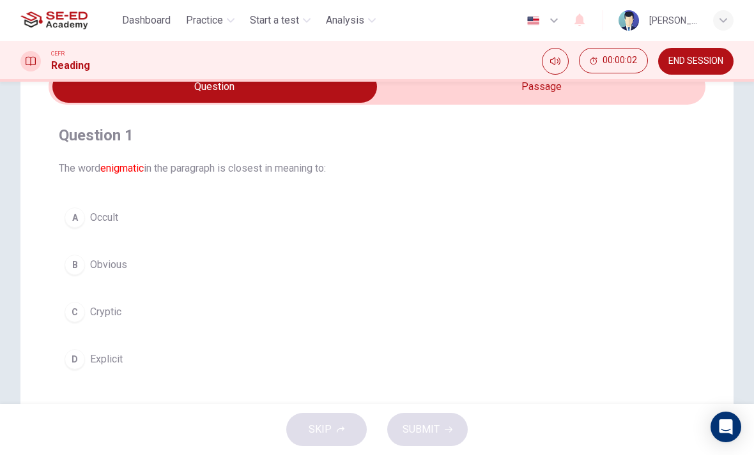
scroll to position [66, 0]
click at [90, 301] on button "C Cryptic" at bounding box center [377, 313] width 636 height 32
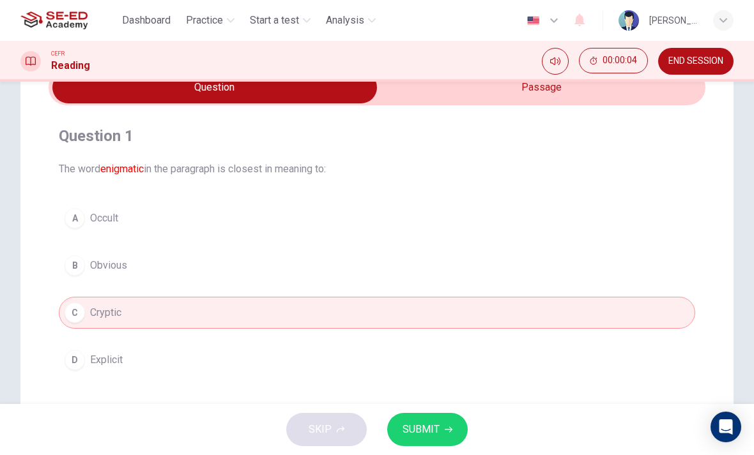
click at [457, 418] on button "SUBMIT" at bounding box center [427, 429] width 80 height 33
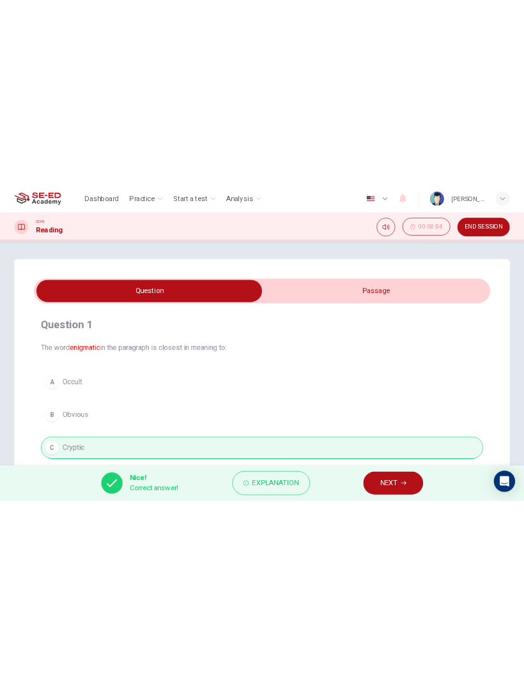
scroll to position [0, 0]
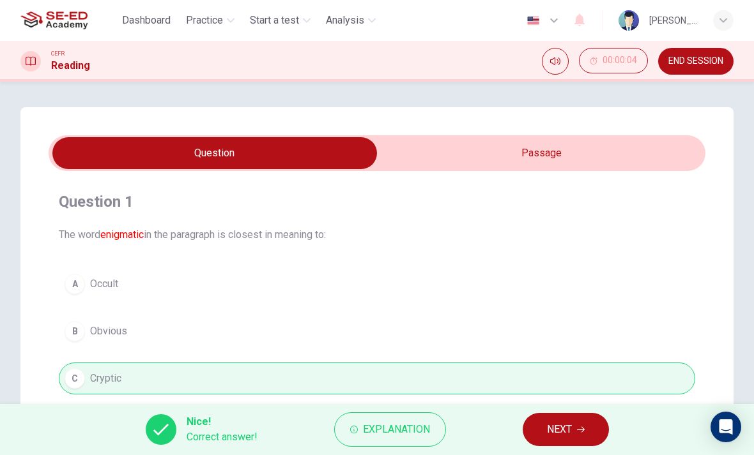
click at [566, 429] on span "NEXT" at bounding box center [559, 430] width 25 height 18
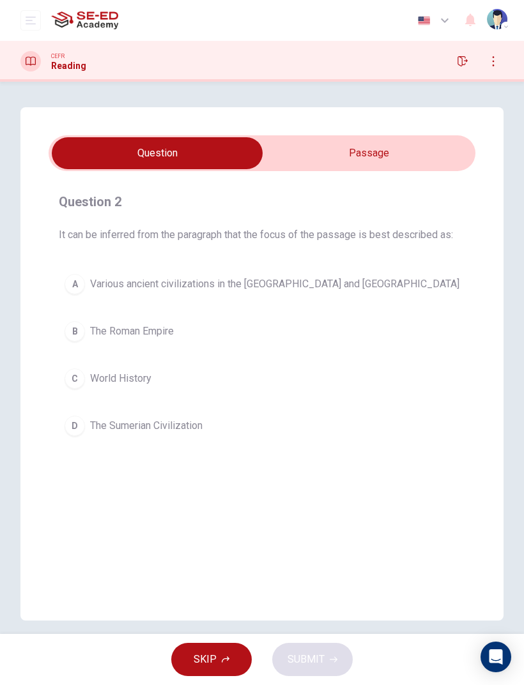
click at [453, 61] on button "button" at bounding box center [462, 61] width 20 height 20
click at [421, 142] on input "checkbox" at bounding box center [157, 153] width 640 height 32
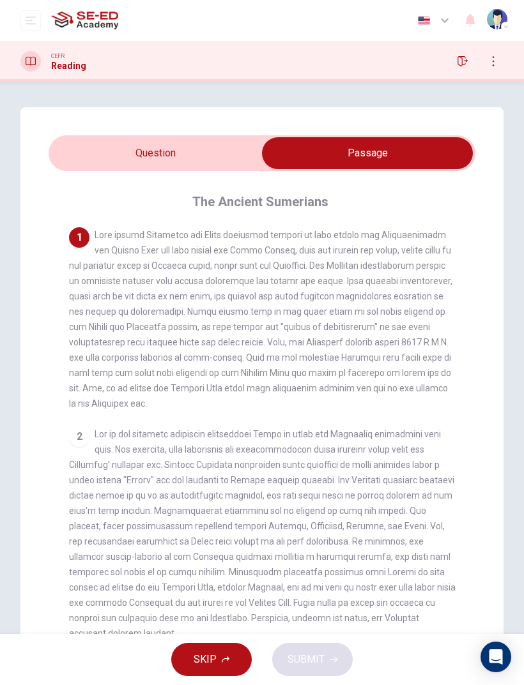
click at [77, 153] on input "checkbox" at bounding box center [367, 153] width 640 height 32
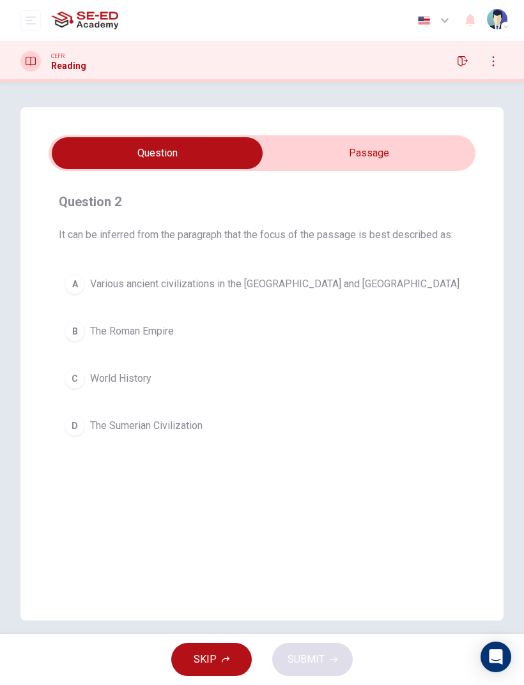
click at [80, 325] on div "B" at bounding box center [75, 331] width 20 height 20
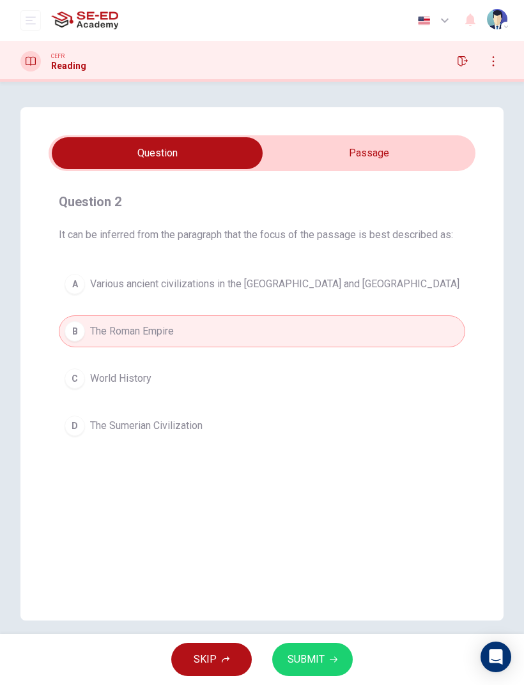
click at [92, 285] on span "Various ancient civilizations in the [GEOGRAPHIC_DATA] and [GEOGRAPHIC_DATA]" at bounding box center [274, 284] width 369 height 15
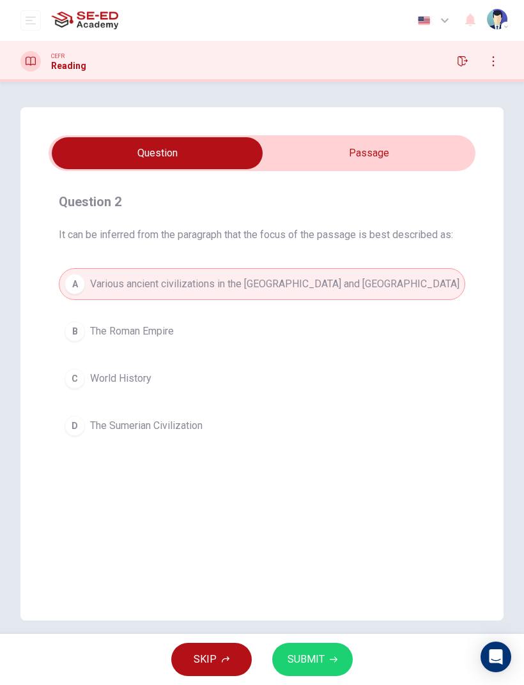
click at [306, 455] on button "SUBMIT" at bounding box center [312, 659] width 80 height 33
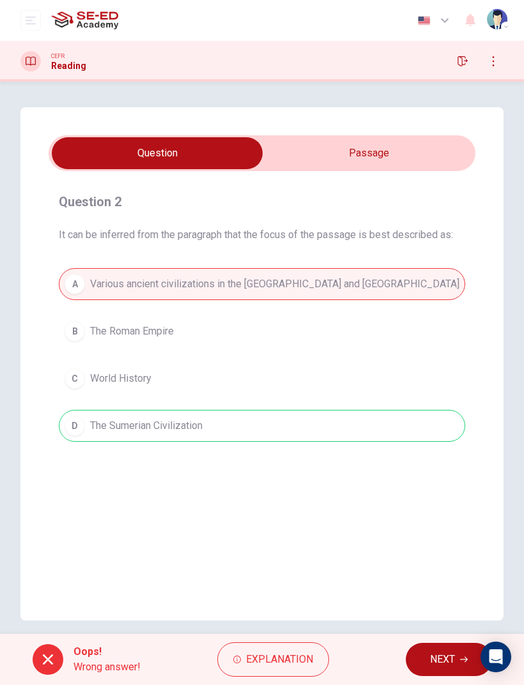
click at [453, 455] on span "NEXT" at bounding box center [442, 660] width 25 height 18
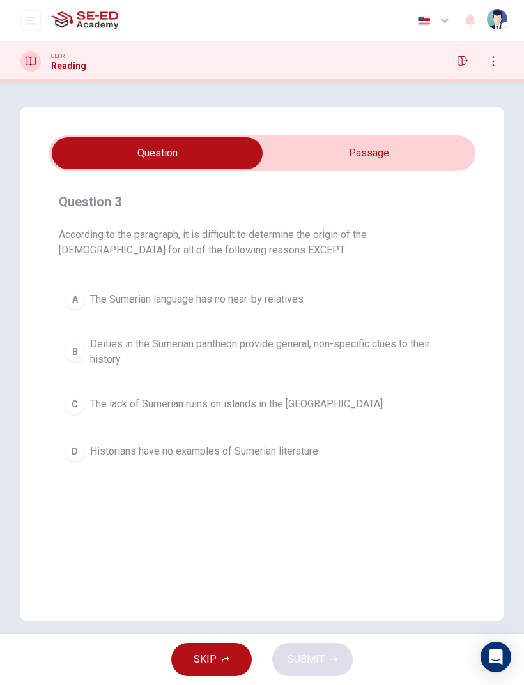
click at [457, 58] on icon "button" at bounding box center [462, 61] width 10 height 10
click at [76, 308] on div "A" at bounding box center [75, 299] width 20 height 20
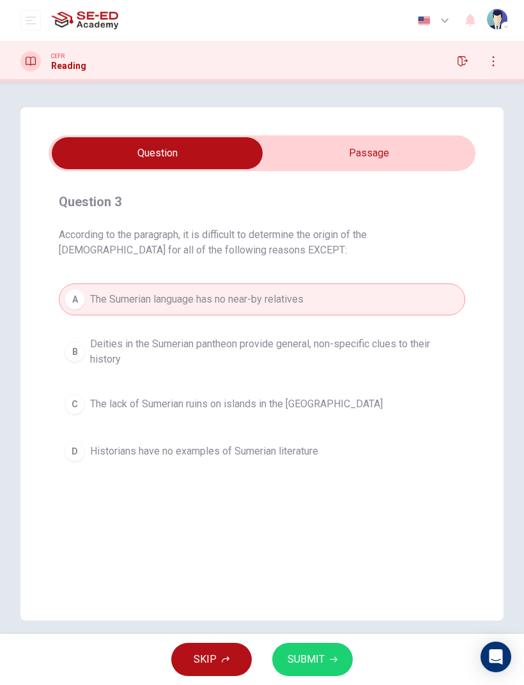
click at [149, 395] on button "C The lack of Sumerian ruins on islands in the [GEOGRAPHIC_DATA]" at bounding box center [262, 404] width 406 height 32
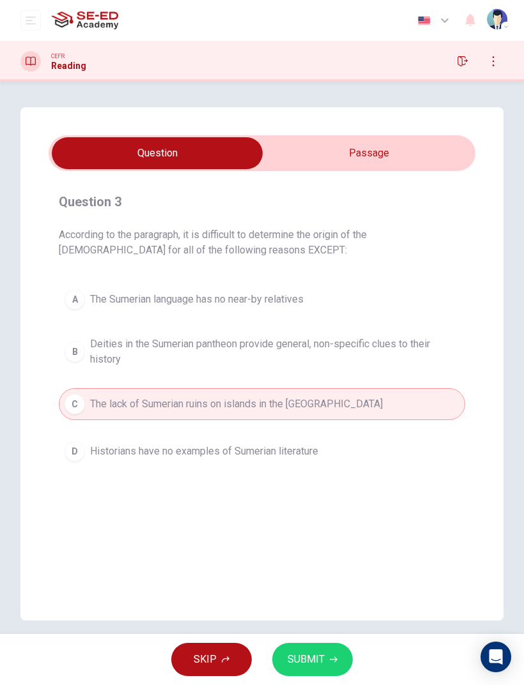
click at [158, 436] on button "D Historians have no examples of Sumerian literature" at bounding box center [262, 452] width 406 height 32
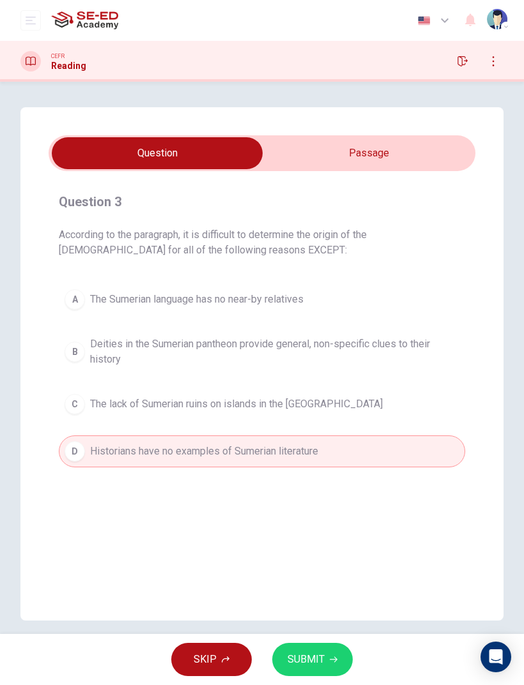
click at [146, 416] on button "C The lack of Sumerian ruins on islands in the [GEOGRAPHIC_DATA]" at bounding box center [262, 404] width 406 height 32
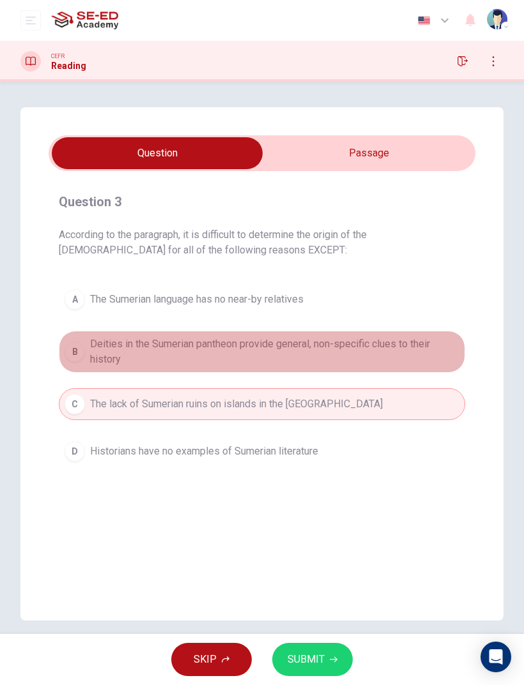
click at [96, 360] on span "Deities in the Sumerian pantheon provide general, non-specific clues to their h…" at bounding box center [274, 352] width 369 height 31
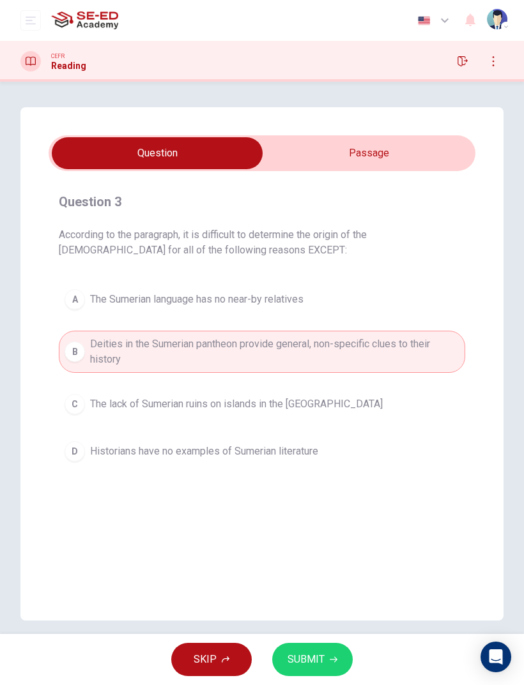
click at [75, 314] on button "A The Sumerian language has no near-by relatives" at bounding box center [262, 300] width 406 height 32
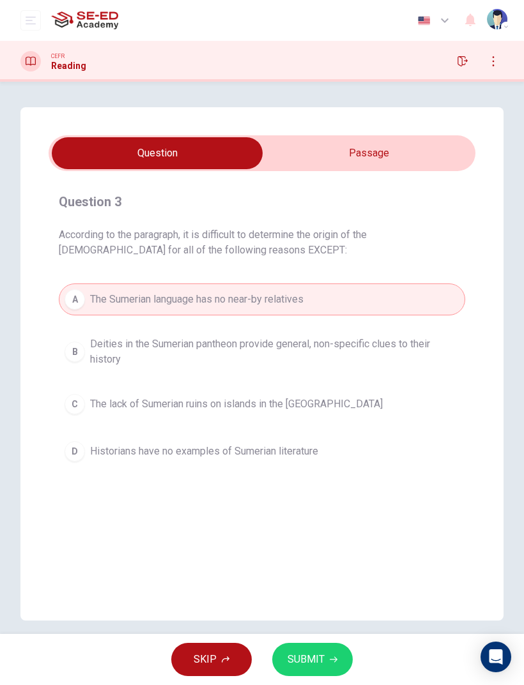
click at [117, 334] on button "B Deities in the Sumerian pantheon provide general, non-specific clues to their…" at bounding box center [262, 352] width 406 height 42
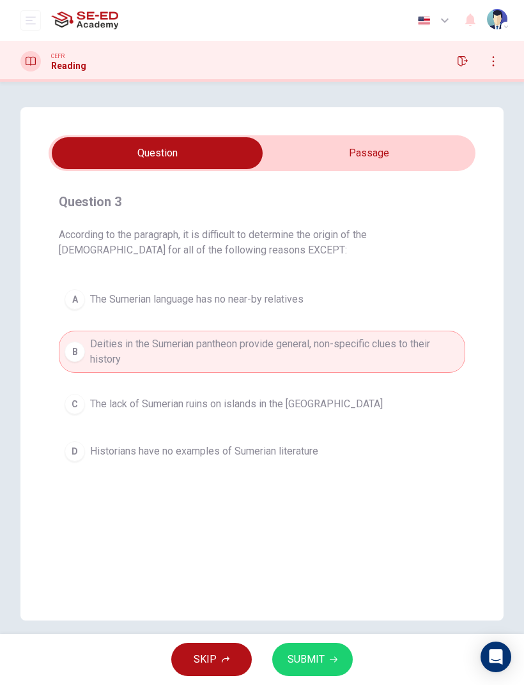
click at [100, 313] on button "A The Sumerian language has no near-by relatives" at bounding box center [262, 300] width 406 height 32
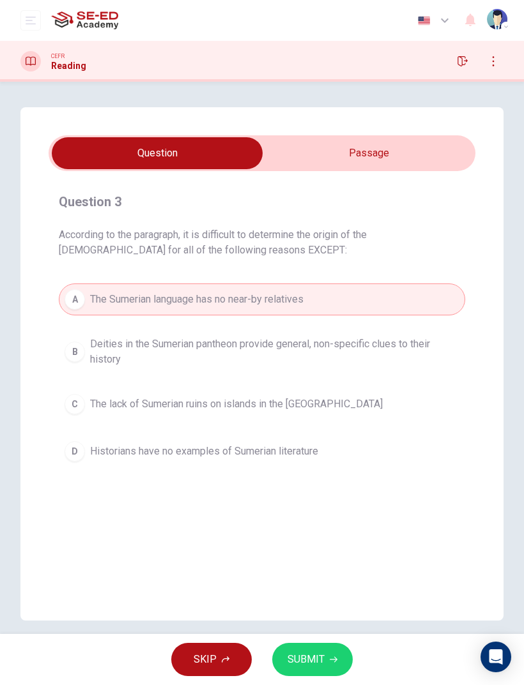
click at [100, 313] on button "A The Sumerian language has no near-by relatives" at bounding box center [262, 300] width 406 height 32
click at [446, 137] on input "checkbox" at bounding box center [157, 153] width 640 height 32
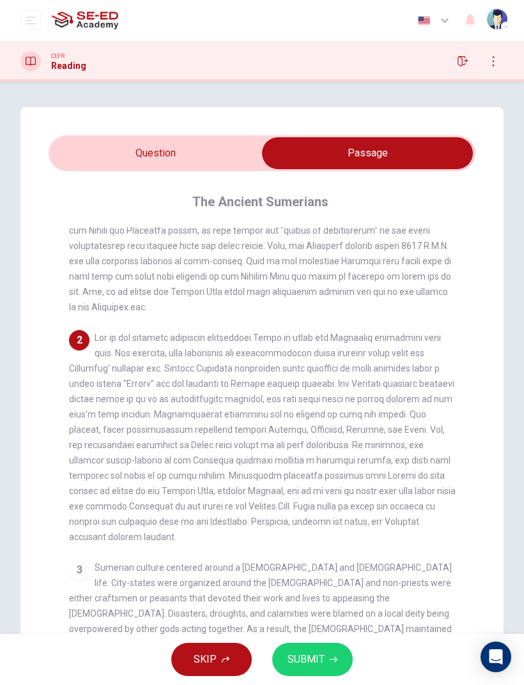
scroll to position [97, 0]
click at [91, 140] on input "checkbox" at bounding box center [367, 153] width 640 height 32
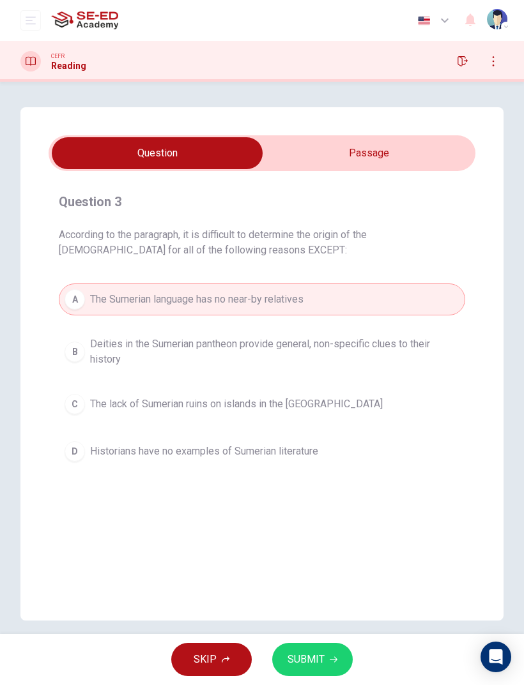
click at [105, 389] on button "C The lack of Sumerian ruins on islands in the [GEOGRAPHIC_DATA]" at bounding box center [262, 404] width 406 height 32
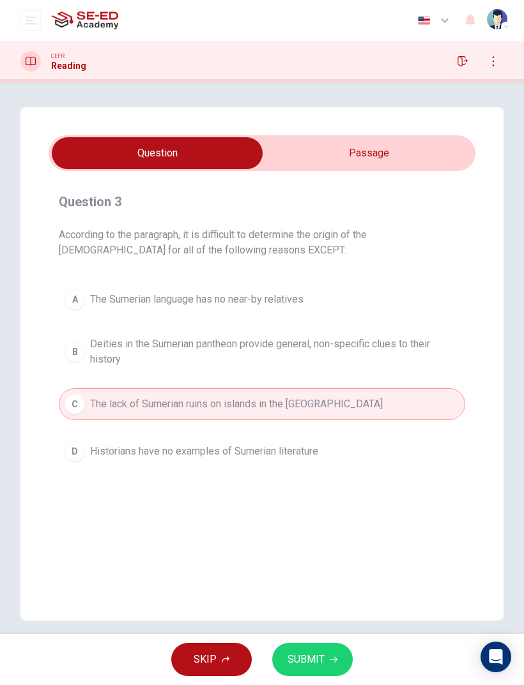
click at [92, 361] on span "Deities in the Sumerian pantheon provide general, non-specific clues to their h…" at bounding box center [274, 352] width 369 height 31
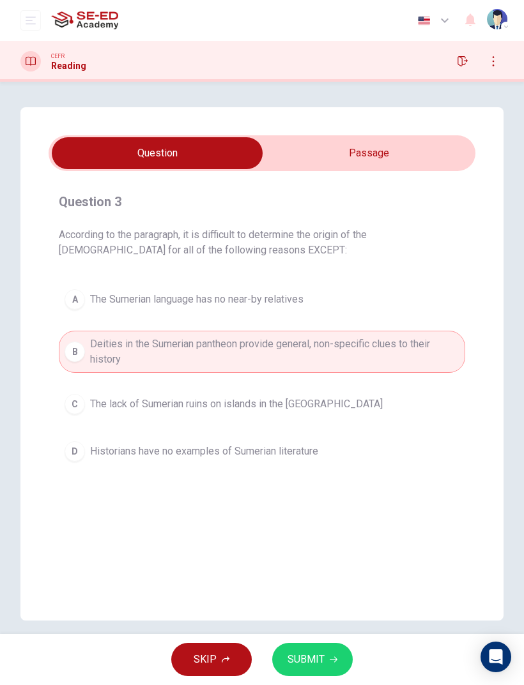
click at [97, 299] on span "The Sumerian language has no near-by relatives" at bounding box center [196, 299] width 213 height 15
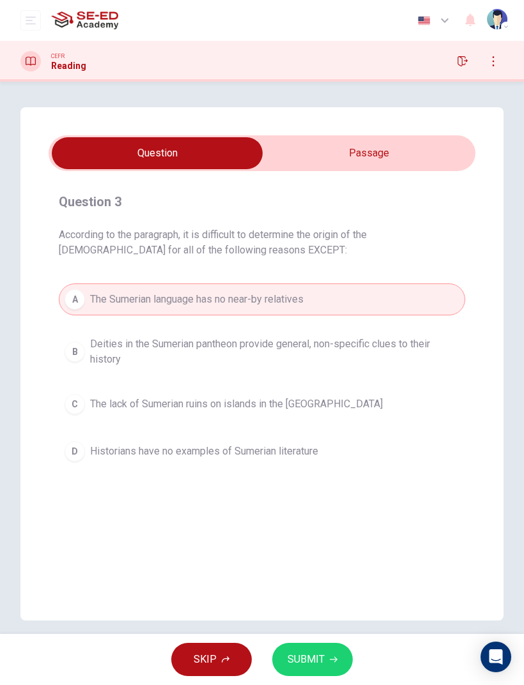
click at [139, 455] on span "Historians have no examples of Sumerian literature" at bounding box center [204, 451] width 228 height 15
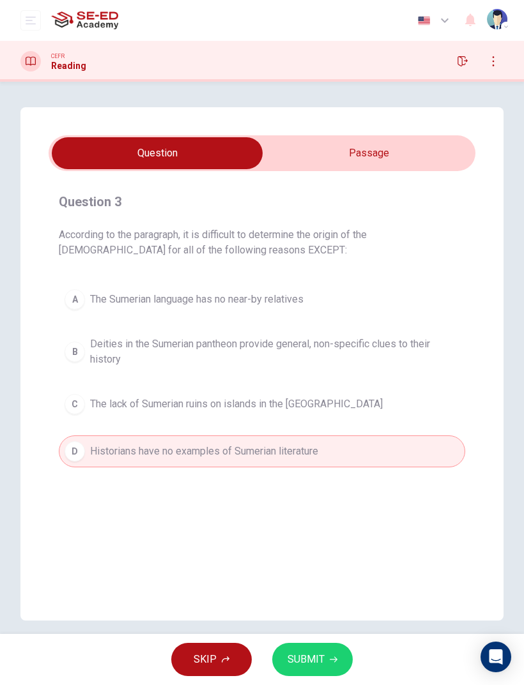
click at [116, 407] on span "The lack of Sumerian ruins on islands in the [GEOGRAPHIC_DATA]" at bounding box center [236, 404] width 292 height 15
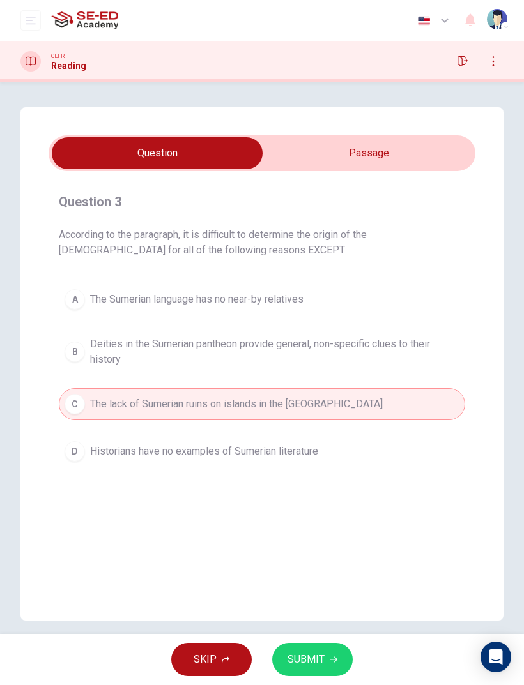
click at [86, 360] on button "B Deities in the Sumerian pantheon provide general, non-specific clues to their…" at bounding box center [262, 352] width 406 height 42
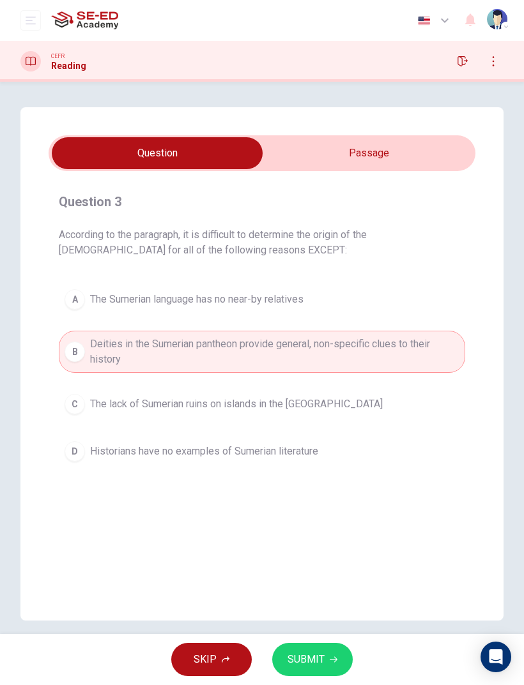
click at [72, 306] on div "A" at bounding box center [75, 299] width 20 height 20
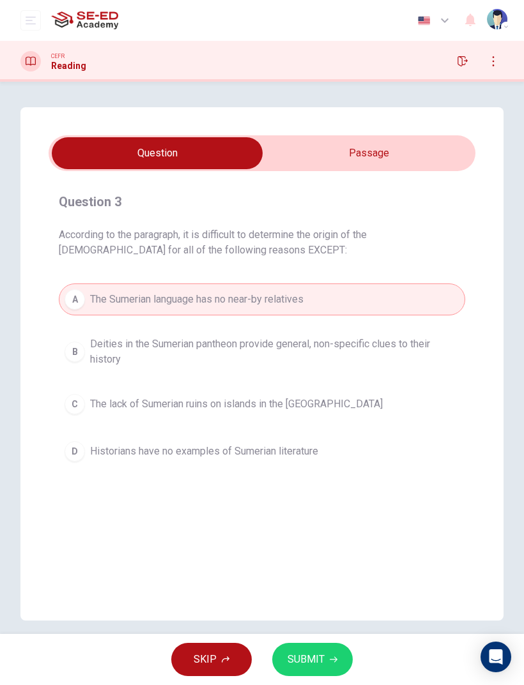
click at [285, 455] on button "SUBMIT" at bounding box center [312, 659] width 80 height 33
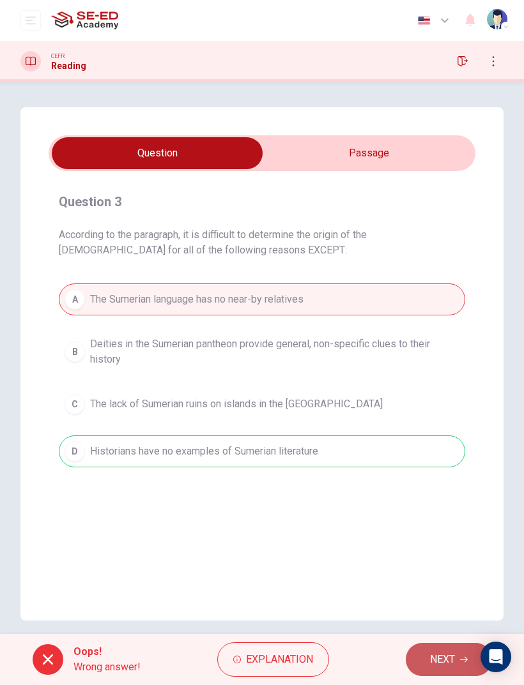
click at [424, 455] on button "NEXT" at bounding box center [449, 659] width 86 height 33
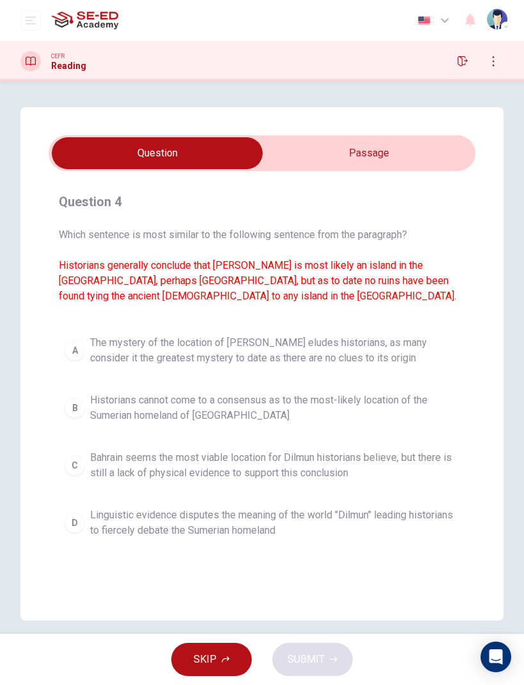
click at [467, 55] on button "button" at bounding box center [462, 61] width 20 height 20
click at [84, 356] on button "A The mystery of the location of Dilmun eludes historians, as many consider it …" at bounding box center [262, 351] width 406 height 42
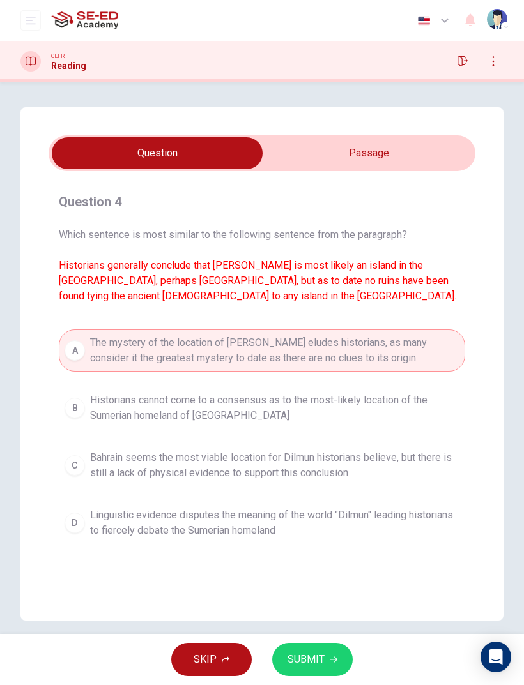
click at [93, 395] on span "Historians cannot come to a consensus as to the most-likely location of the Sum…" at bounding box center [274, 408] width 369 height 31
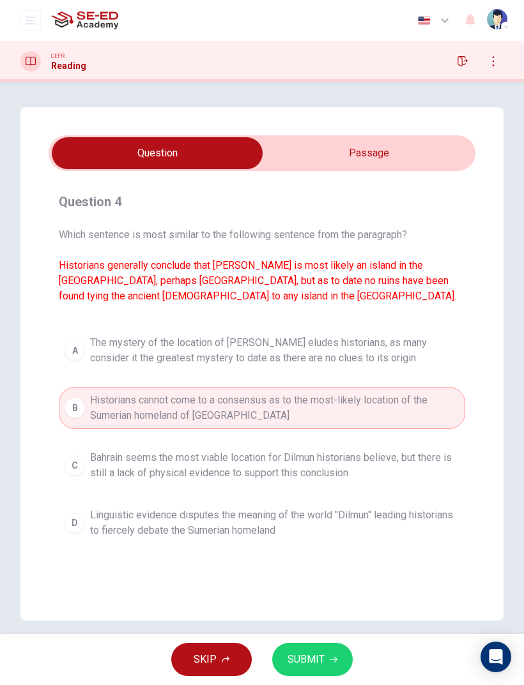
click at [80, 360] on button "A The mystery of the location of Dilmun eludes historians, as many consider it …" at bounding box center [262, 351] width 406 height 42
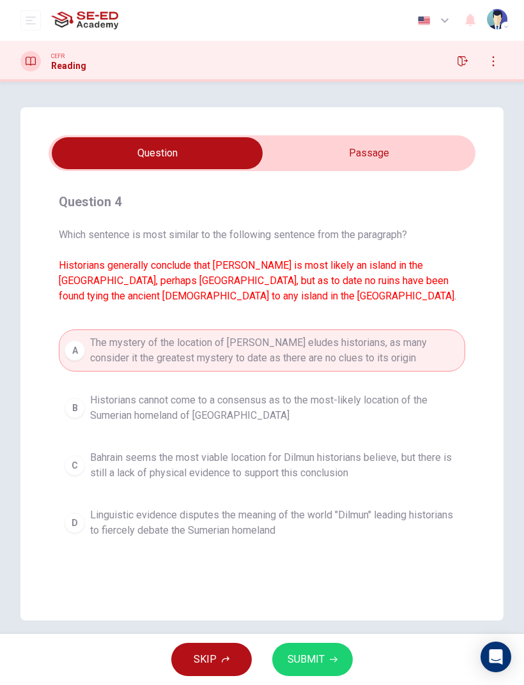
click at [93, 402] on span "Historians cannot come to a consensus as to the most-likely location of the Sum…" at bounding box center [274, 408] width 369 height 31
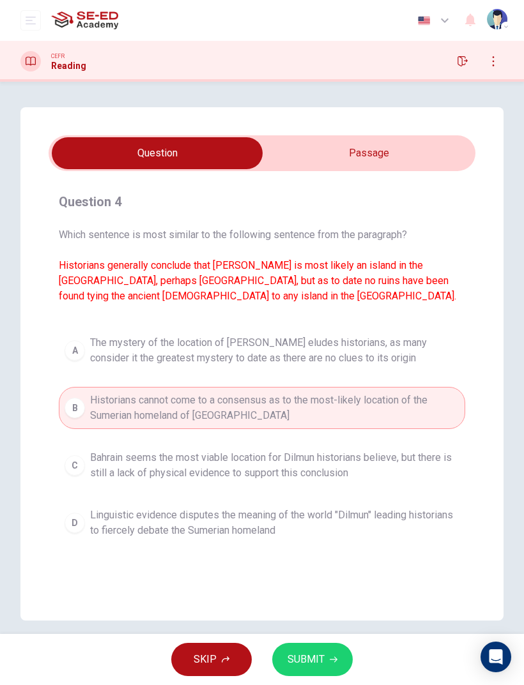
click at [107, 453] on span "Bahrain seems the most viable location for Dilmun historians believe, but there…" at bounding box center [274, 465] width 369 height 31
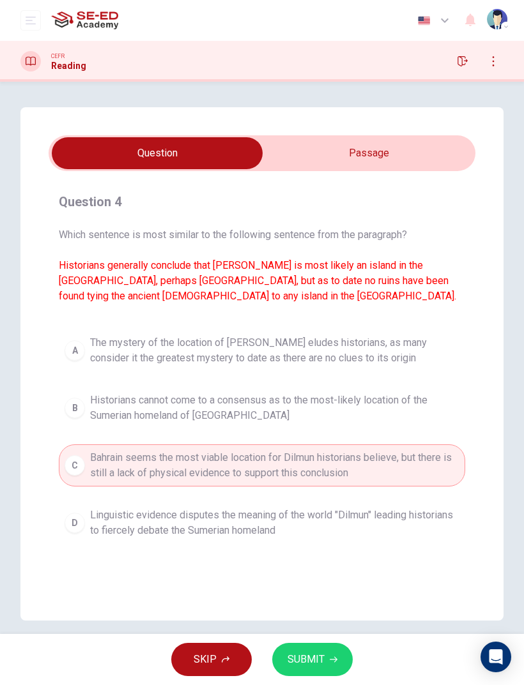
click at [75, 368] on button "A The mystery of the location of Dilmun eludes historians, as many consider it …" at bounding box center [262, 351] width 406 height 42
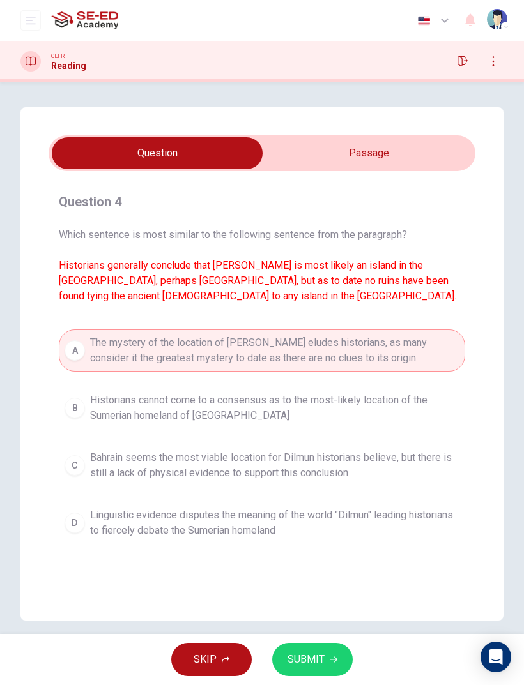
click at [84, 390] on button "B Historians cannot come to a consensus as to the most-likely location of the S…" at bounding box center [262, 408] width 406 height 42
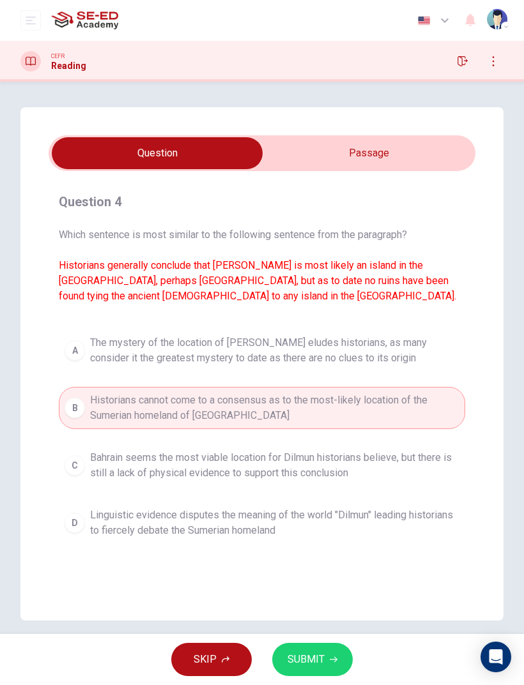
click at [56, 351] on div "Question 4 Which sentence is most similar to the following sentence from the pa…" at bounding box center [262, 367] width 427 height 373
click at [71, 360] on div "A" at bounding box center [75, 350] width 20 height 20
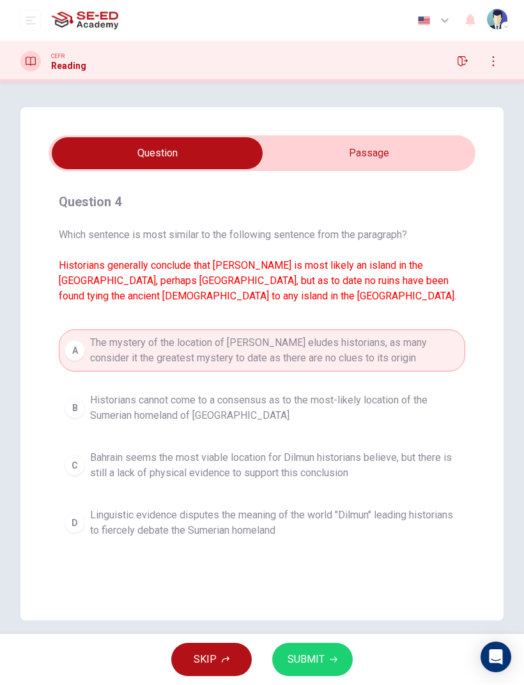
click at [371, 140] on input "checkbox" at bounding box center [157, 153] width 640 height 32
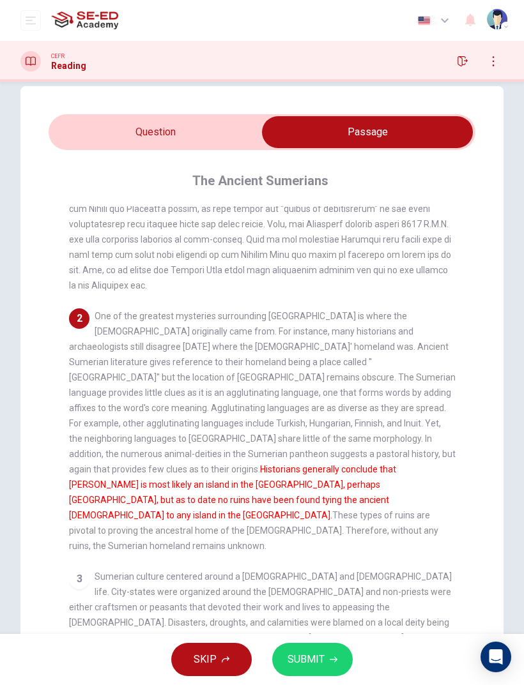
click at [72, 148] on input "checkbox" at bounding box center [367, 132] width 640 height 32
checkbox input "false"
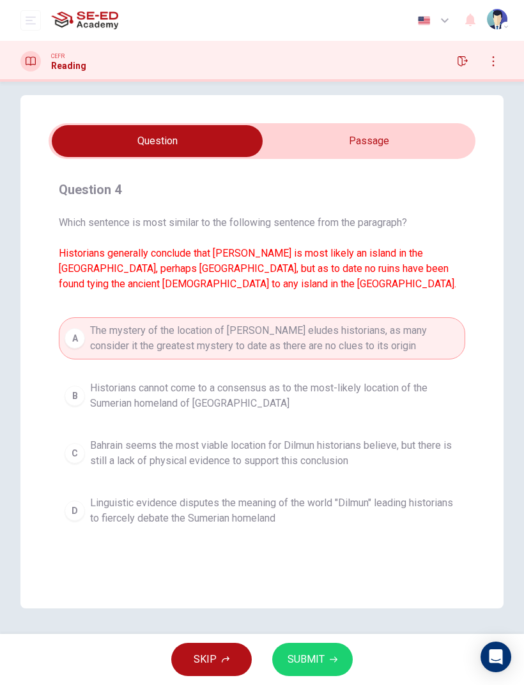
scroll to position [12, 0]
click at [114, 383] on span "Historians cannot come to a consensus as to the most-likely location of the Sum…" at bounding box center [274, 396] width 369 height 31
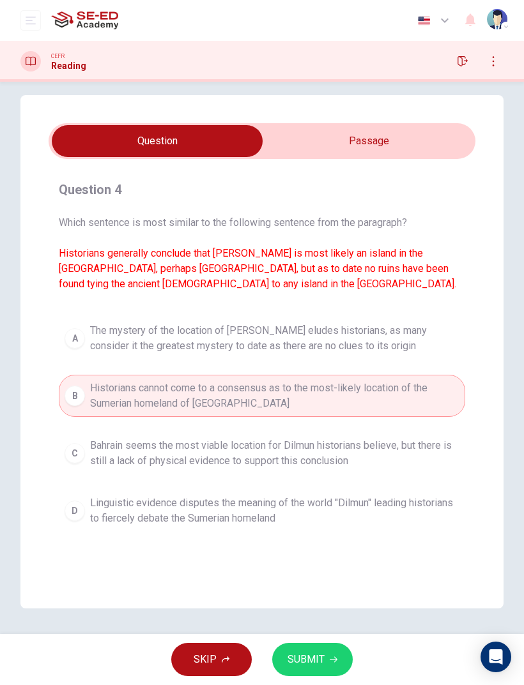
click at [78, 337] on div "A" at bounding box center [75, 338] width 20 height 20
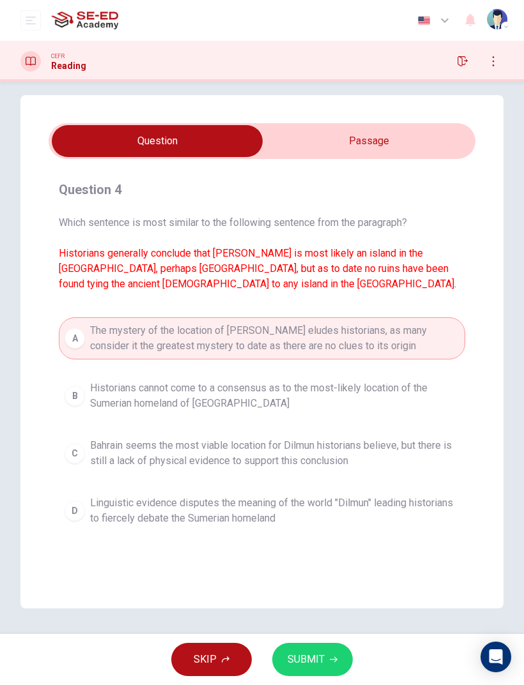
click at [130, 438] on span "Bahrain seems the most viable location for Dilmun historians believe, but there…" at bounding box center [274, 453] width 369 height 31
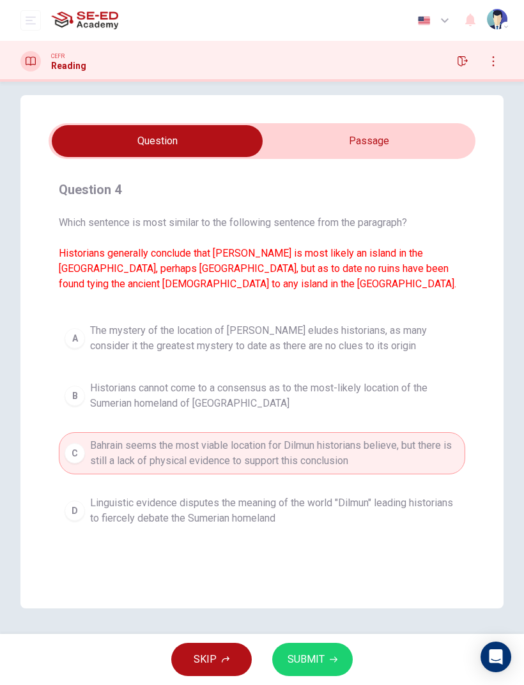
click at [103, 455] on span "Linguistic evidence disputes the meaning of the world "Dilmun" leading historia…" at bounding box center [274, 511] width 369 height 31
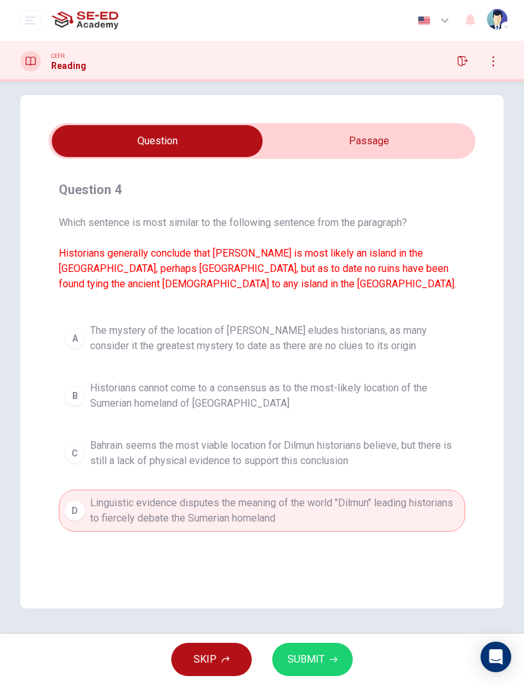
click at [65, 324] on button "A The mystery of the location of Dilmun eludes historians, as many consider it …" at bounding box center [262, 338] width 406 height 42
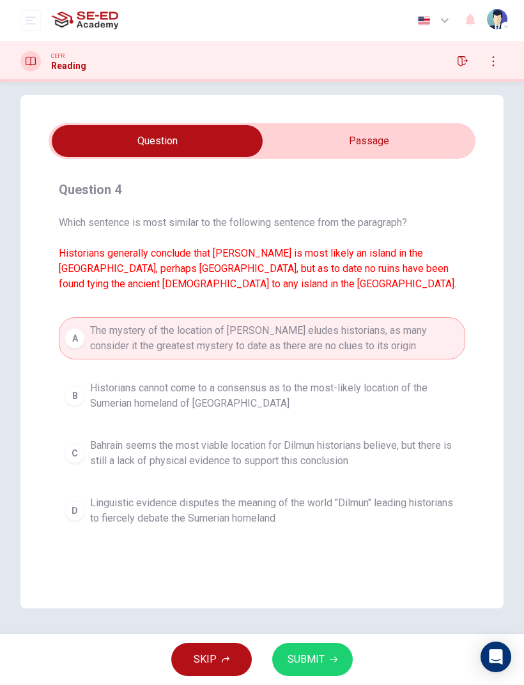
click at [297, 455] on span "SUBMIT" at bounding box center [305, 660] width 37 height 18
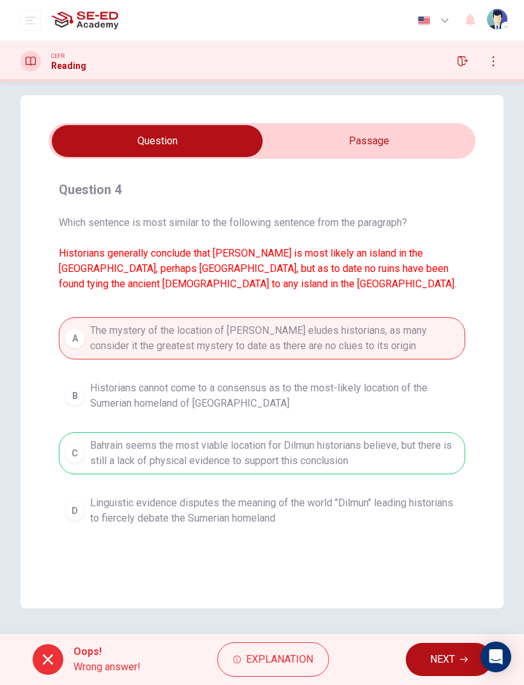
click at [420, 455] on button "NEXT" at bounding box center [449, 659] width 86 height 33
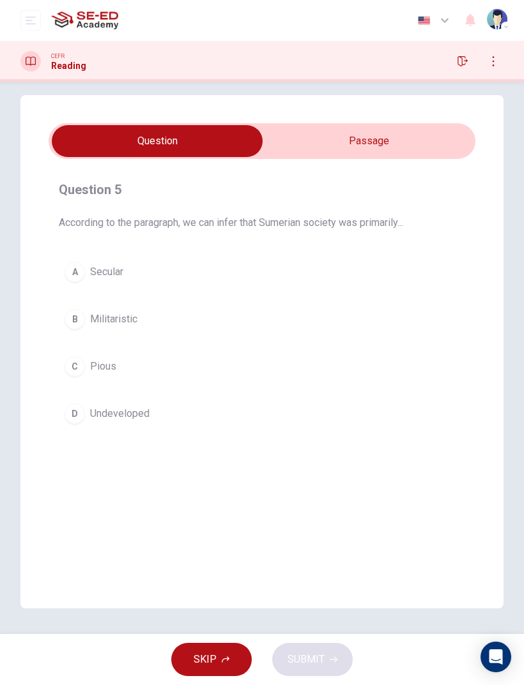
click at [66, 333] on button "B Militaristic" at bounding box center [262, 319] width 406 height 32
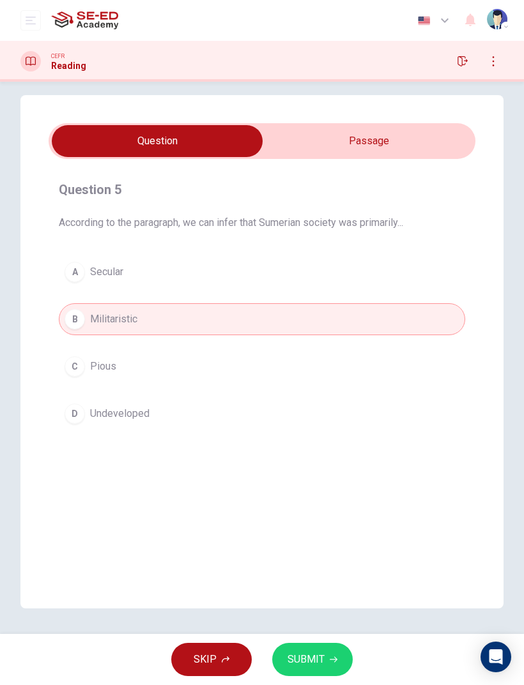
click at [296, 455] on span "SUBMIT" at bounding box center [305, 660] width 37 height 18
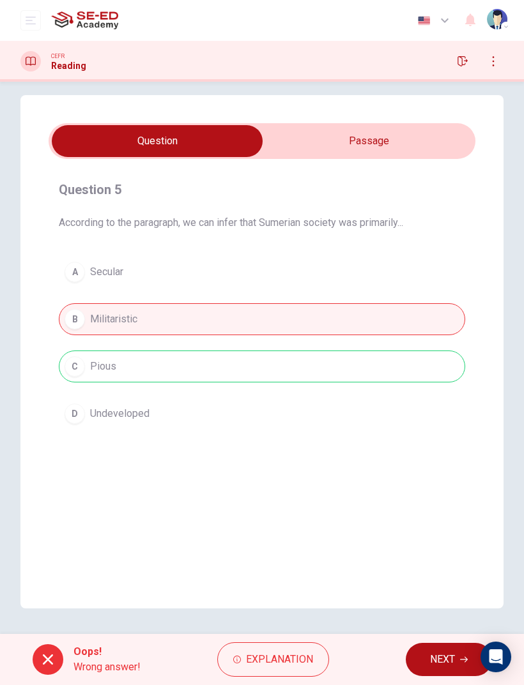
click at [424, 455] on button "NEXT" at bounding box center [449, 659] width 86 height 33
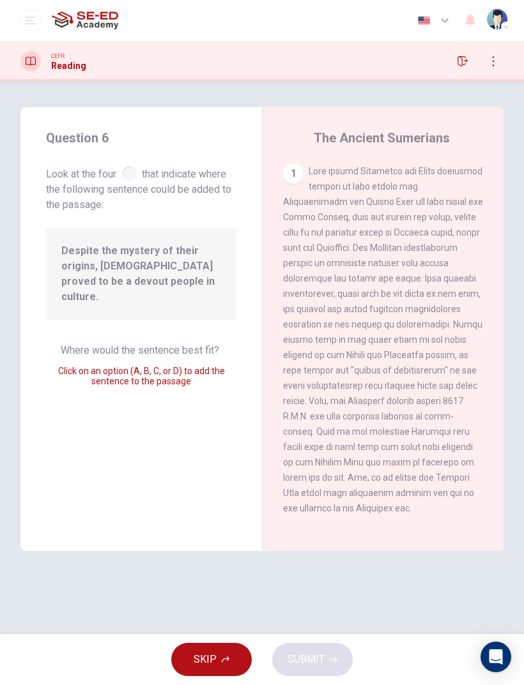
scroll to position [701, 0]
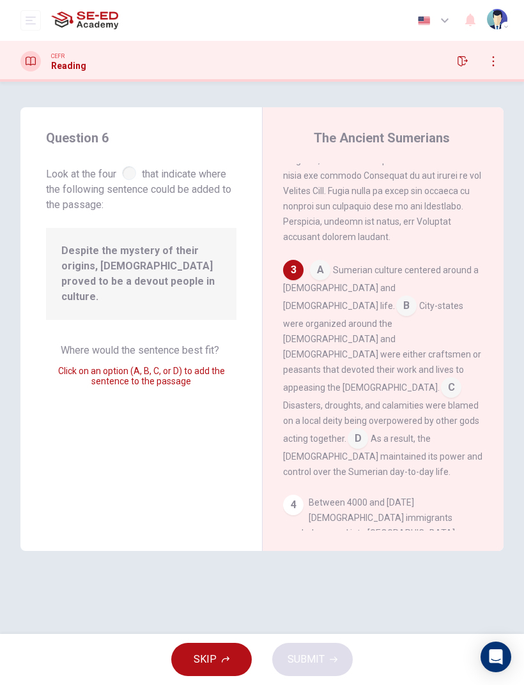
click at [322, 261] on input at bounding box center [320, 271] width 20 height 20
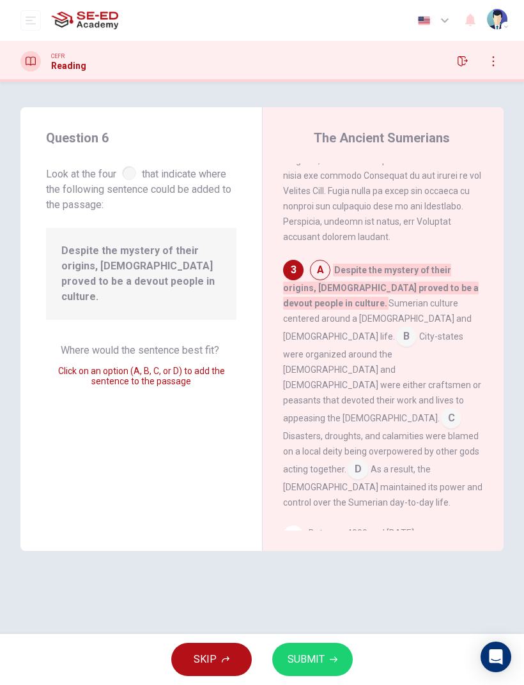
click at [412, 328] on input at bounding box center [406, 338] width 20 height 20
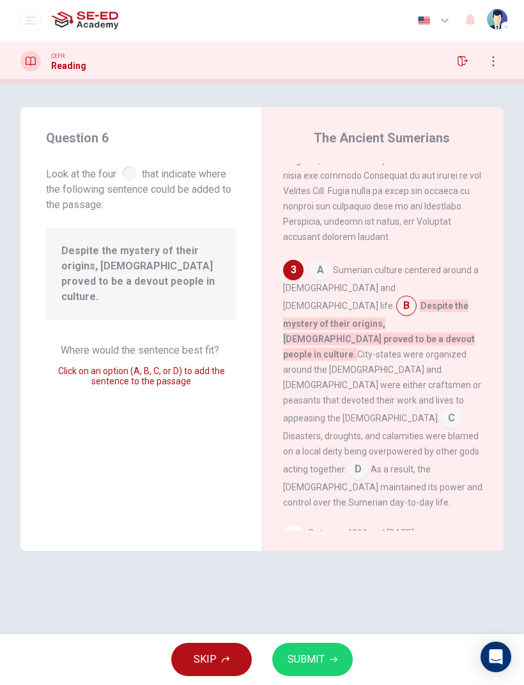
click at [446, 409] on input at bounding box center [451, 419] width 20 height 20
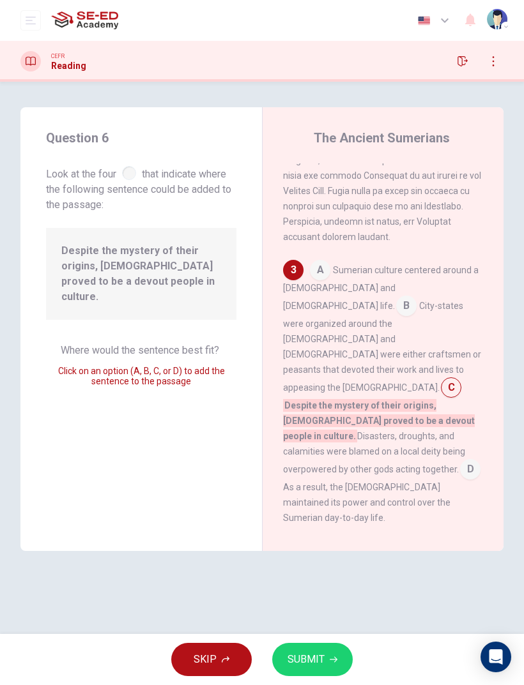
click at [460, 455] on input at bounding box center [470, 470] width 20 height 20
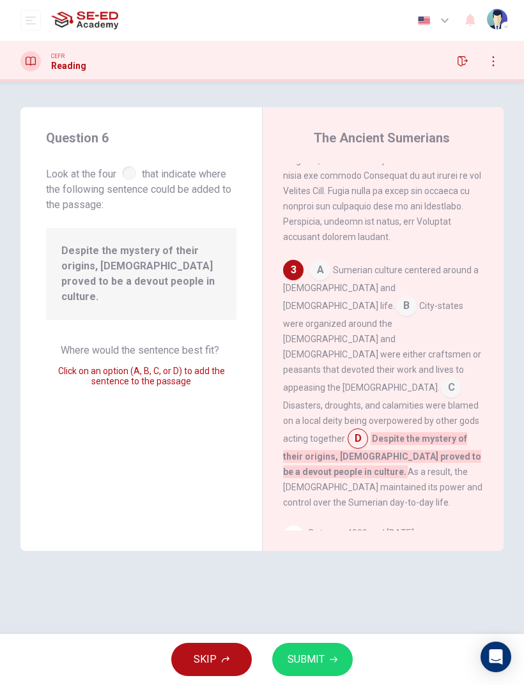
click at [292, 455] on div "4" at bounding box center [293, 536] width 20 height 20
click at [296, 455] on div "4" at bounding box center [293, 536] width 20 height 20
click at [302, 455] on div "4" at bounding box center [293, 536] width 20 height 20
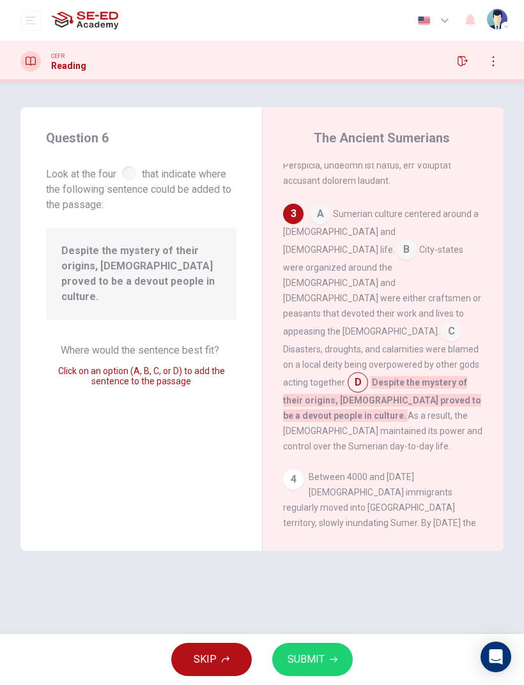
scroll to position [759, 0]
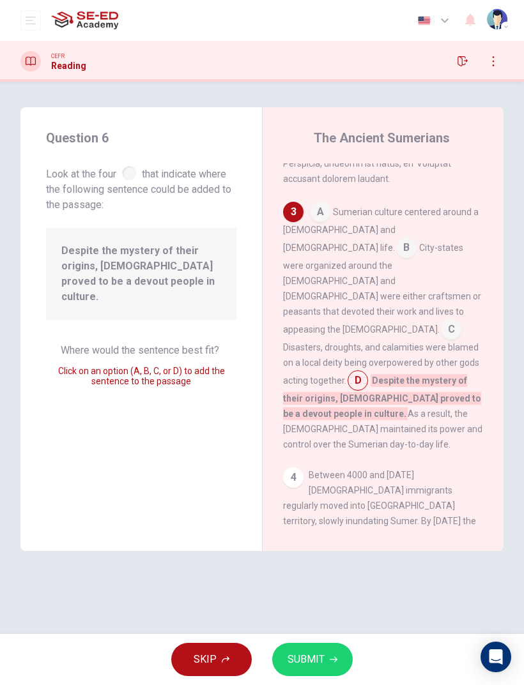
click at [441, 321] on input at bounding box center [451, 331] width 20 height 20
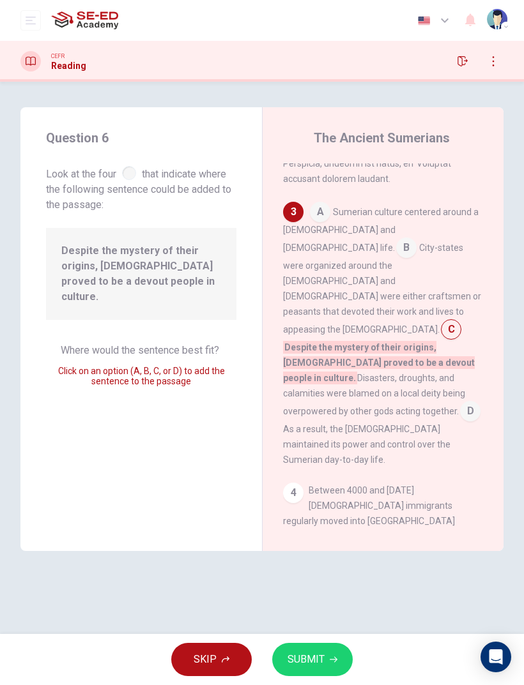
click at [460, 402] on input at bounding box center [470, 412] width 20 height 20
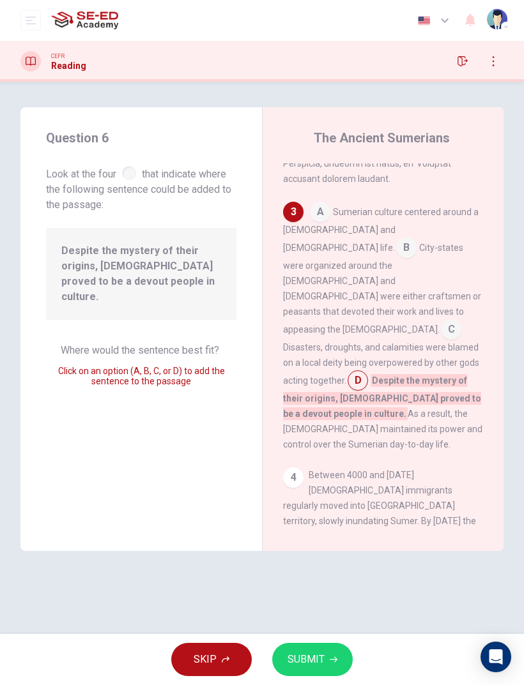
click at [409, 239] on input at bounding box center [406, 249] width 20 height 20
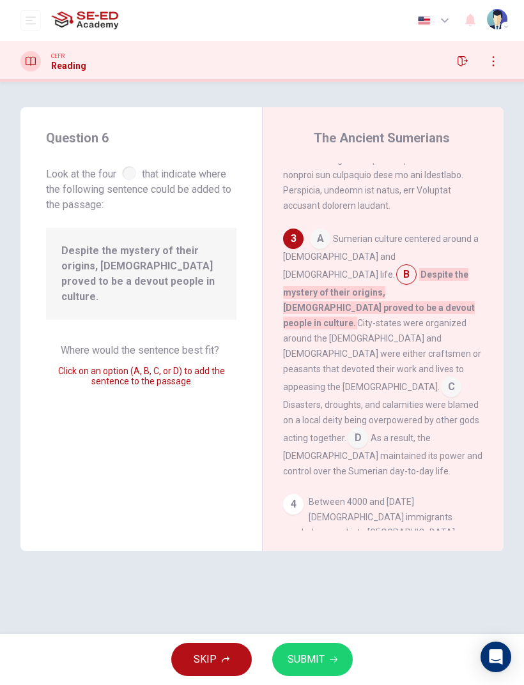
scroll to position [727, 0]
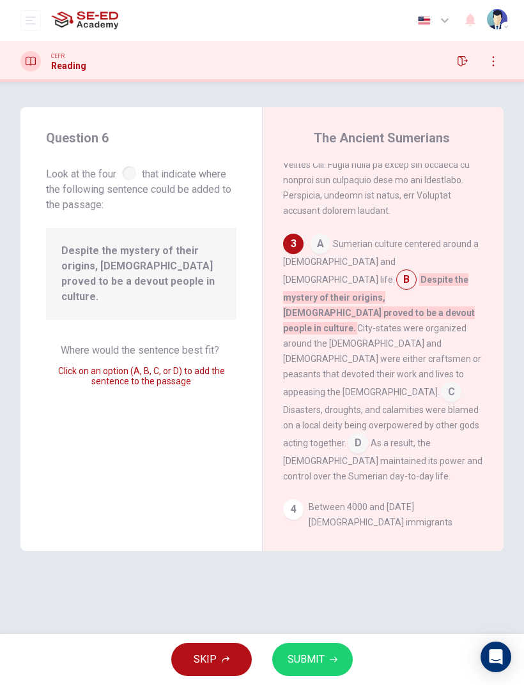
click at [328, 235] on input at bounding box center [320, 245] width 20 height 20
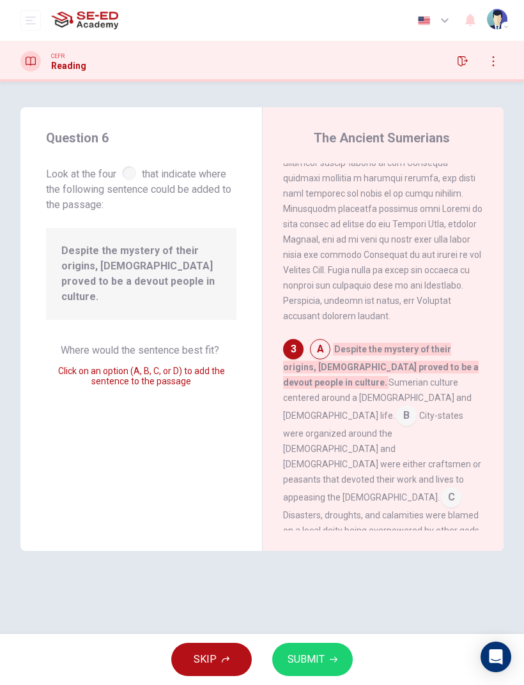
scroll to position [649, 0]
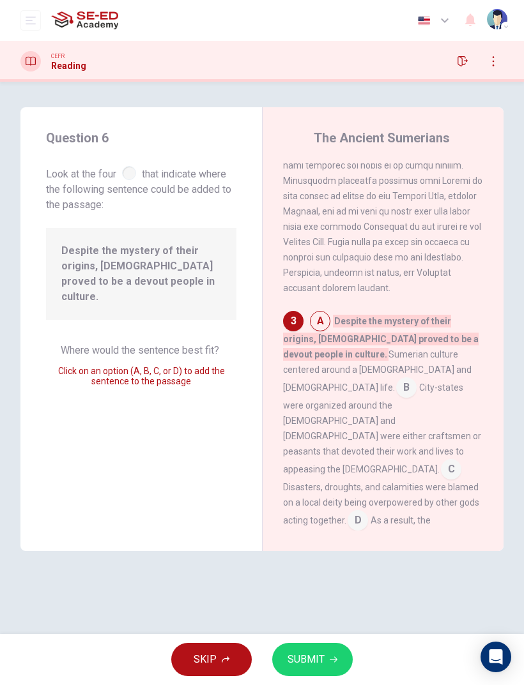
click at [277, 455] on button "SUBMIT" at bounding box center [312, 659] width 80 height 33
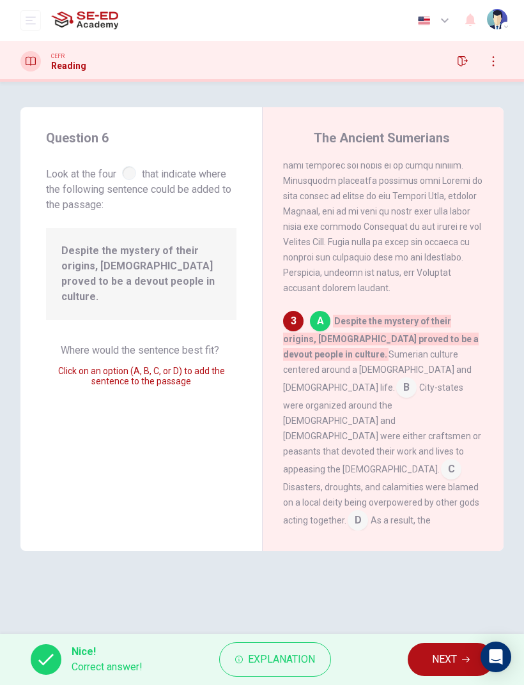
click at [4, 455] on div "Question 6 Look at the four that indicate where the following sentence could be…" at bounding box center [262, 357] width 524 height 501
click at [423, 455] on button "NEXT" at bounding box center [450, 659] width 86 height 33
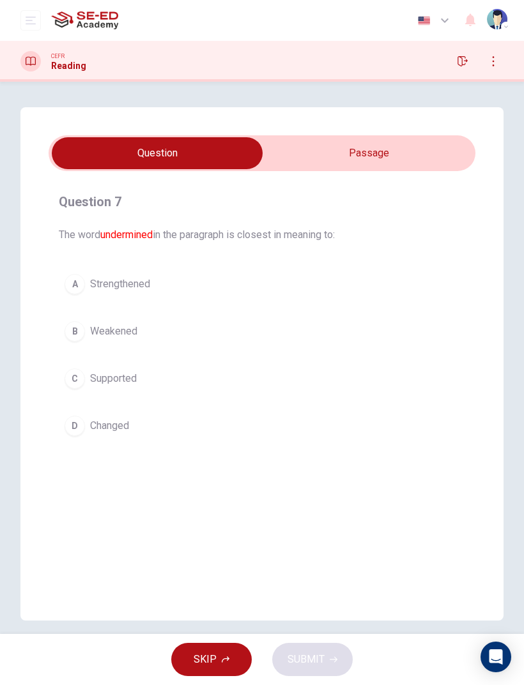
click at [74, 288] on div "A" at bounding box center [75, 284] width 20 height 20
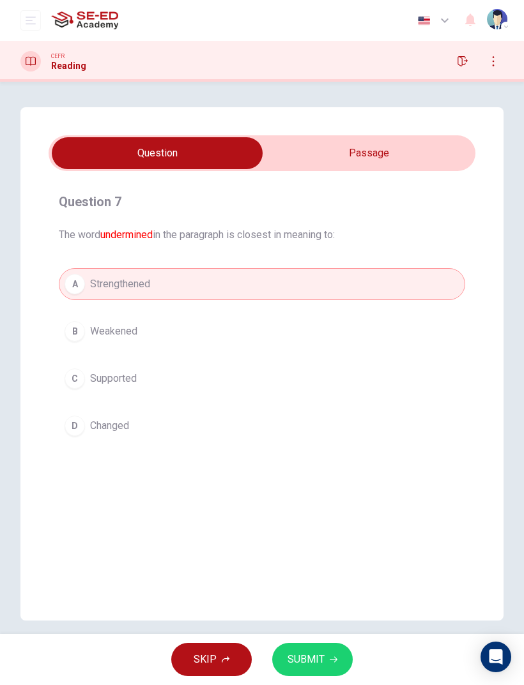
click at [105, 345] on button "B Weakened" at bounding box center [262, 331] width 406 height 32
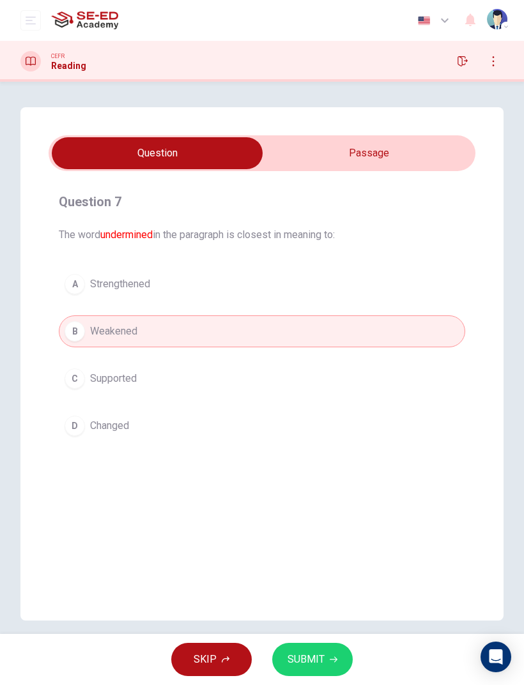
click at [278, 455] on button "SUBMIT" at bounding box center [312, 659] width 80 height 33
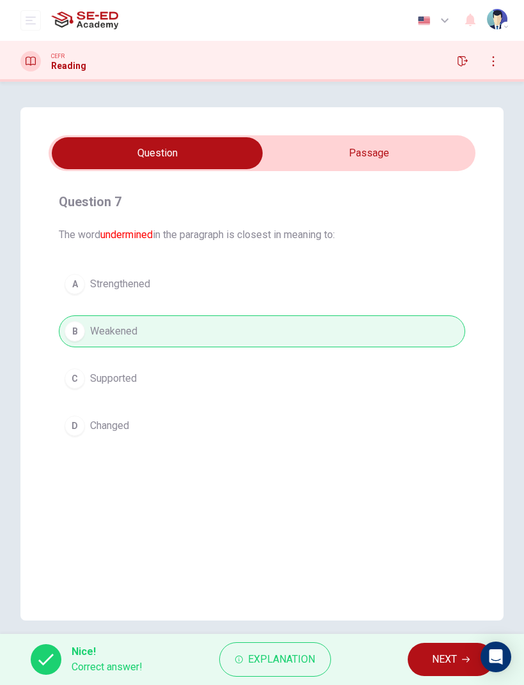
click at [434, 455] on span "NEXT" at bounding box center [444, 660] width 25 height 18
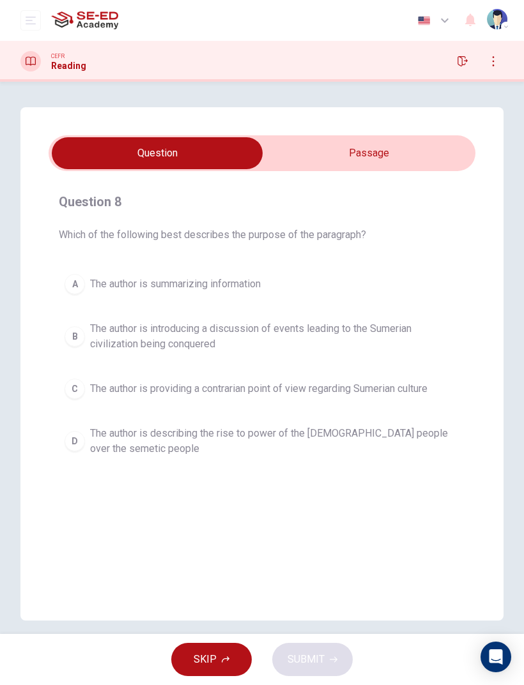
click at [345, 126] on div "Question 8 Which of the following best describes the purpose of the paragraph? …" at bounding box center [261, 363] width 483 height 513
click at [324, 161] on input "checkbox" at bounding box center [157, 153] width 640 height 32
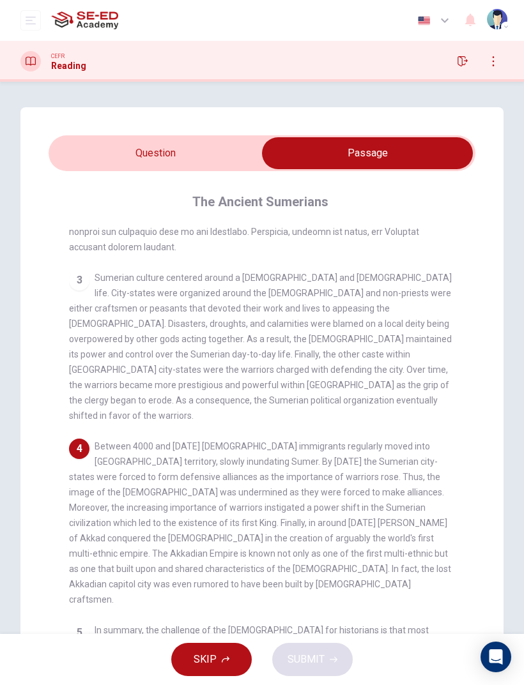
scroll to position [386, 0]
click at [77, 162] on input "checkbox" at bounding box center [367, 153] width 640 height 32
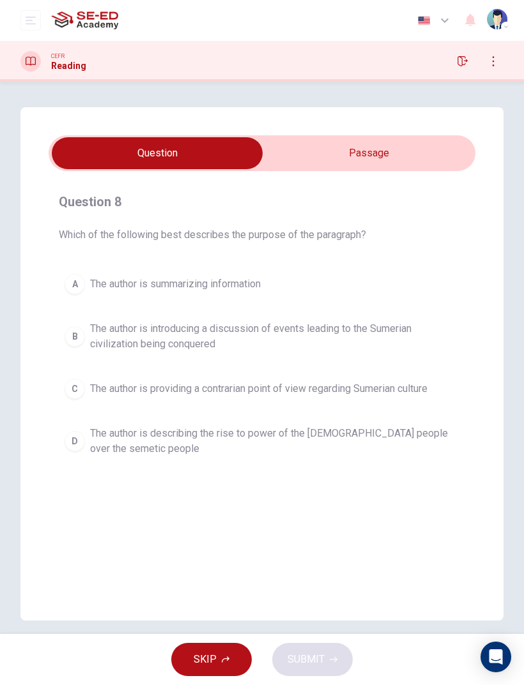
click at [330, 146] on input "checkbox" at bounding box center [157, 153] width 640 height 32
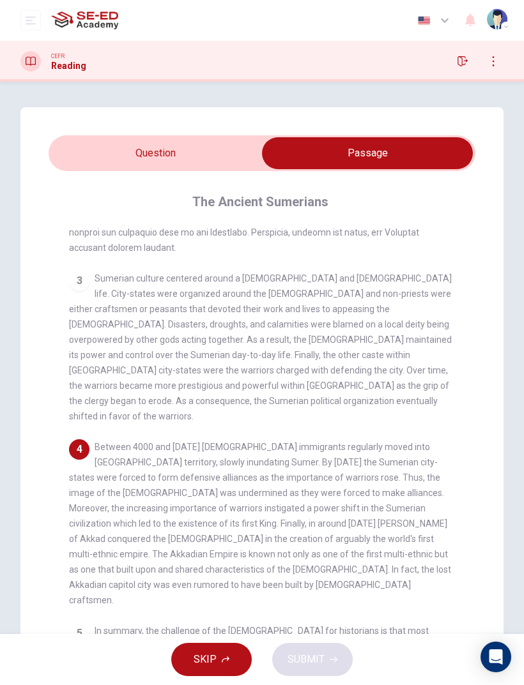
click at [77, 152] on input "checkbox" at bounding box center [367, 153] width 640 height 32
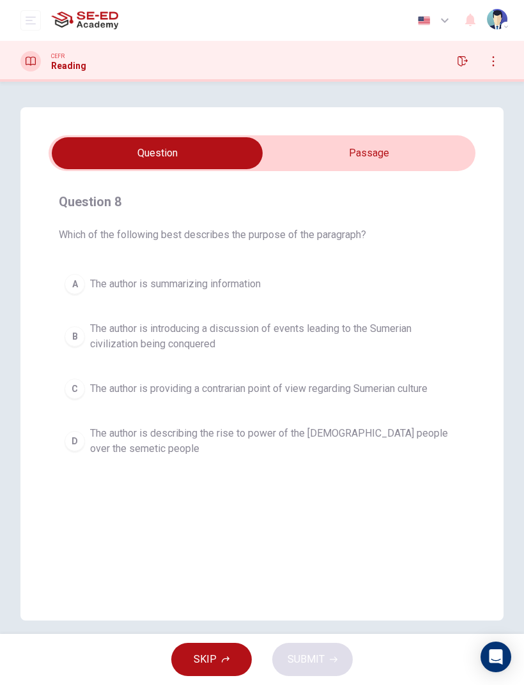
click at [162, 383] on span "The author is providing a contrarian point of view regarding Sumerian culture" at bounding box center [258, 388] width 337 height 15
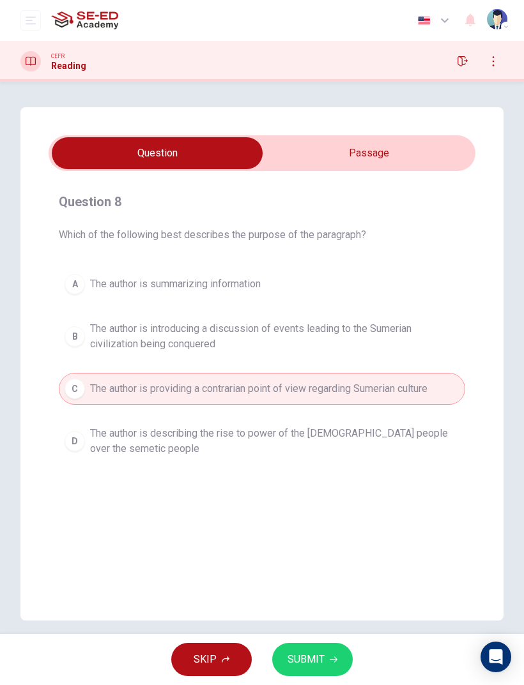
click at [169, 421] on button "D The author is describing the rise to power of the [DEMOGRAPHIC_DATA] people o…" at bounding box center [262, 441] width 406 height 42
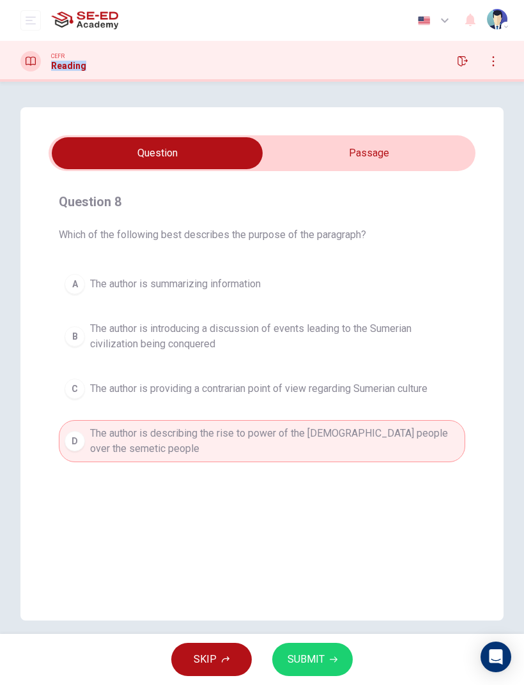
click at [351, 210] on h4 "Question 8" at bounding box center [262, 202] width 406 height 20
click at [79, 326] on button "B The author is introducing a discussion of events leading to the Sumerian civi…" at bounding box center [262, 336] width 406 height 42
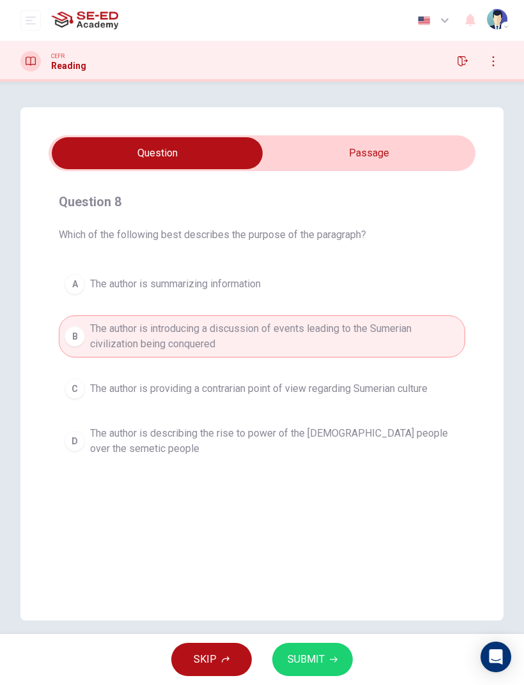
click at [374, 147] on input "checkbox" at bounding box center [157, 153] width 640 height 32
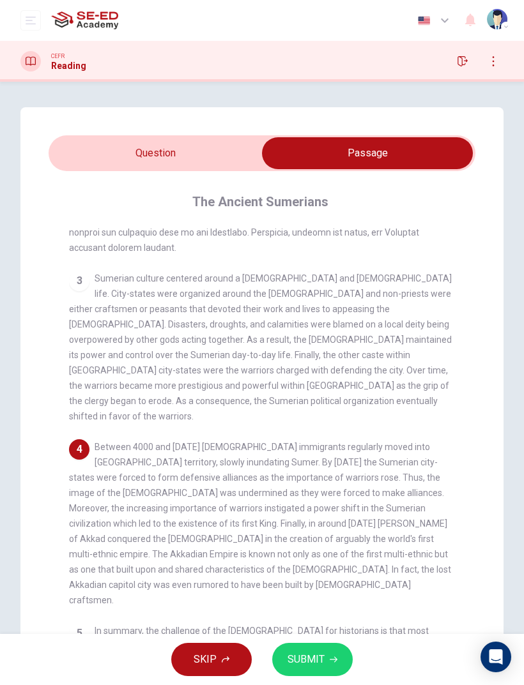
click at [88, 169] on input "checkbox" at bounding box center [367, 153] width 640 height 32
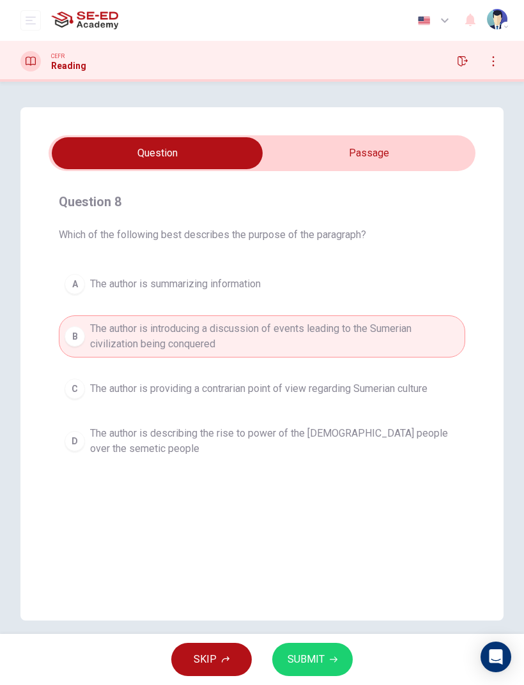
click at [278, 455] on button "SUBMIT" at bounding box center [312, 659] width 80 height 33
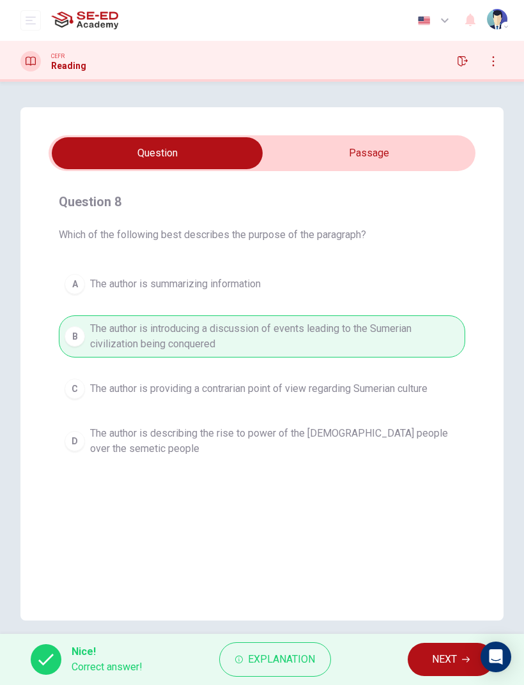
click at [428, 455] on button "NEXT" at bounding box center [450, 659] width 86 height 33
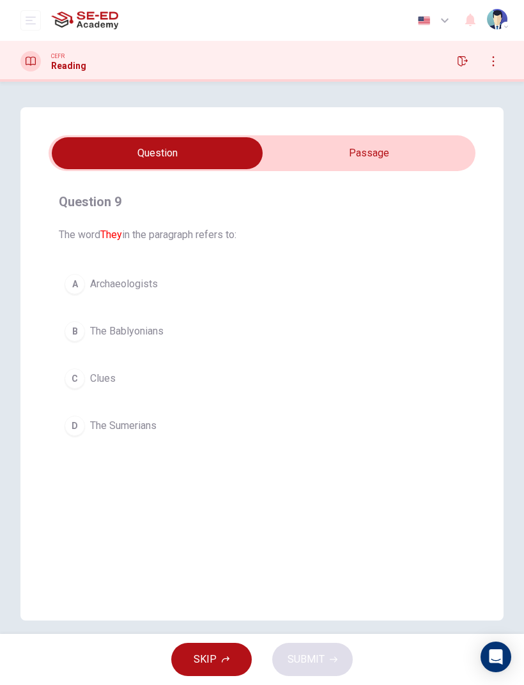
click at [328, 153] on input "checkbox" at bounding box center [157, 153] width 640 height 32
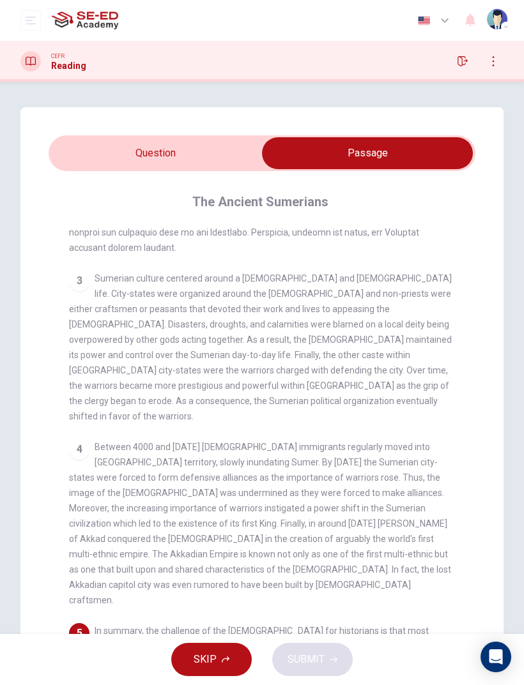
scroll to position [0, 0]
click at [103, 162] on input "checkbox" at bounding box center [367, 153] width 640 height 32
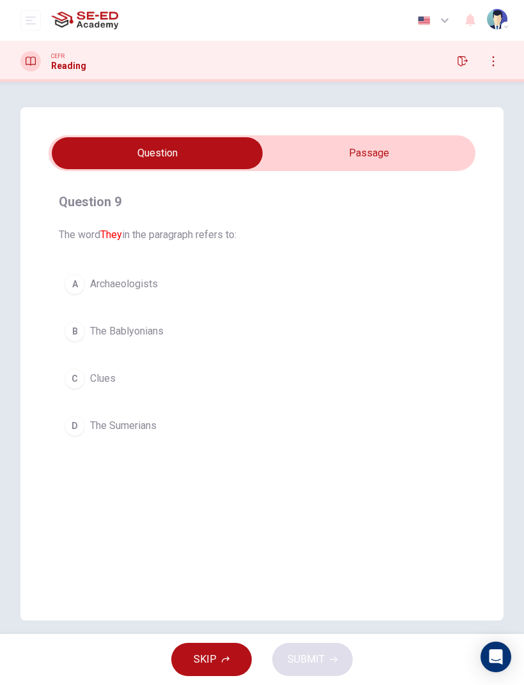
click at [102, 323] on button "B The Bablyonians" at bounding box center [262, 331] width 406 height 32
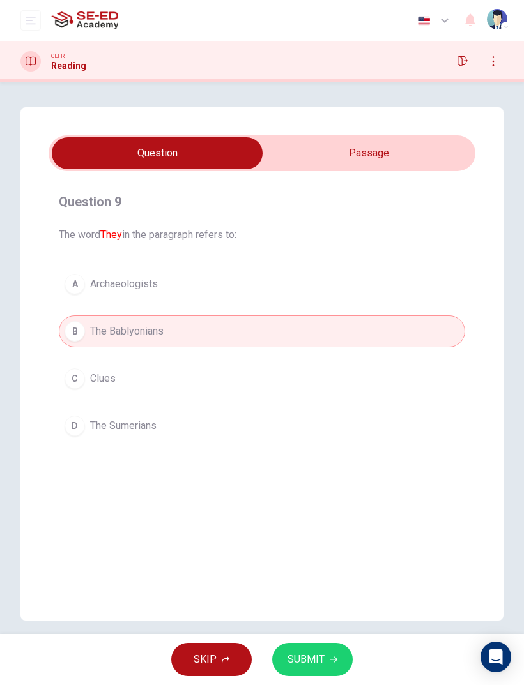
click at [77, 292] on div "A" at bounding box center [75, 284] width 20 height 20
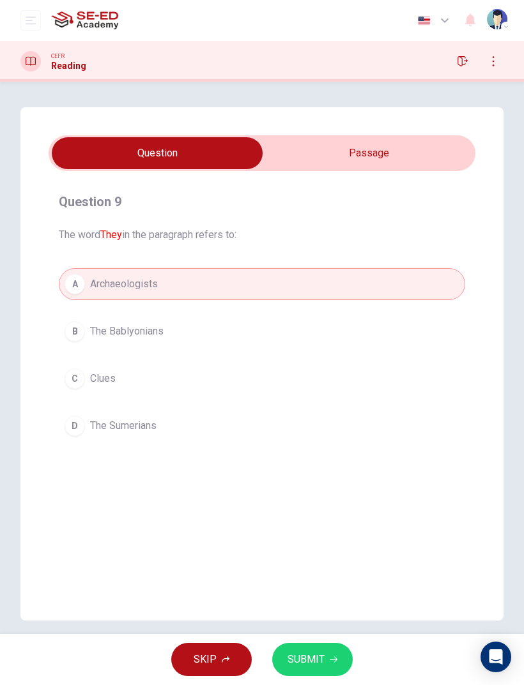
click at [93, 333] on span "The Bablyonians" at bounding box center [126, 331] width 73 height 15
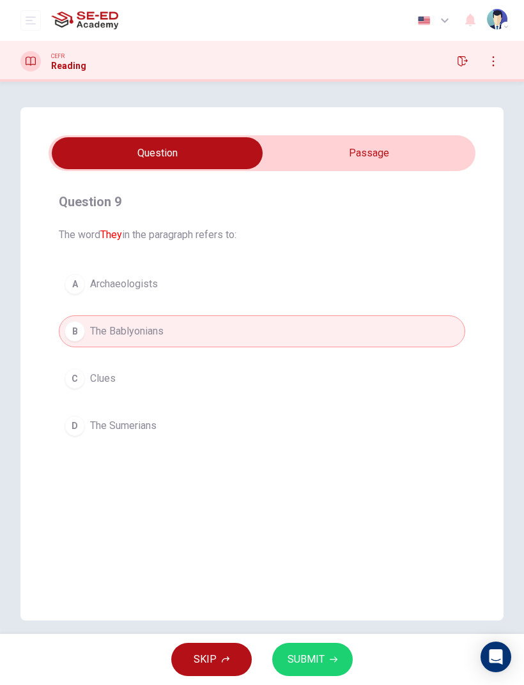
click at [116, 372] on button "C Clues" at bounding box center [262, 379] width 406 height 32
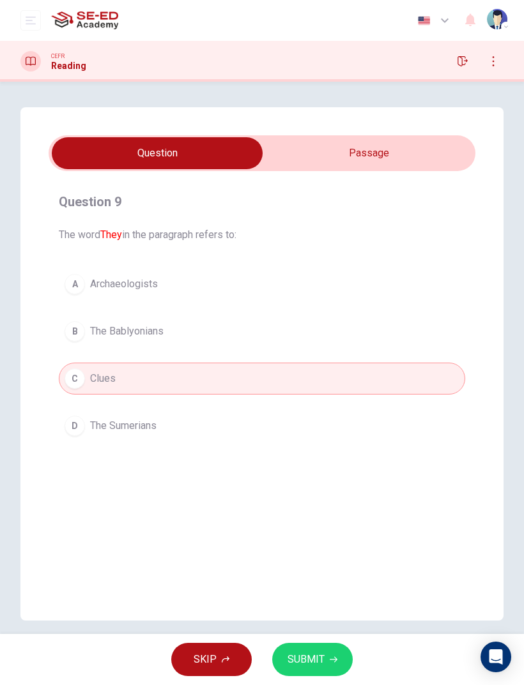
click at [151, 423] on span "The Sumerians" at bounding box center [123, 425] width 66 height 15
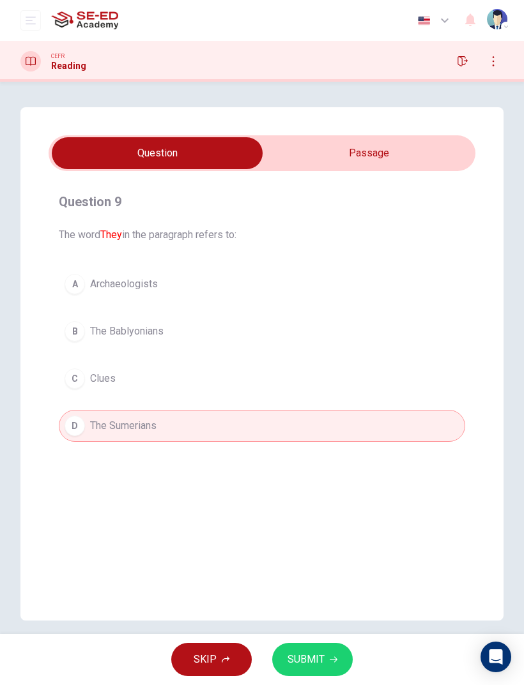
click at [285, 455] on button "SUBMIT" at bounding box center [312, 659] width 80 height 33
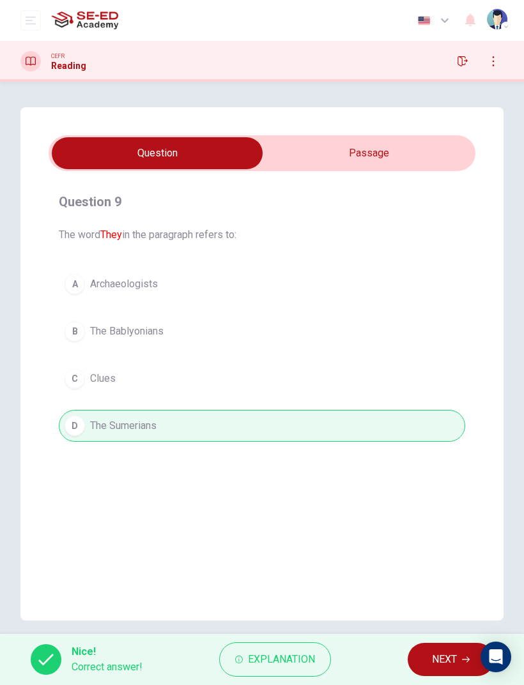
click at [420, 455] on button "NEXT" at bounding box center [450, 659] width 86 height 33
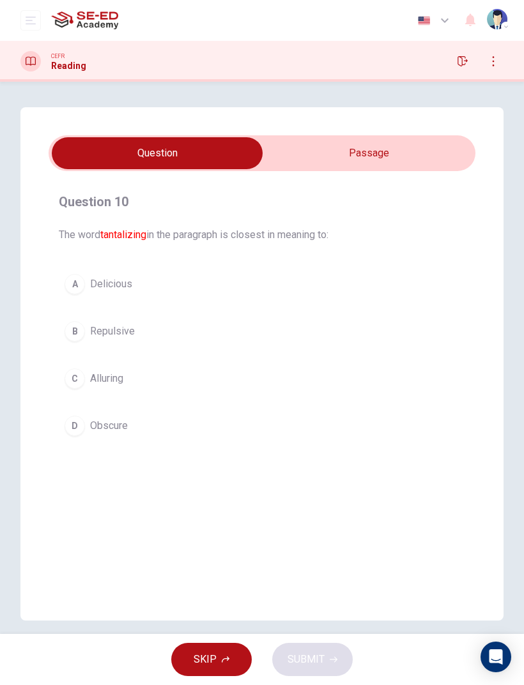
click at [379, 154] on input "checkbox" at bounding box center [157, 153] width 640 height 32
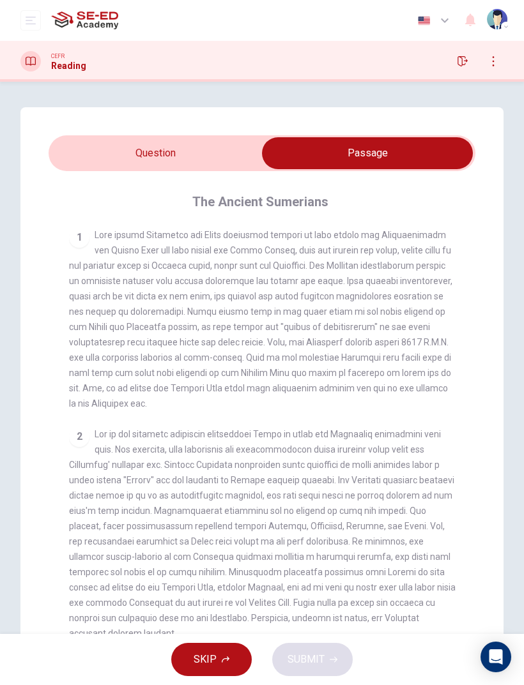
click at [466, 59] on icon "button" at bounding box center [462, 61] width 10 height 10
click at [239, 160] on input "checkbox" at bounding box center [367, 153] width 640 height 32
checkbox input "false"
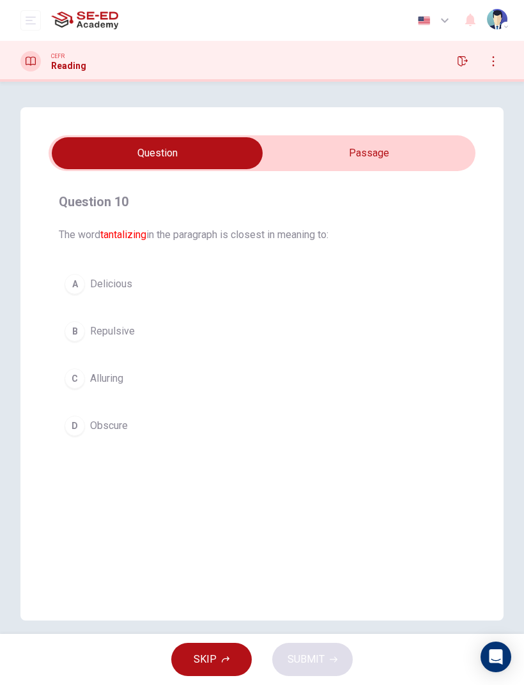
click at [80, 334] on div "B" at bounding box center [75, 331] width 20 height 20
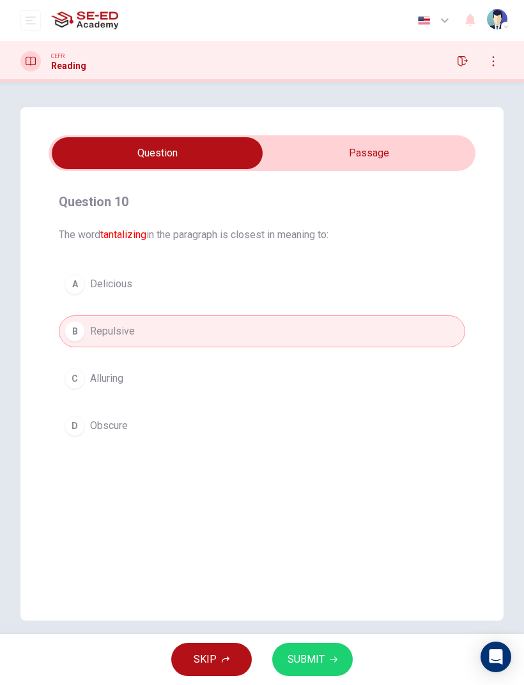
click at [72, 291] on div "A" at bounding box center [75, 284] width 20 height 20
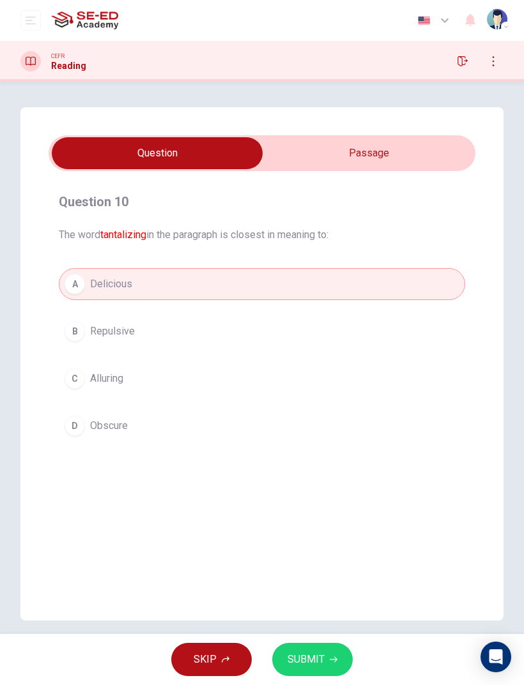
click at [95, 371] on span "Alluring" at bounding box center [106, 378] width 33 height 15
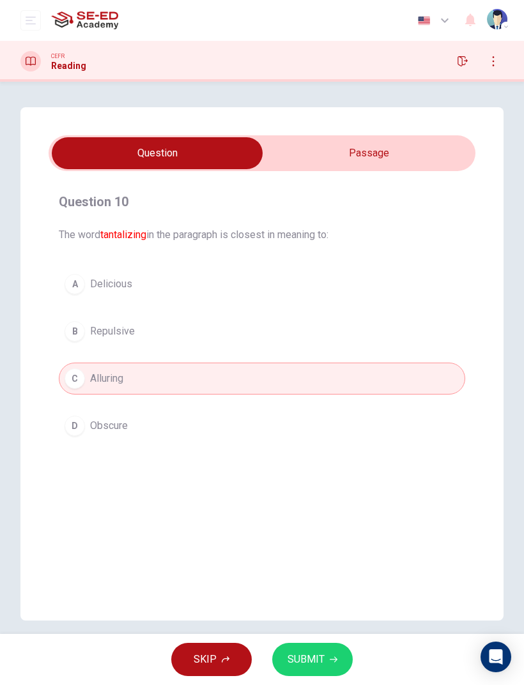
click at [304, 455] on button "SUBMIT" at bounding box center [312, 659] width 80 height 33
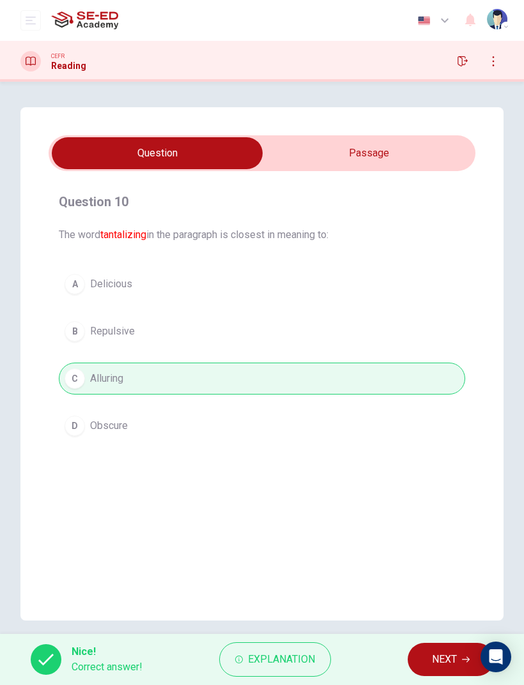
click at [288, 455] on span "Explanation" at bounding box center [281, 660] width 67 height 18
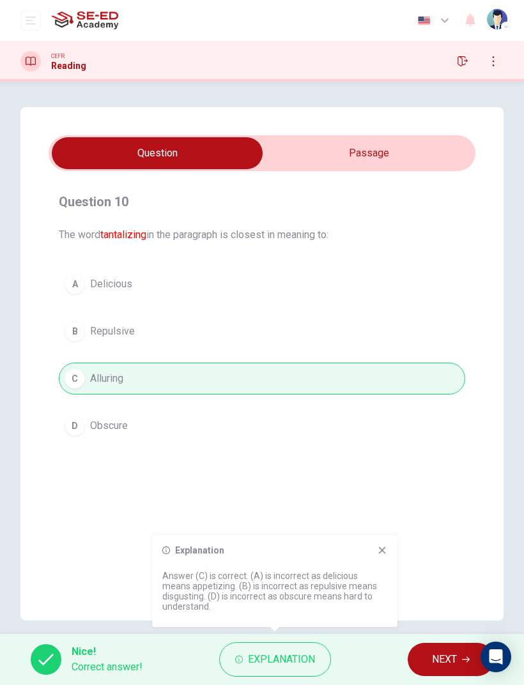
click at [381, 455] on icon at bounding box center [382, 550] width 7 height 7
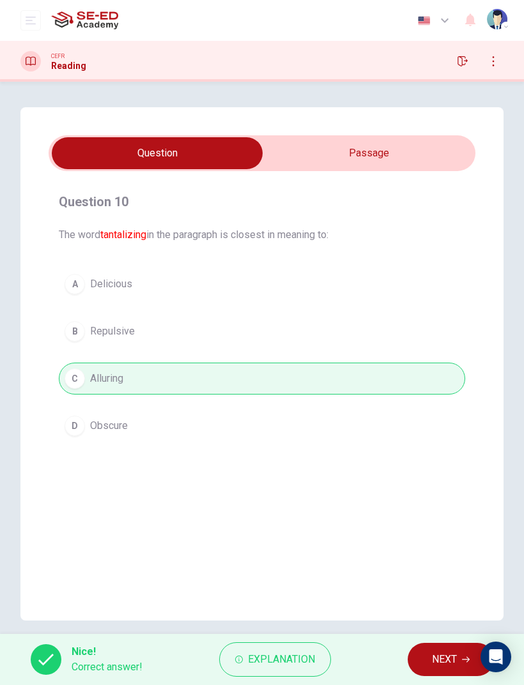
click at [396, 455] on div "Nice! Correct answer! Explanation NEXT" at bounding box center [262, 659] width 524 height 51
click at [408, 455] on button "NEXT" at bounding box center [450, 659] width 86 height 33
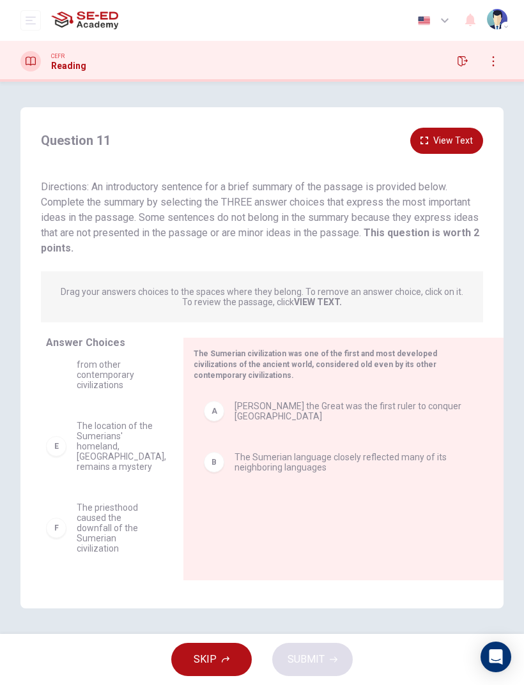
scroll to position [161, 0]
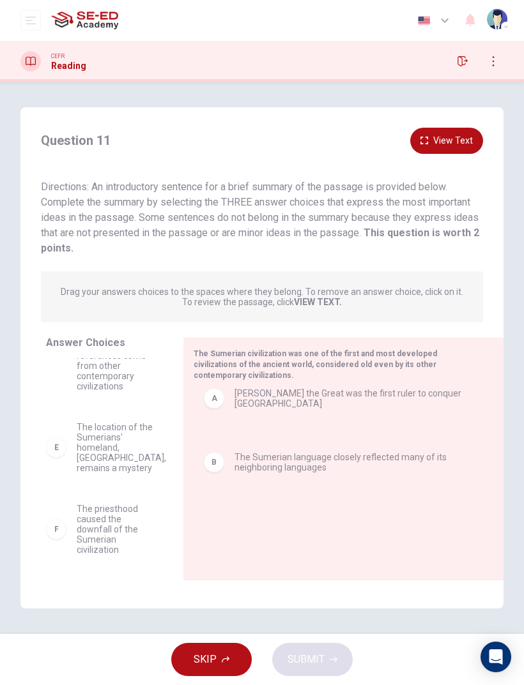
click at [258, 404] on div "B The Sumerian language closely reflected many of its neighboring languages" at bounding box center [338, 421] width 289 height 41
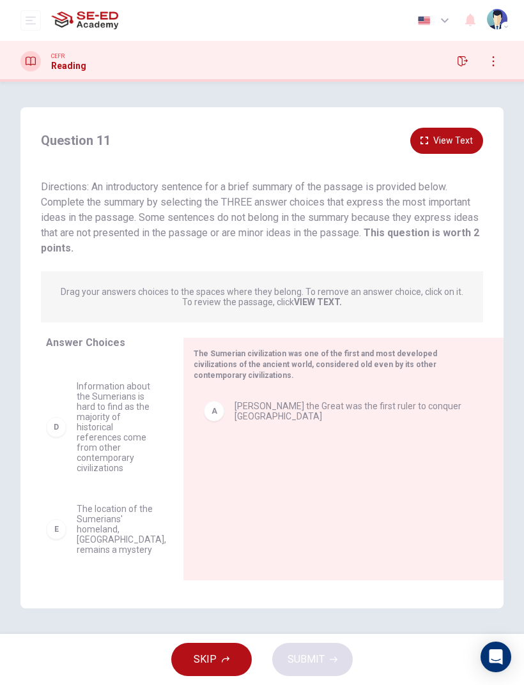
click at [262, 407] on div "A [PERSON_NAME] the Great was the first ruler to conquer [GEOGRAPHIC_DATA]" at bounding box center [338, 411] width 269 height 20
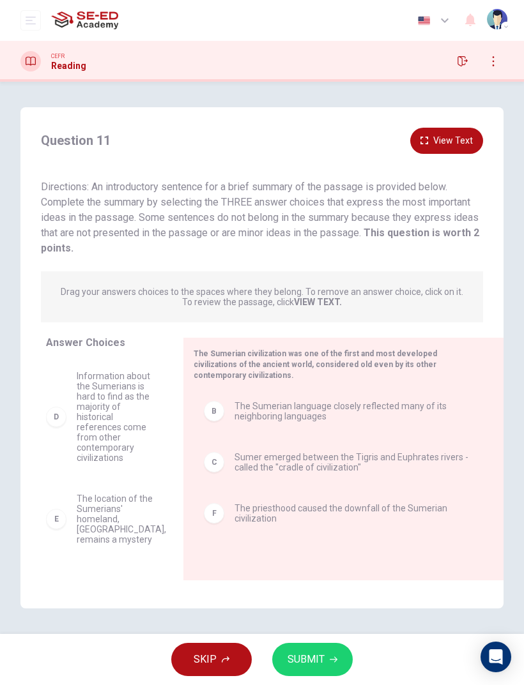
scroll to position [59, 0]
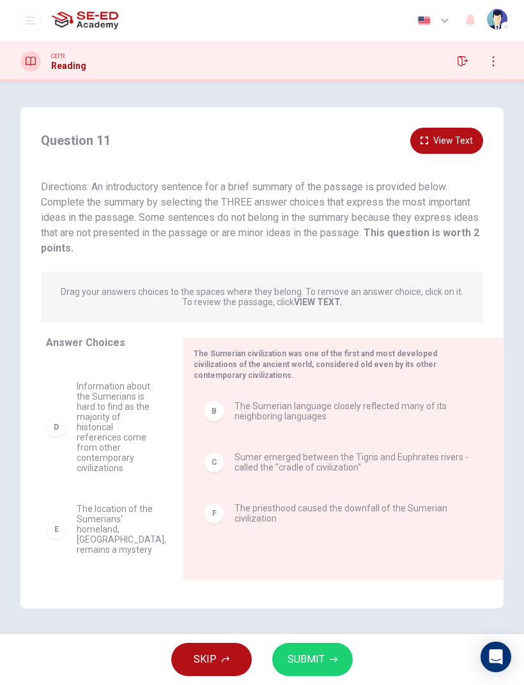
click at [294, 455] on span "SUBMIT" at bounding box center [305, 660] width 37 height 18
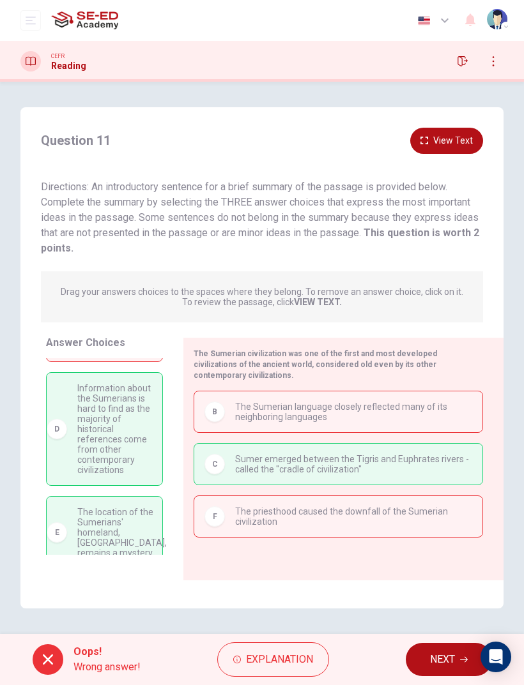
click at [416, 455] on button "NEXT" at bounding box center [449, 659] width 86 height 33
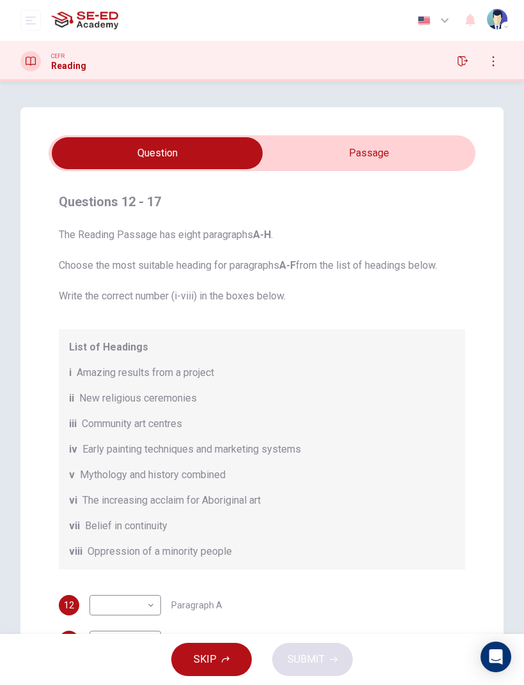
click at [374, 134] on div "Questions 12 - 17 The Reading Passage has eight paragraphs A-H . Choose the mos…" at bounding box center [261, 415] width 483 height 616
click at [372, 143] on input "checkbox" at bounding box center [157, 153] width 640 height 32
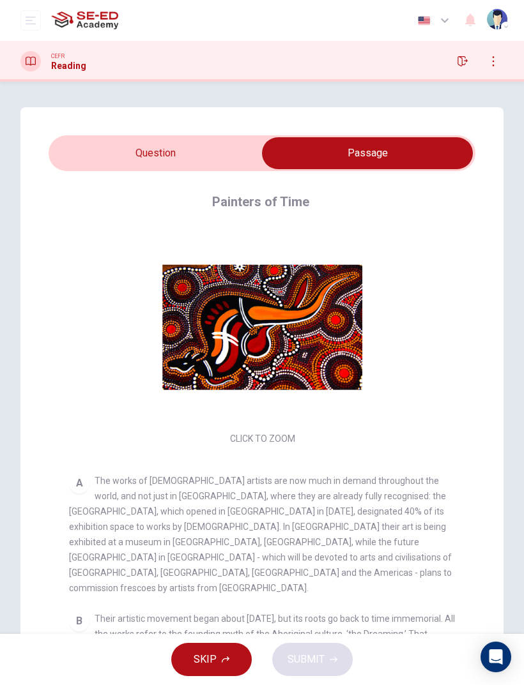
scroll to position [0, 0]
click at [87, 159] on input "checkbox" at bounding box center [367, 153] width 640 height 32
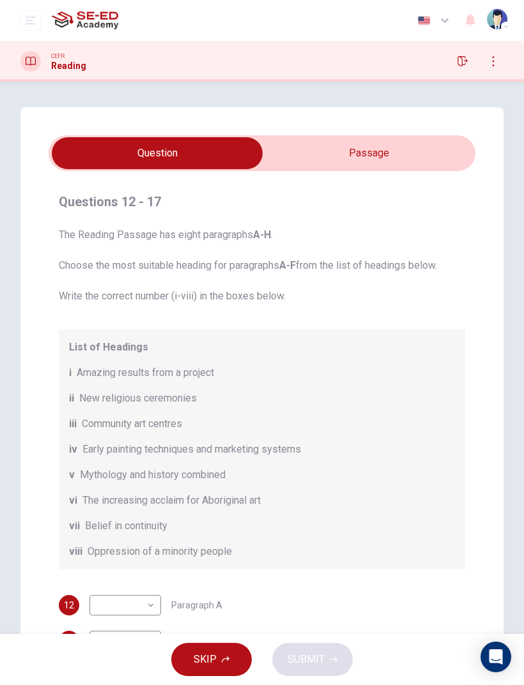
click at [466, 53] on button "button" at bounding box center [462, 61] width 20 height 20
click at [331, 151] on input "checkbox" at bounding box center [157, 153] width 640 height 32
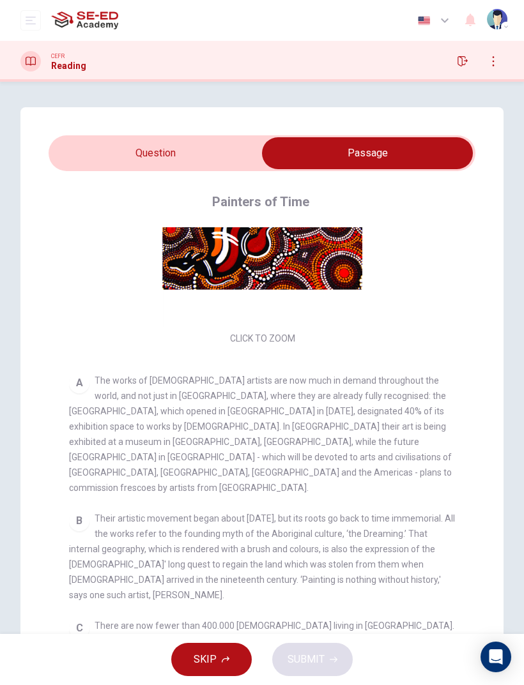
scroll to position [101, 0]
click at [86, 137] on input "checkbox" at bounding box center [367, 153] width 640 height 32
checkbox input "false"
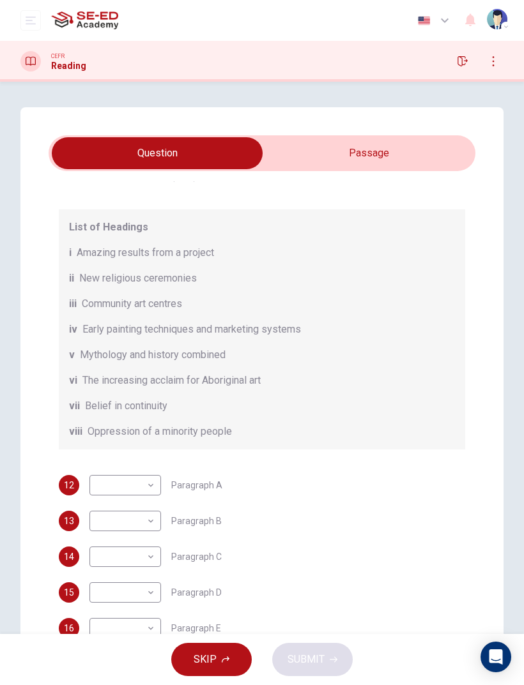
scroll to position [120, 0]
click at [95, 455] on body "This site uses cookies, as explained in our Privacy Policy . If you agree to th…" at bounding box center [262, 342] width 524 height 685
click at [95, 455] on li "i" at bounding box center [125, 506] width 72 height 20
type input "i"
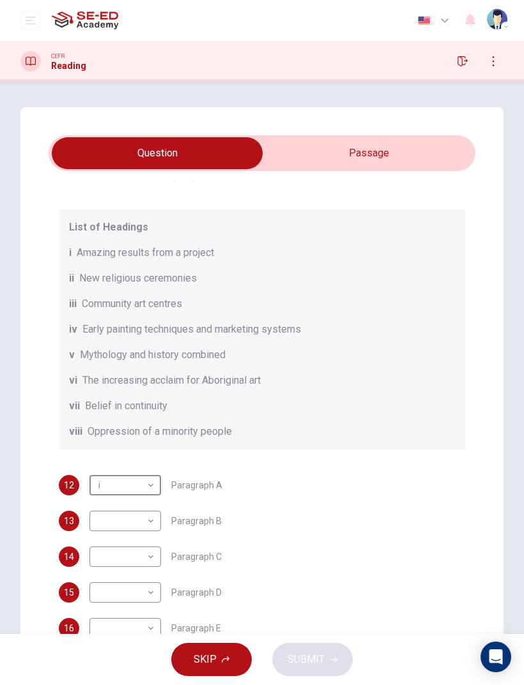
click at [338, 153] on input "checkbox" at bounding box center [157, 153] width 640 height 32
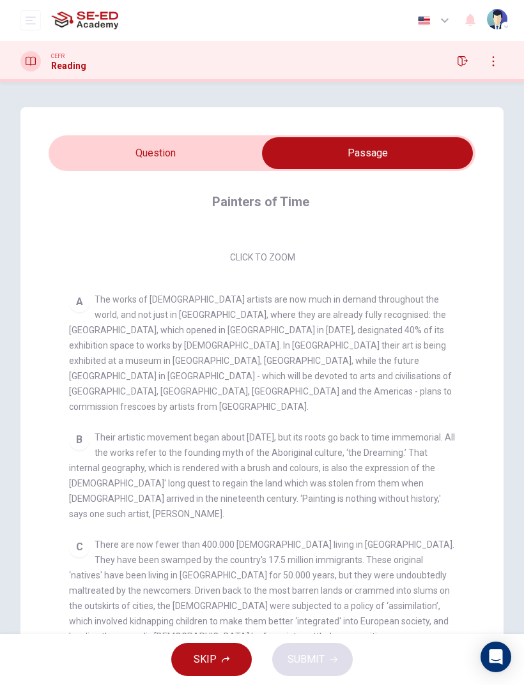
scroll to position [272, 0]
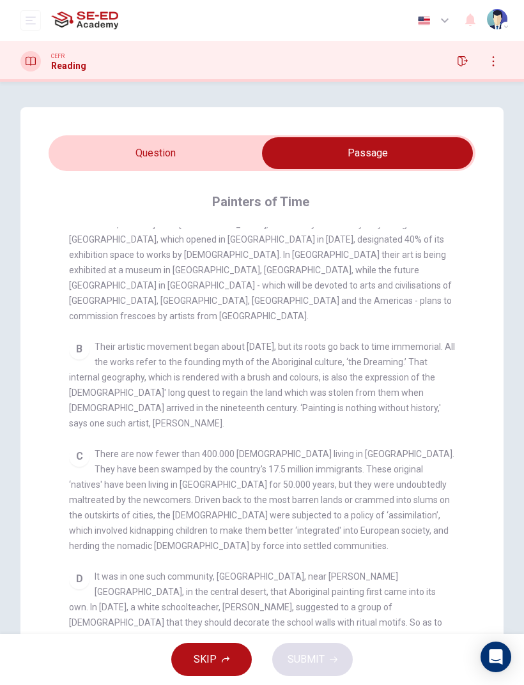
click at [457, 59] on icon "button" at bounding box center [462, 61] width 10 height 10
click at [77, 147] on input "checkbox" at bounding box center [367, 153] width 640 height 32
checkbox input "false"
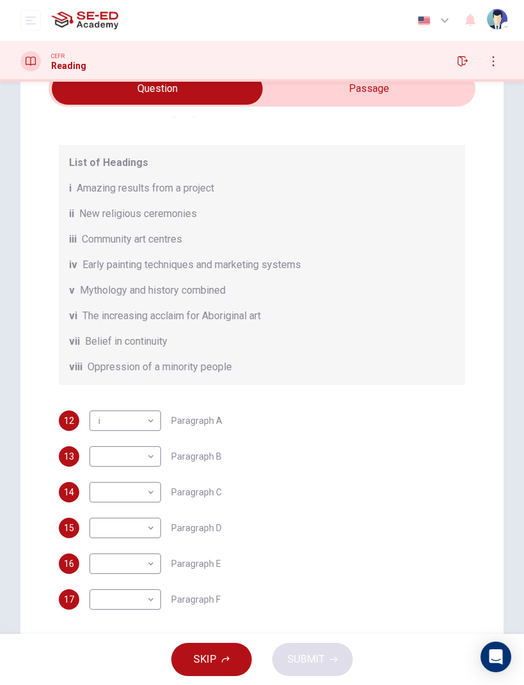
scroll to position [68, 0]
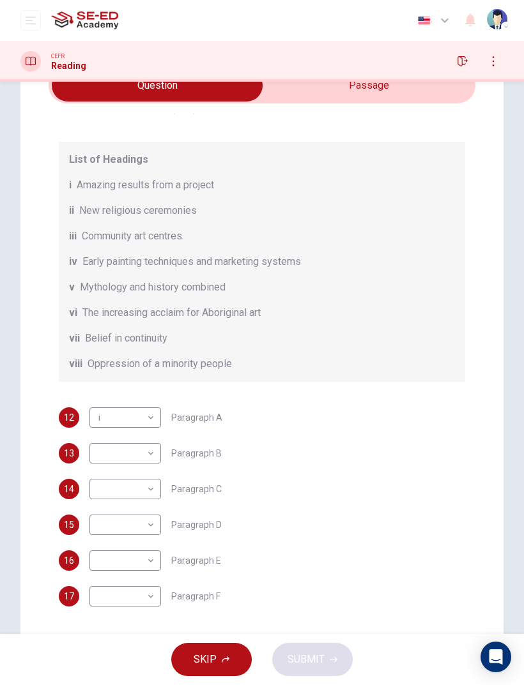
click at [112, 455] on body "This site uses cookies, as explained in our Privacy Policy . If you agree to th…" at bounding box center [262, 342] width 524 height 685
click at [95, 455] on li "iv" at bounding box center [125, 535] width 72 height 20
type input "iv"
click at [365, 73] on div "CEFR Reading" at bounding box center [262, 61] width 524 height 41
click at [342, 100] on input "checkbox" at bounding box center [157, 86] width 640 height 32
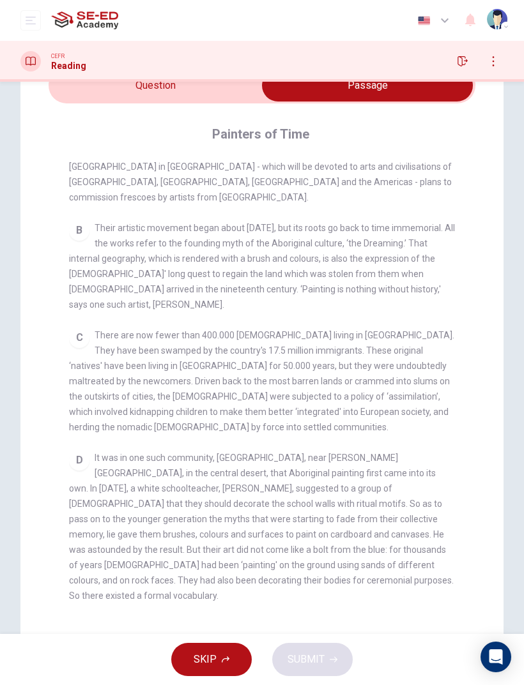
scroll to position [331, 0]
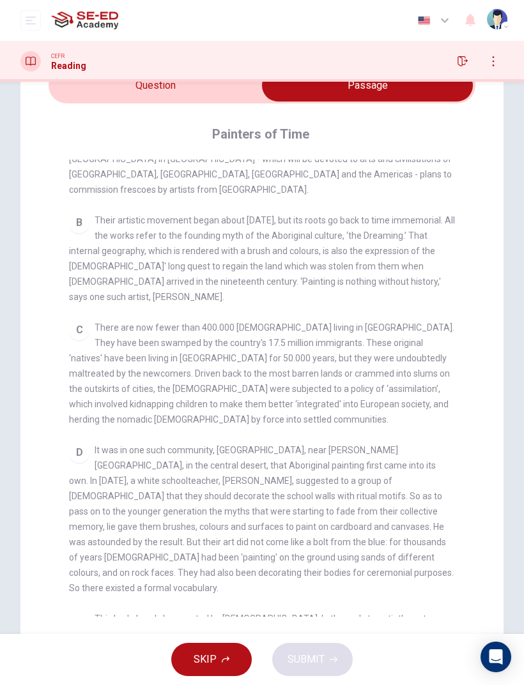
click at [103, 132] on div "Painters of Time" at bounding box center [270, 134] width 403 height 20
click at [97, 123] on div "Painters of Time CLICK TO ZOOM Click to Zoom A The works of [DEMOGRAPHIC_DATA] …" at bounding box center [262, 370] width 427 height 534
click at [93, 92] on input "checkbox" at bounding box center [367, 86] width 640 height 32
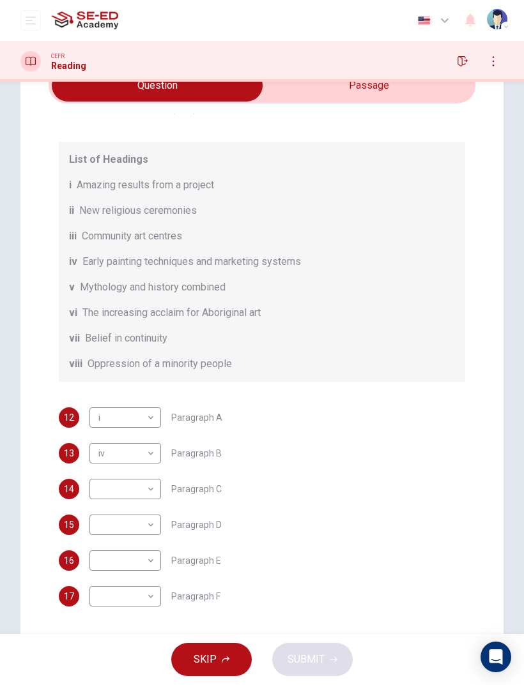
click at [331, 93] on input "checkbox" at bounding box center [157, 86] width 640 height 32
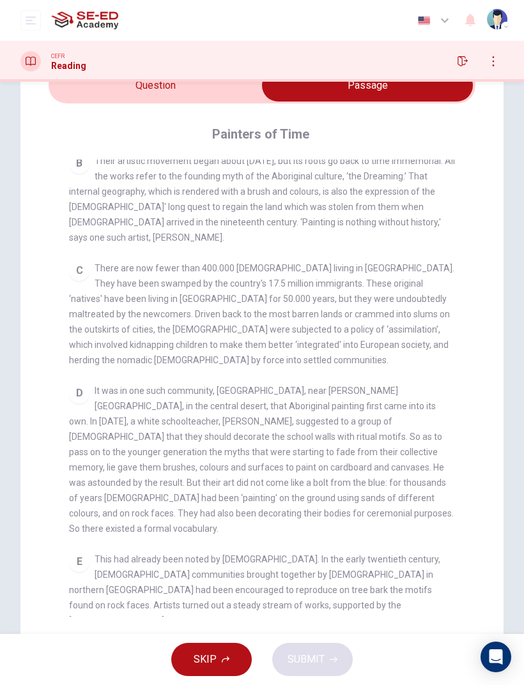
scroll to position [400, 0]
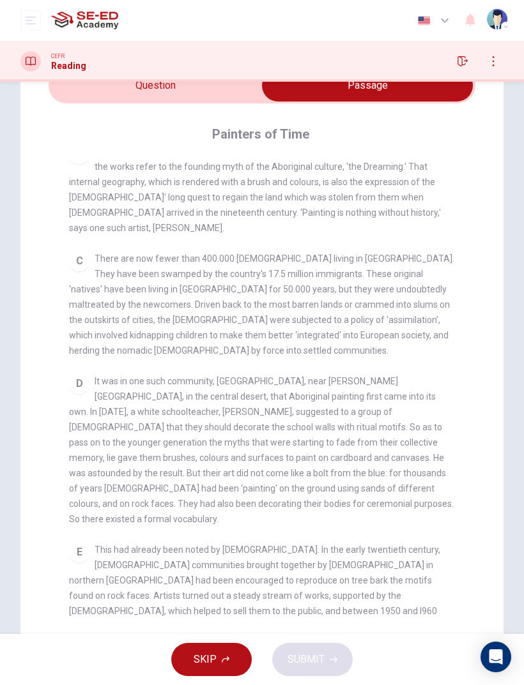
click at [96, 94] on input "checkbox" at bounding box center [367, 86] width 640 height 32
checkbox input "false"
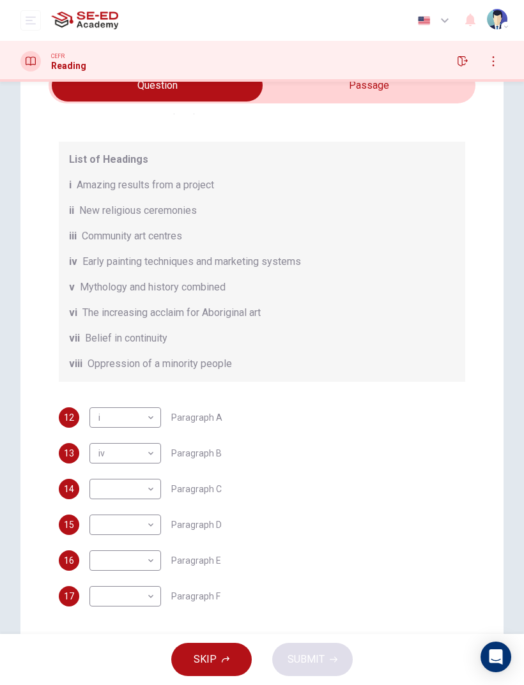
click at [105, 455] on body "This site uses cookies, as explained in our Privacy Policy . If you agree to th…" at bounding box center [262, 342] width 524 height 685
click at [110, 455] on li "iii" at bounding box center [125, 562] width 72 height 20
type input "iii"
click at [332, 99] on input "checkbox" at bounding box center [157, 86] width 640 height 32
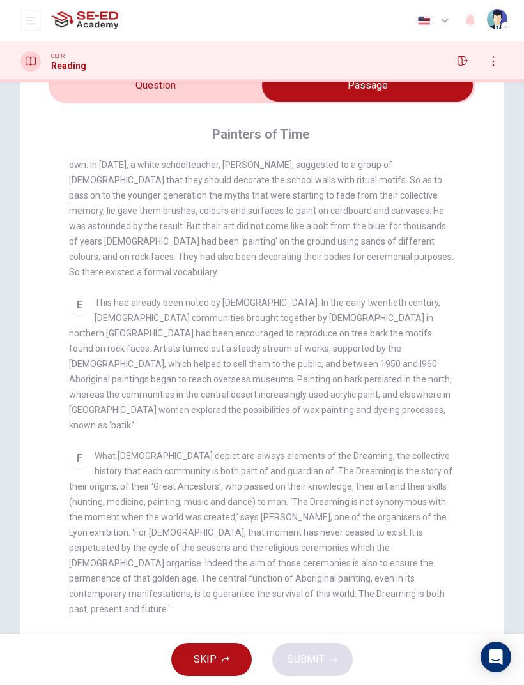
scroll to position [638, 0]
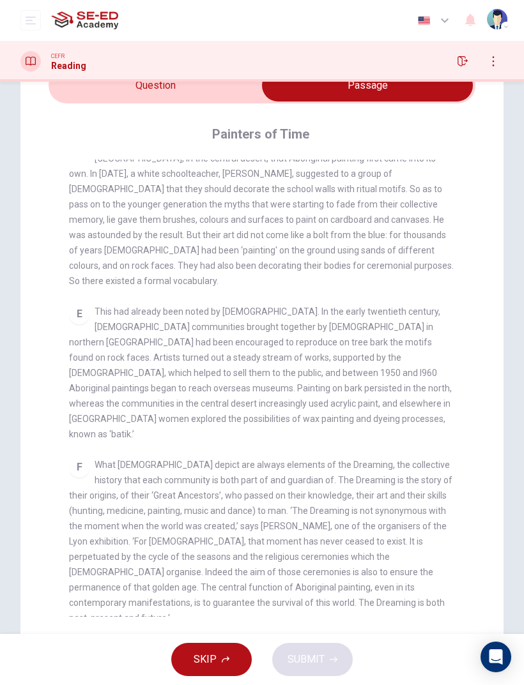
click at [117, 99] on input "checkbox" at bounding box center [367, 86] width 640 height 32
checkbox input "false"
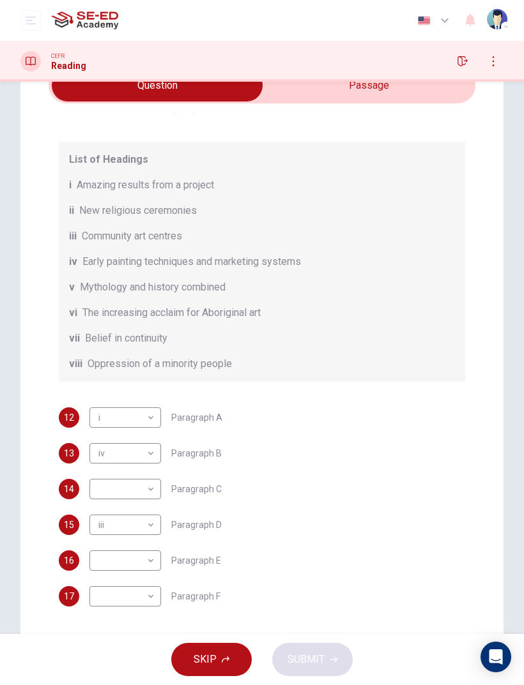
click at [89, 455] on body "This site uses cookies, as explained in our Privacy Policy . If you agree to th…" at bounding box center [262, 342] width 524 height 685
click at [95, 455] on li "v" at bounding box center [125, 603] width 72 height 20
click at [91, 455] on body "This site uses cookies, as explained in our Privacy Policy . If you agree to th…" at bounding box center [262, 342] width 524 height 685
click at [96, 455] on li "vi" at bounding box center [125, 624] width 72 height 20
type input "vi"
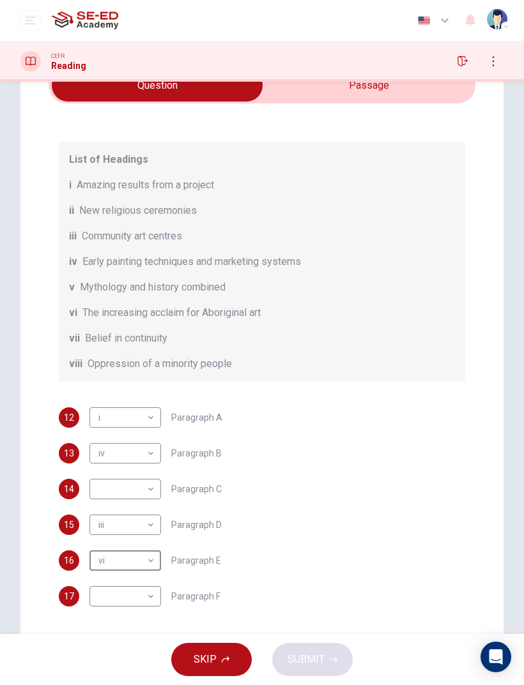
click at [344, 94] on input "checkbox" at bounding box center [157, 86] width 640 height 32
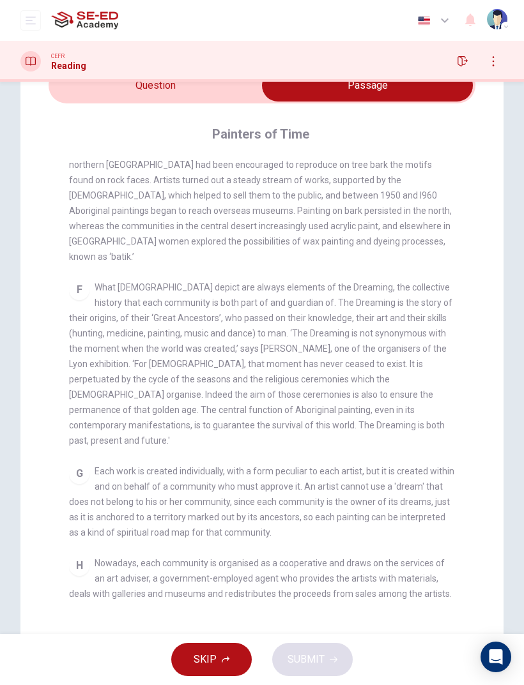
scroll to position [798, 0]
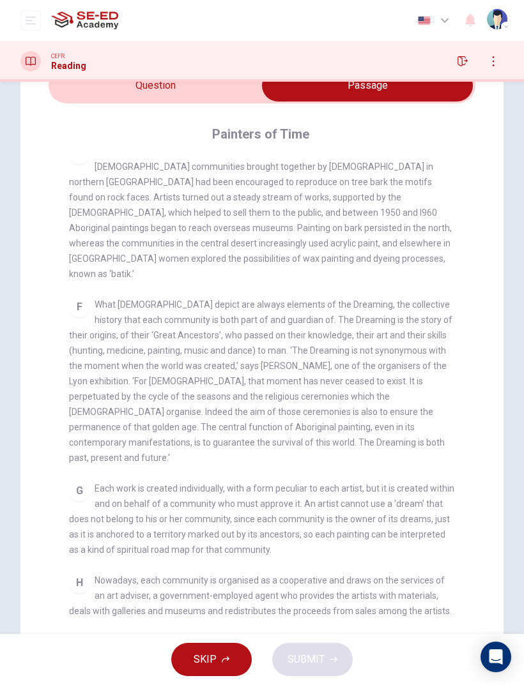
click at [89, 101] on input "checkbox" at bounding box center [367, 86] width 640 height 32
checkbox input "false"
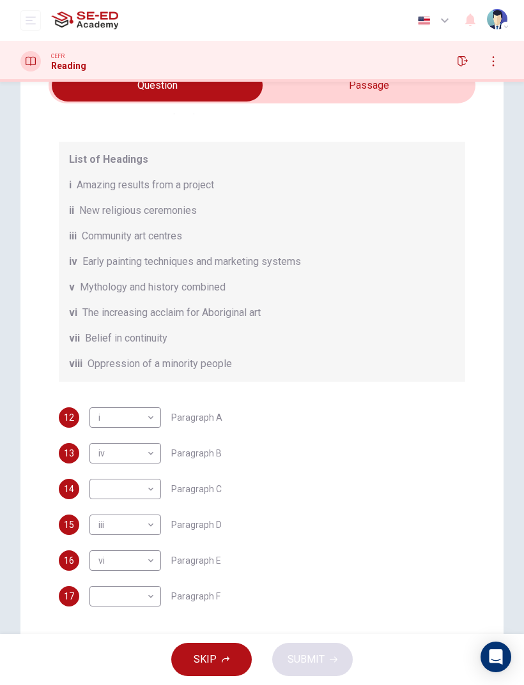
click at [109, 455] on body "This site uses cookies, as explained in our Privacy Policy . If you agree to th…" at bounding box center [262, 342] width 524 height 685
click at [102, 455] on li "vii" at bounding box center [125, 644] width 72 height 20
type input "vii"
click at [109, 455] on body "This site uses cookies, as explained in our Privacy Policy . If you agree to th…" at bounding box center [262, 342] width 524 height 685
click at [100, 455] on li "vii" at bounding box center [125, 632] width 72 height 20
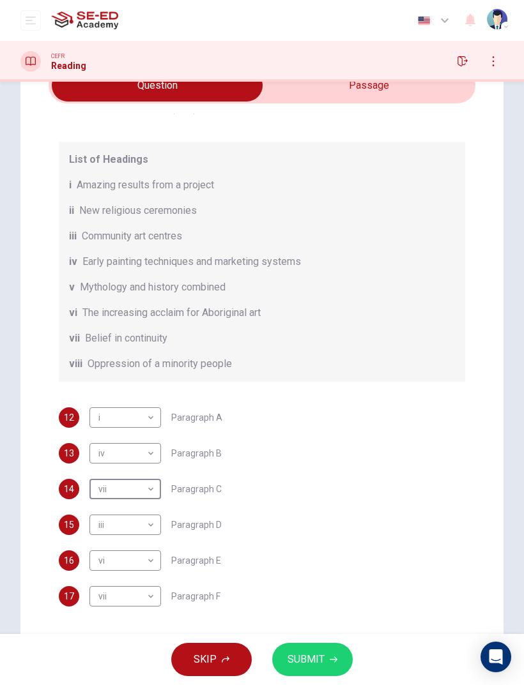
click at [95, 455] on body "This site uses cookies, as explained in our Privacy Policy . If you agree to th…" at bounding box center [262, 342] width 524 height 685
click at [98, 455] on li "viii" at bounding box center [125, 652] width 72 height 20
type input "viii"
click at [294, 455] on span "SUBMIT" at bounding box center [305, 660] width 37 height 18
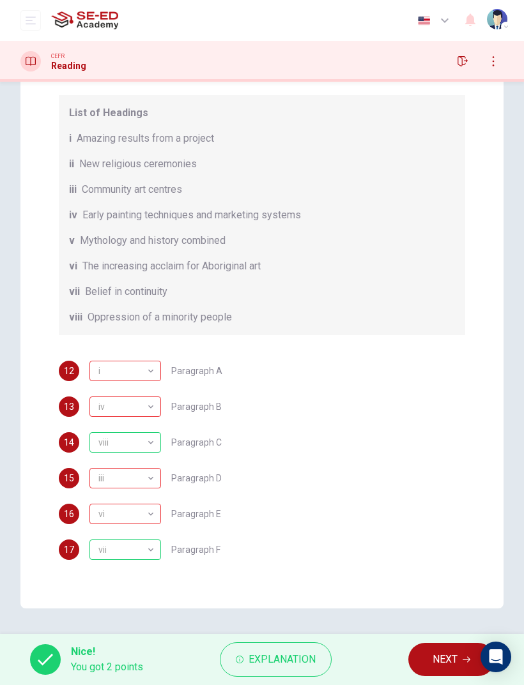
scroll to position [114, 0]
click at [250, 455] on span "Explanation" at bounding box center [281, 660] width 67 height 18
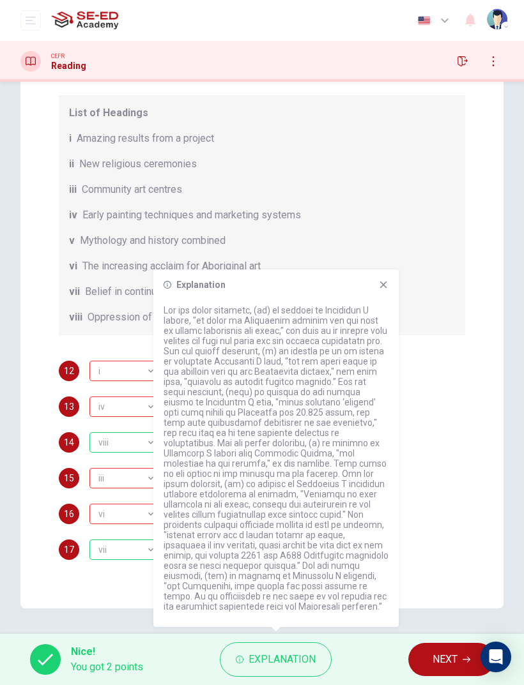
click at [35, 425] on div "Questions 12 - 17 The Reading Passage has eight paragraphs A-H . Choose the mos…" at bounding box center [261, 301] width 483 height 616
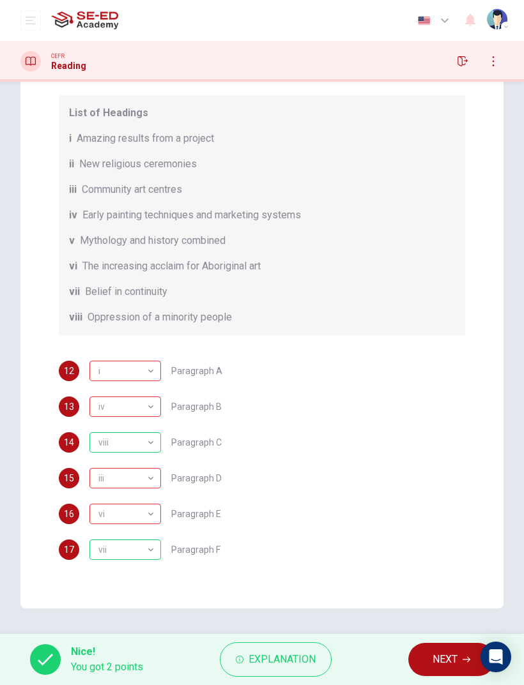
click at [427, 455] on button "NEXT" at bounding box center [451, 659] width 86 height 33
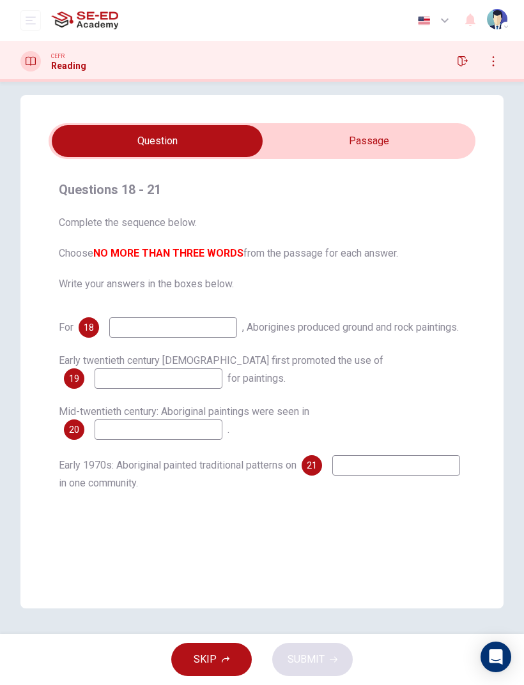
scroll to position [12, 0]
click at [128, 331] on input at bounding box center [173, 327] width 128 height 20
click at [34, 307] on div "Questions 18 - 21 Complete the sequence below. Choose NO MORE THAN THREE WORDS …" at bounding box center [261, 351] width 483 height 513
click at [309, 140] on input "checkbox" at bounding box center [157, 141] width 640 height 32
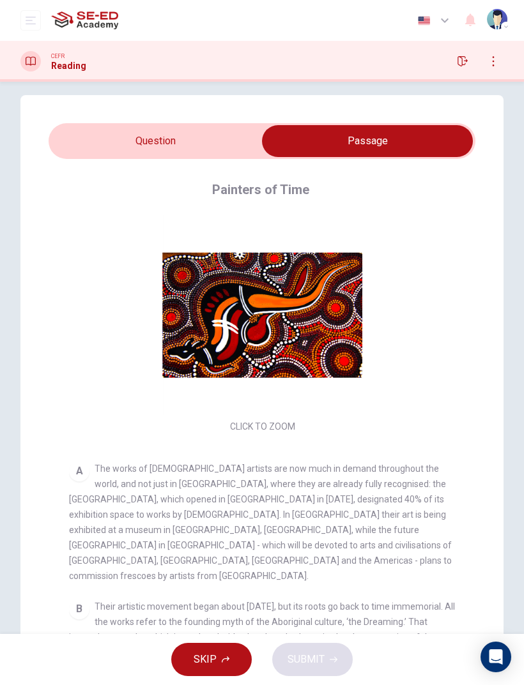
click at [234, 144] on input "checkbox" at bounding box center [367, 141] width 640 height 32
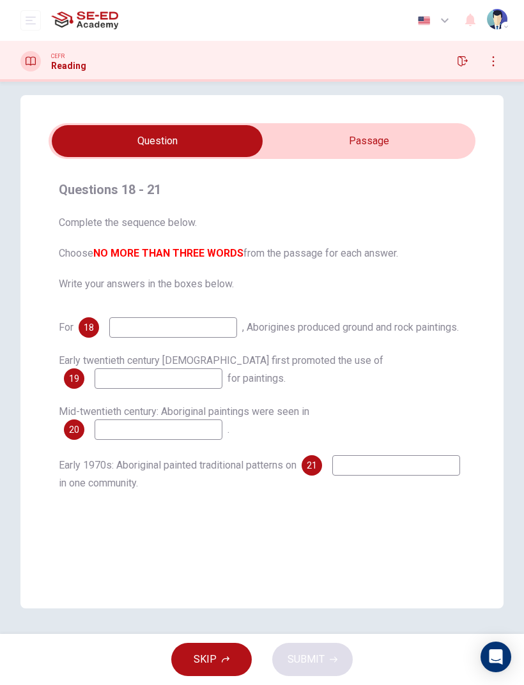
click at [470, 56] on button "button" at bounding box center [462, 61] width 20 height 20
click at [319, 130] on input "checkbox" at bounding box center [157, 141] width 640 height 32
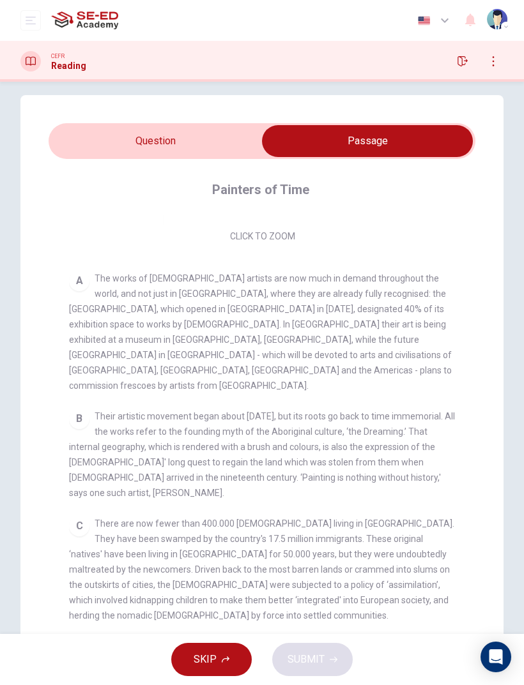
scroll to position [191, 0]
click at [252, 135] on input "checkbox" at bounding box center [367, 141] width 640 height 32
checkbox input "false"
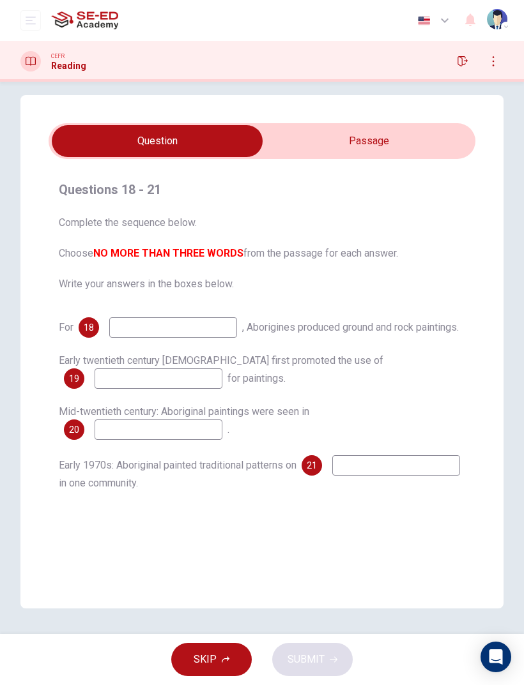
click at [195, 455] on button "SKIP" at bounding box center [211, 659] width 80 height 33
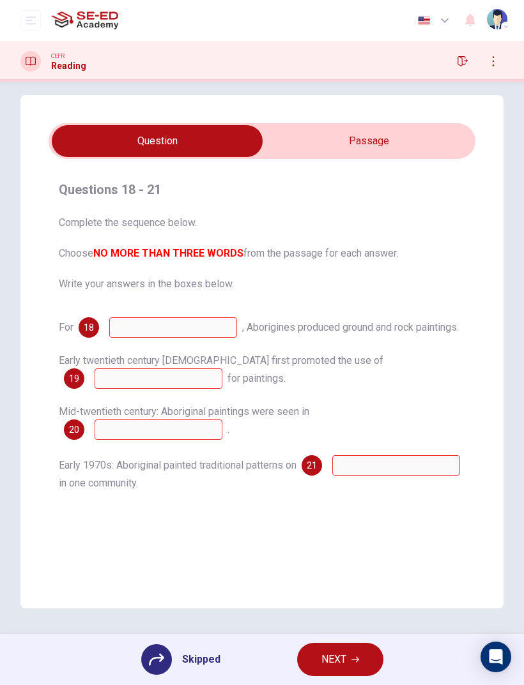
click at [317, 455] on button "NEXT" at bounding box center [340, 659] width 86 height 33
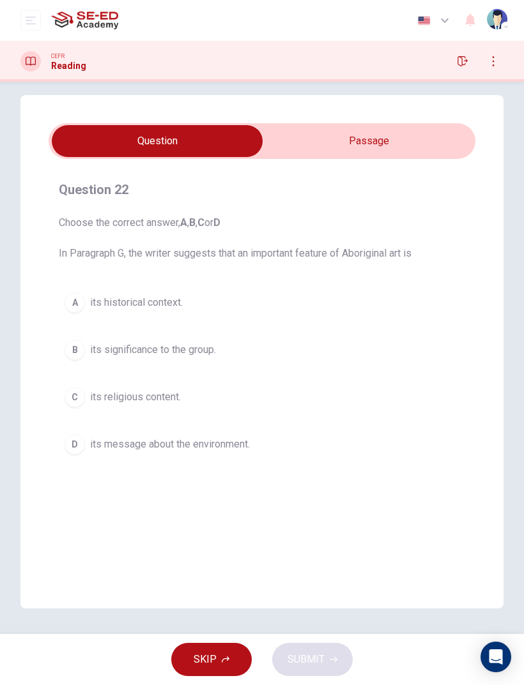
click at [88, 314] on button "A its historical context." at bounding box center [262, 303] width 406 height 32
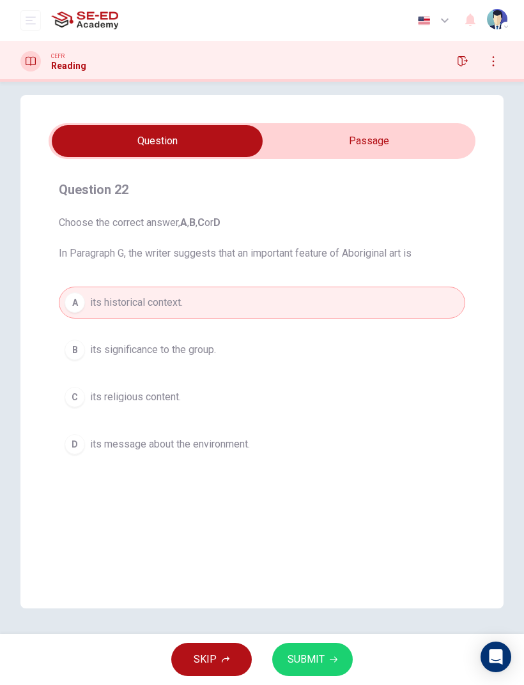
click at [80, 336] on button "B its significance to the group." at bounding box center [262, 350] width 406 height 32
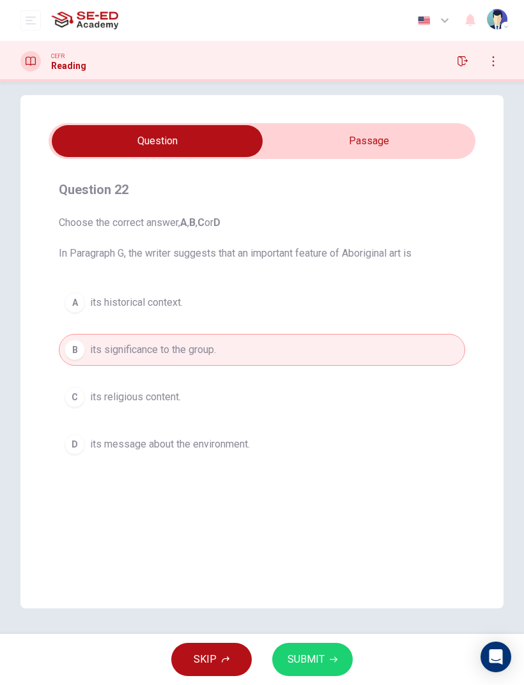
click at [76, 315] on button "A its historical context." at bounding box center [262, 303] width 406 height 32
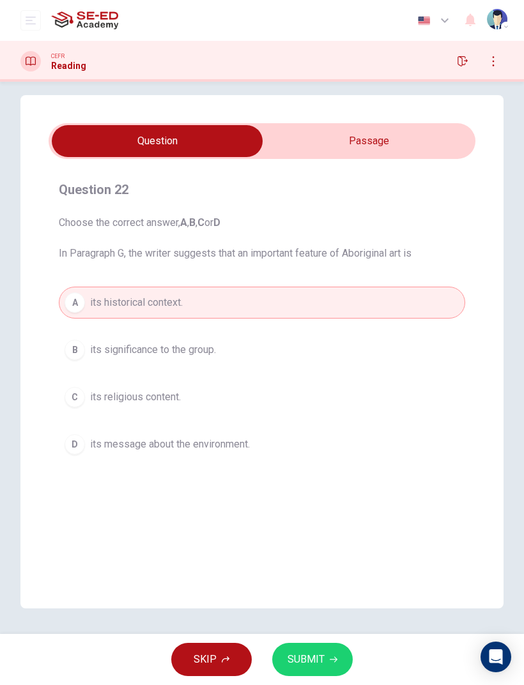
click at [72, 342] on div "B" at bounding box center [75, 350] width 20 height 20
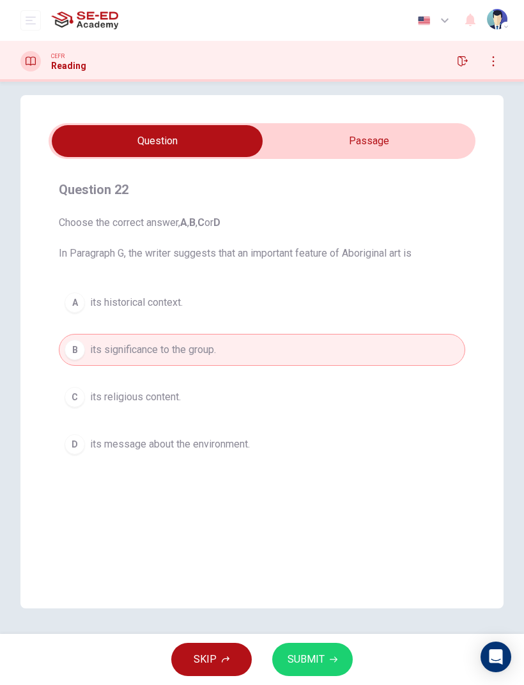
click at [71, 403] on div "C" at bounding box center [75, 397] width 20 height 20
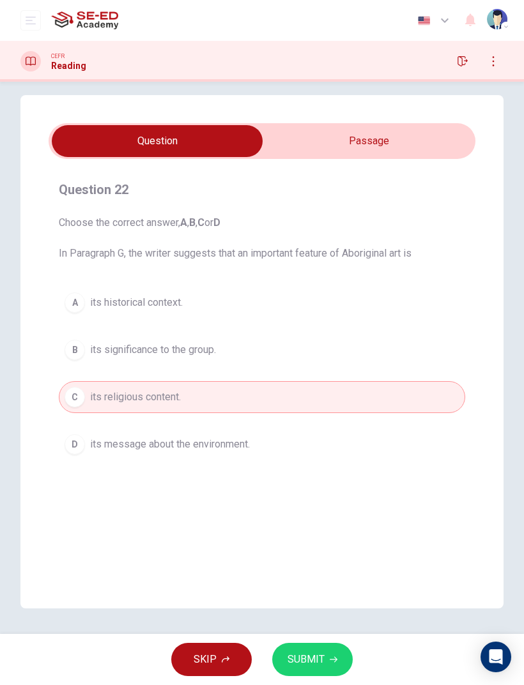
click at [309, 142] on input "checkbox" at bounding box center [157, 141] width 640 height 32
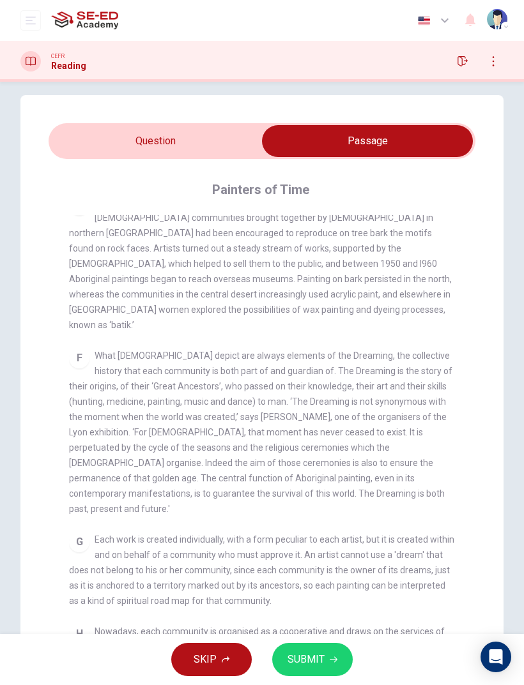
scroll to position [805, 0]
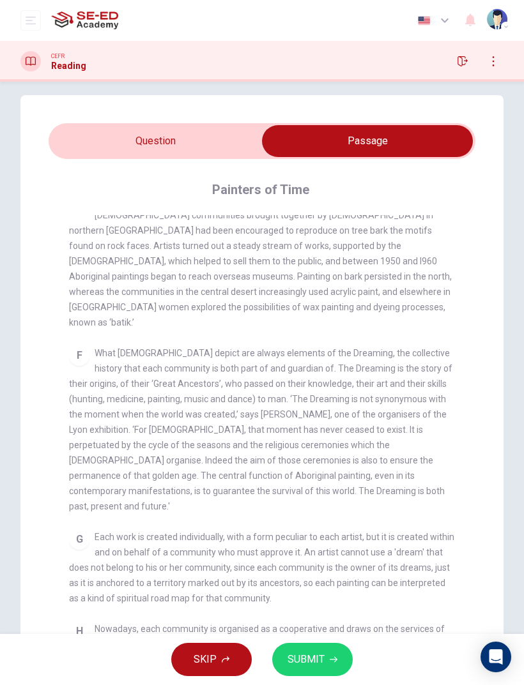
click at [235, 155] on input "checkbox" at bounding box center [367, 141] width 640 height 32
checkbox input "false"
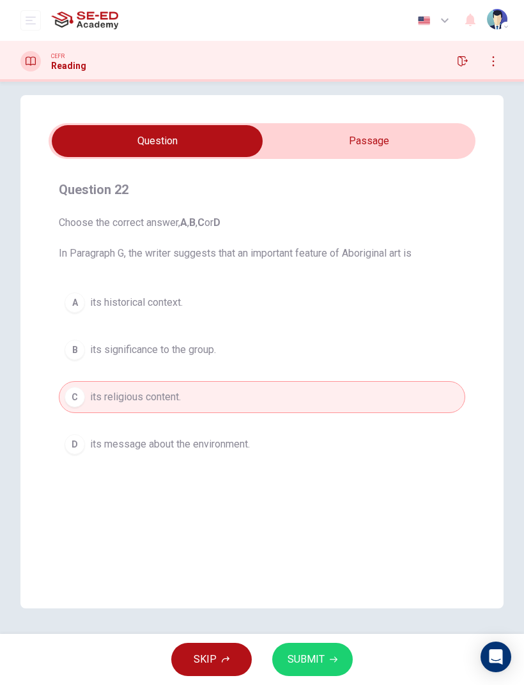
click at [86, 432] on button "D its message about the environment." at bounding box center [262, 445] width 406 height 32
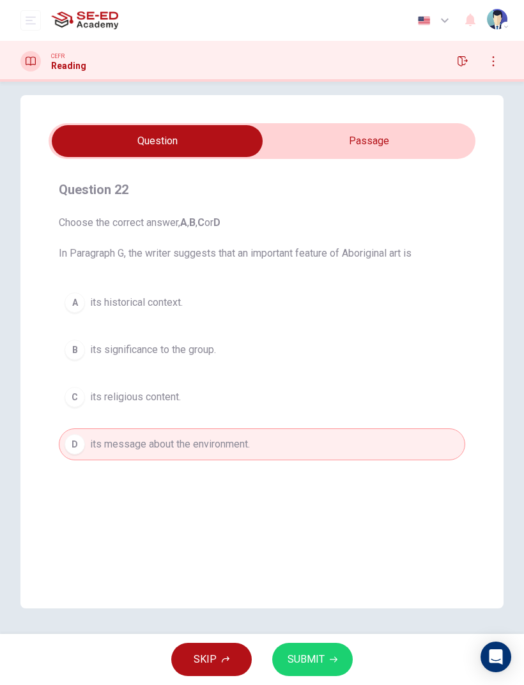
click at [67, 406] on button "C its religious content." at bounding box center [262, 397] width 406 height 32
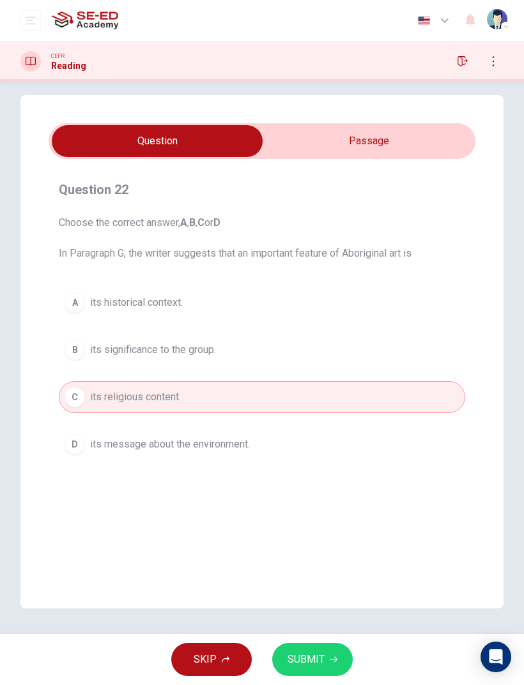
click at [66, 360] on button "B its significance to the group." at bounding box center [262, 350] width 406 height 32
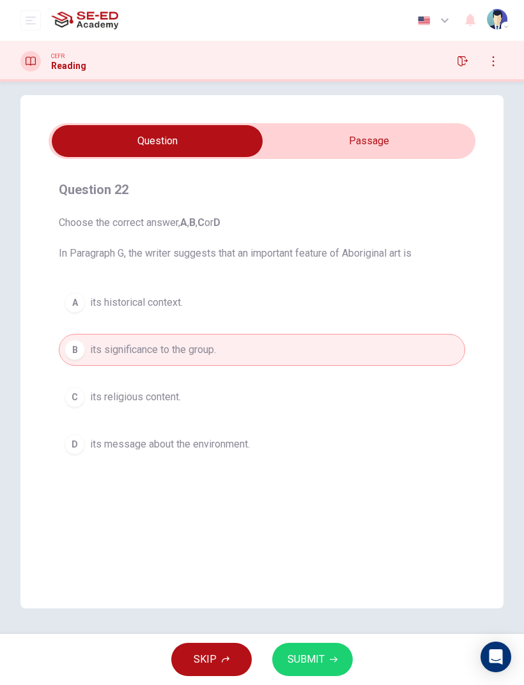
click at [79, 314] on button "A its historical context." at bounding box center [262, 303] width 406 height 32
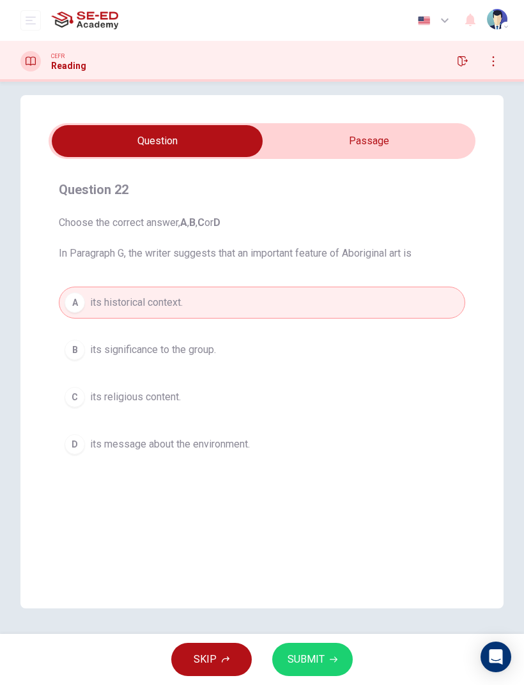
click at [280, 455] on button "SUBMIT" at bounding box center [312, 659] width 80 height 33
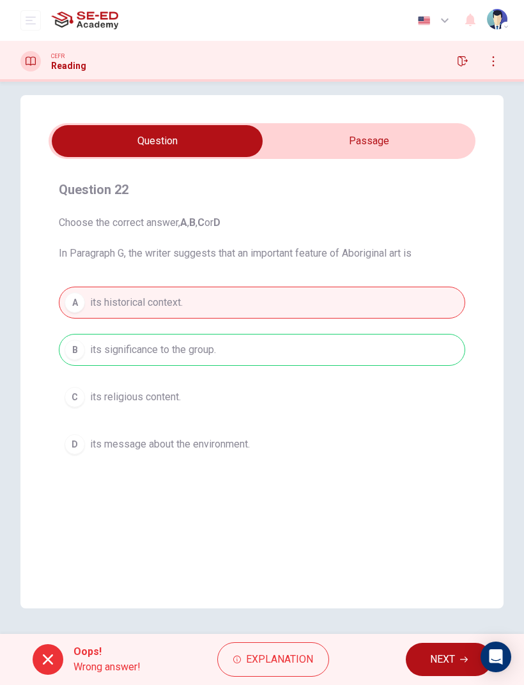
click at [412, 455] on button "NEXT" at bounding box center [449, 659] width 86 height 33
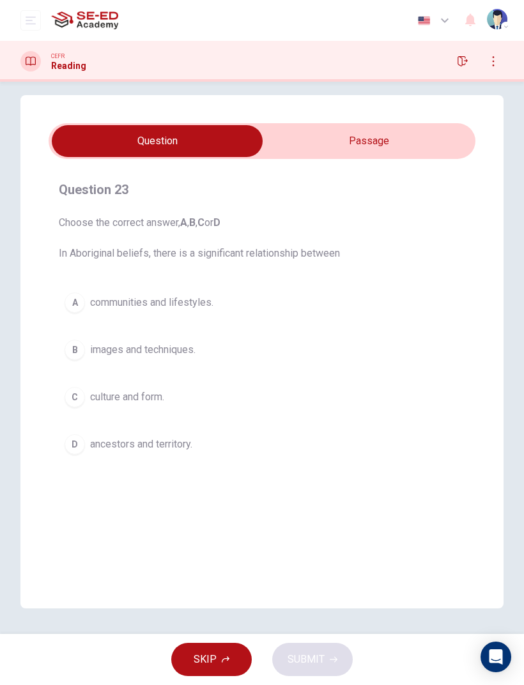
click at [72, 300] on div "A" at bounding box center [75, 302] width 20 height 20
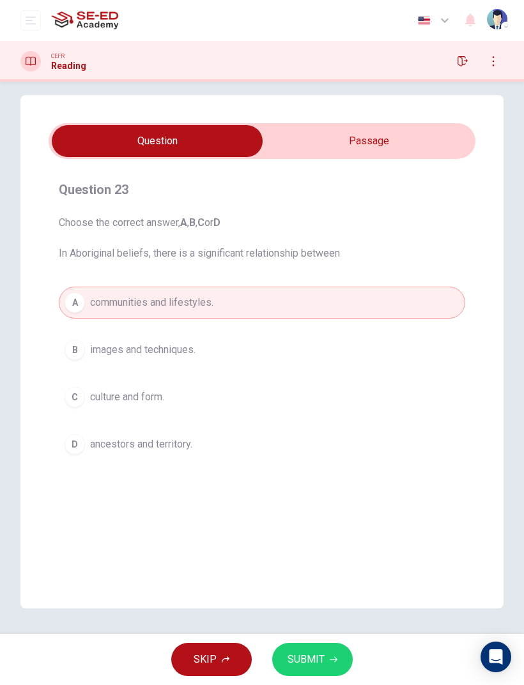
click at [112, 357] on span "images and techniques." at bounding box center [142, 349] width 105 height 15
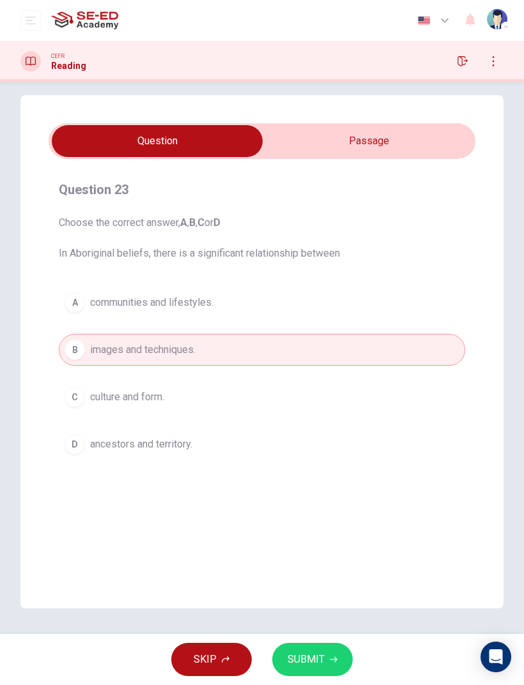
click at [77, 318] on button "A communities and lifestyles." at bounding box center [262, 303] width 406 height 32
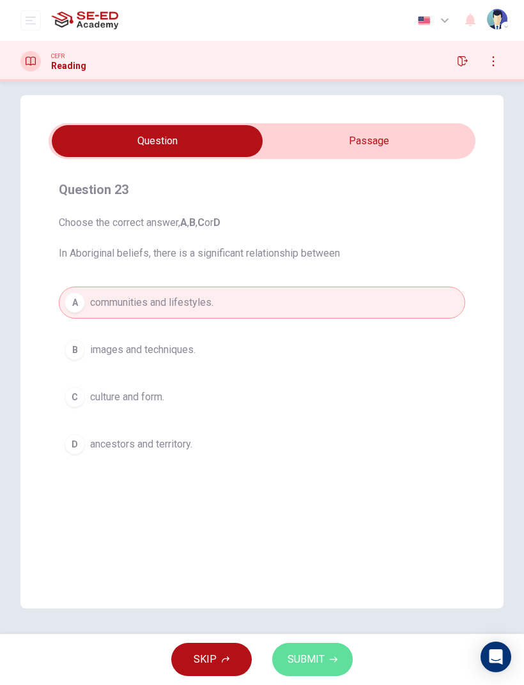
click at [296, 455] on button "SUBMIT" at bounding box center [312, 659] width 80 height 33
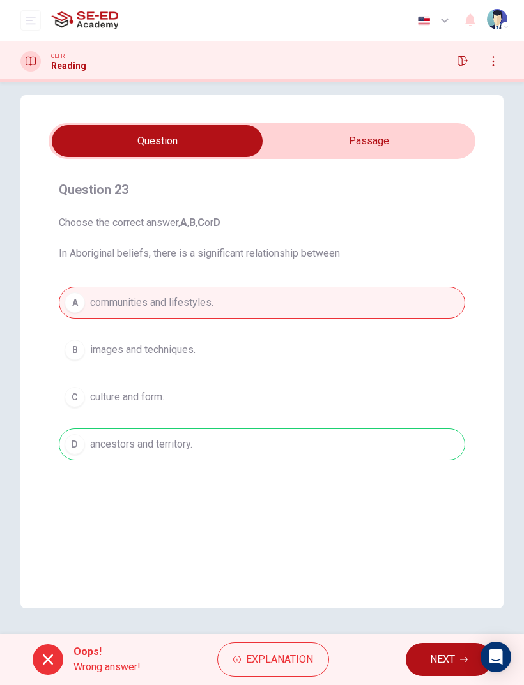
click at [422, 455] on button "NEXT" at bounding box center [449, 659] width 86 height 33
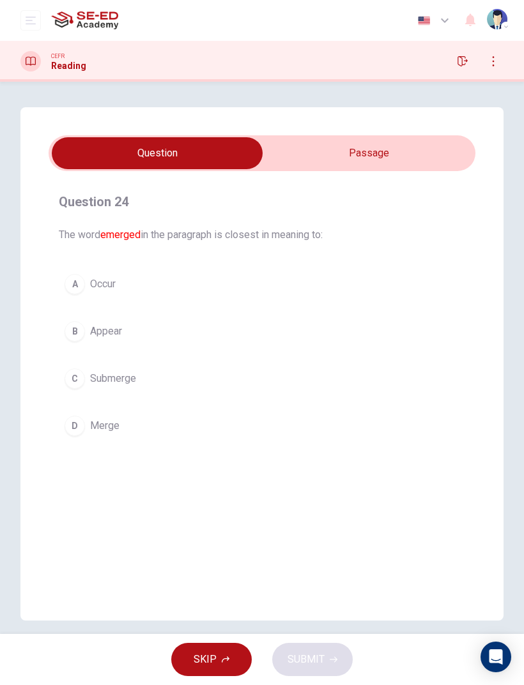
click at [84, 419] on button "D Merge" at bounding box center [262, 426] width 406 height 32
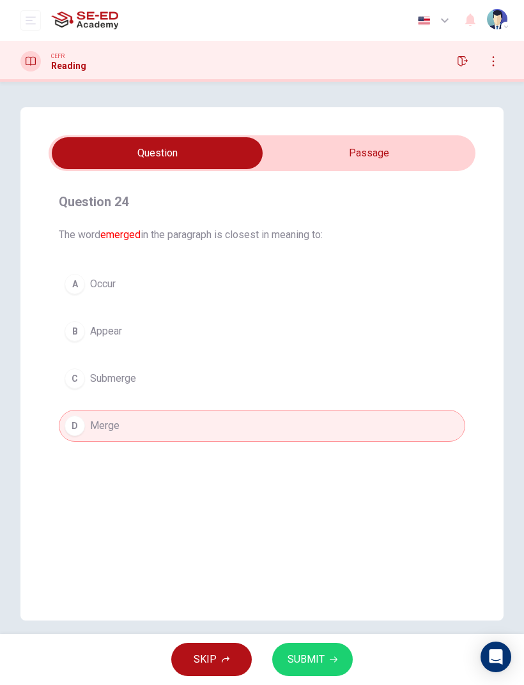
click at [78, 384] on div "C" at bounding box center [75, 378] width 20 height 20
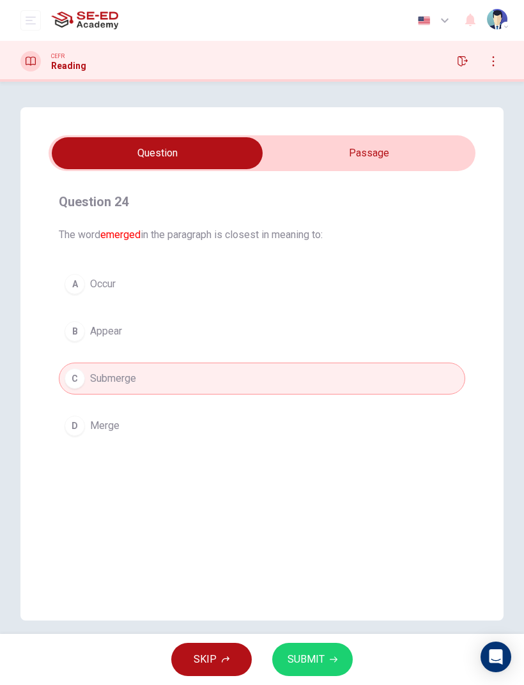
click at [87, 419] on button "D Merge" at bounding box center [262, 426] width 406 height 32
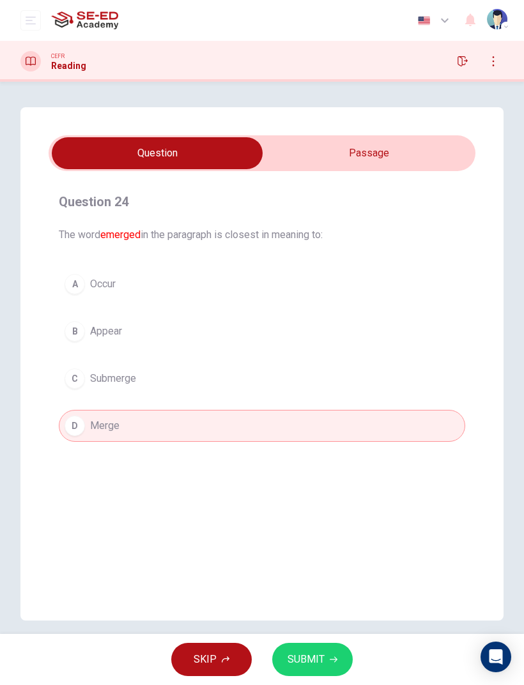
click at [338, 146] on input "checkbox" at bounding box center [157, 153] width 640 height 32
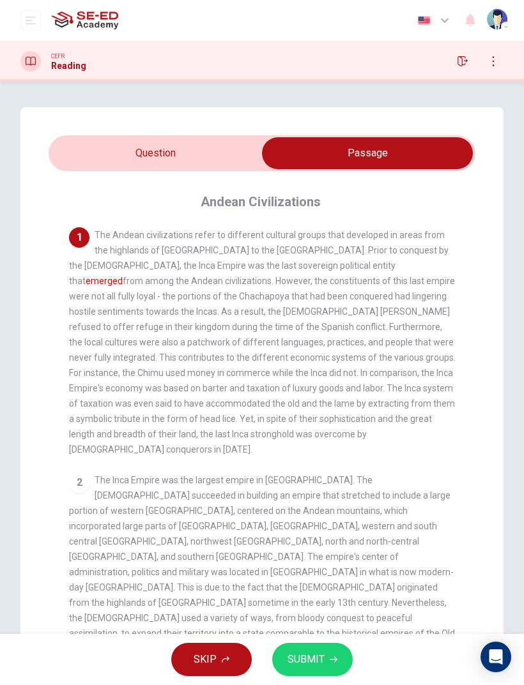
click at [242, 153] on input "checkbox" at bounding box center [367, 153] width 640 height 32
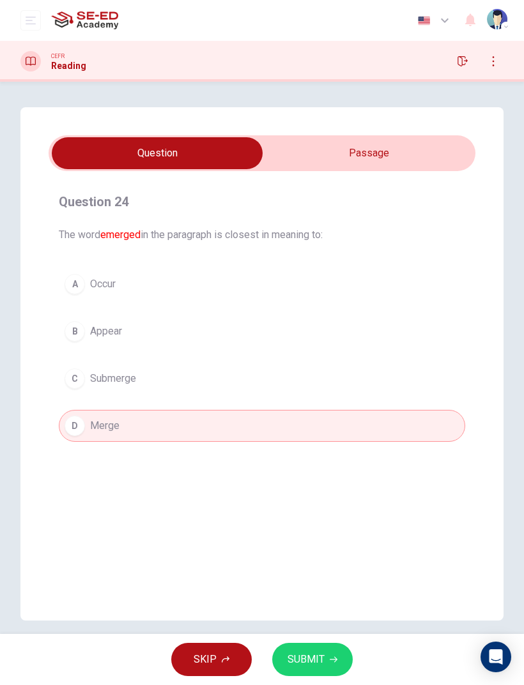
click at [85, 378] on button "C Submerge" at bounding box center [262, 379] width 406 height 32
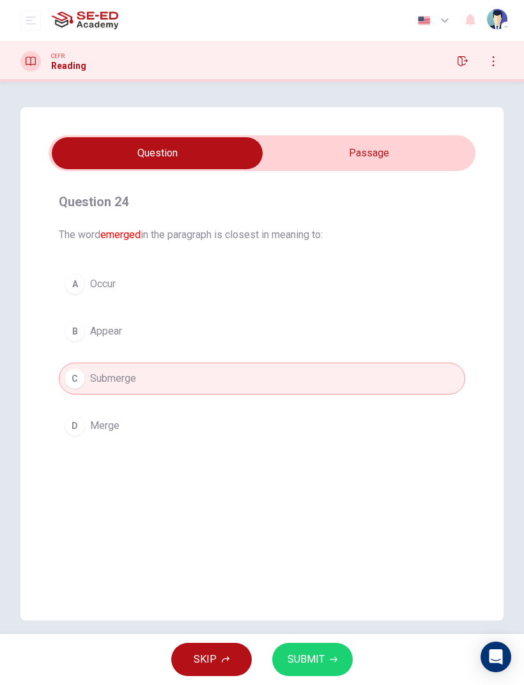
click at [74, 342] on button "B Appear" at bounding box center [262, 331] width 406 height 32
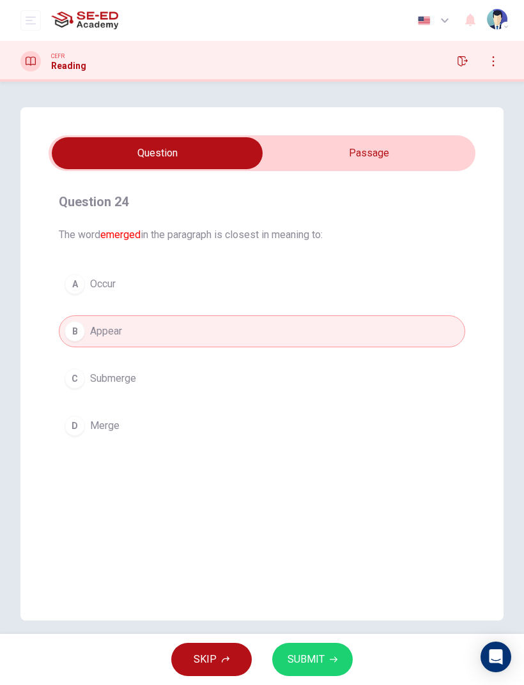
click at [80, 288] on div "A" at bounding box center [75, 284] width 20 height 20
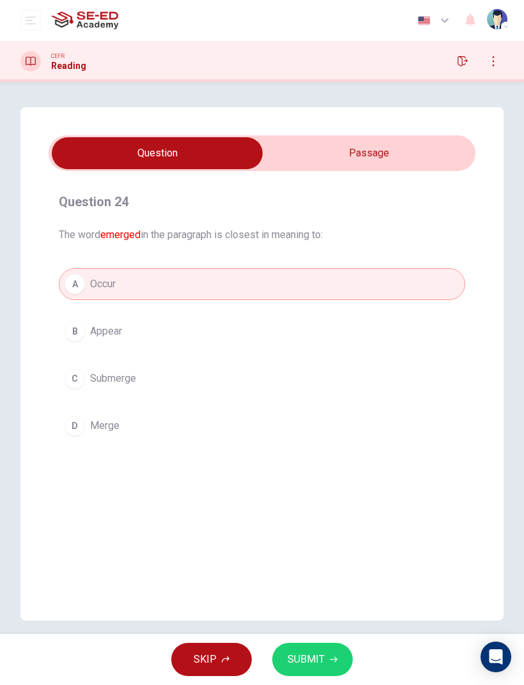
click at [269, 455] on div "SKIP SUBMIT" at bounding box center [262, 659] width 524 height 51
click at [294, 455] on span "SUBMIT" at bounding box center [305, 660] width 37 height 18
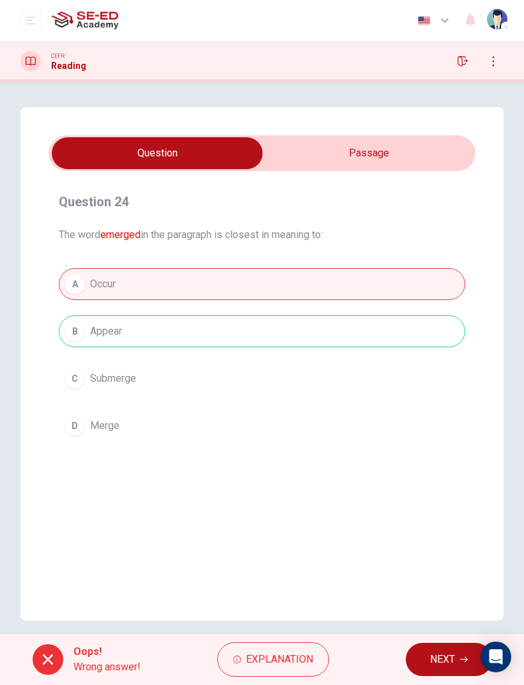
click at [420, 455] on button "NEXT" at bounding box center [449, 659] width 86 height 33
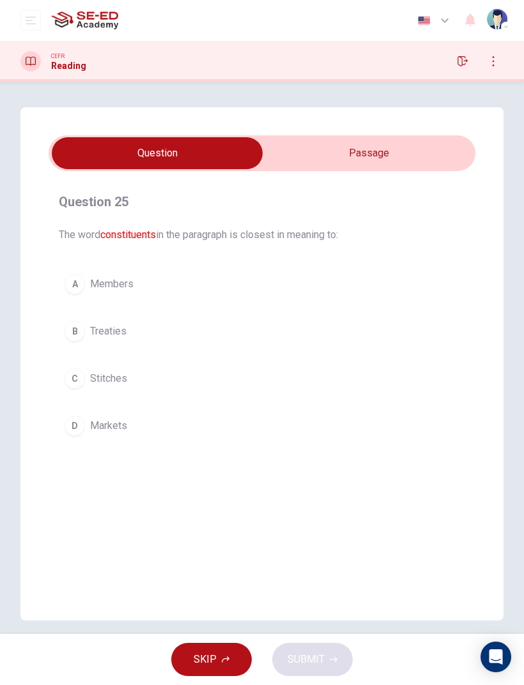
click at [317, 156] on input "checkbox" at bounding box center [157, 153] width 640 height 32
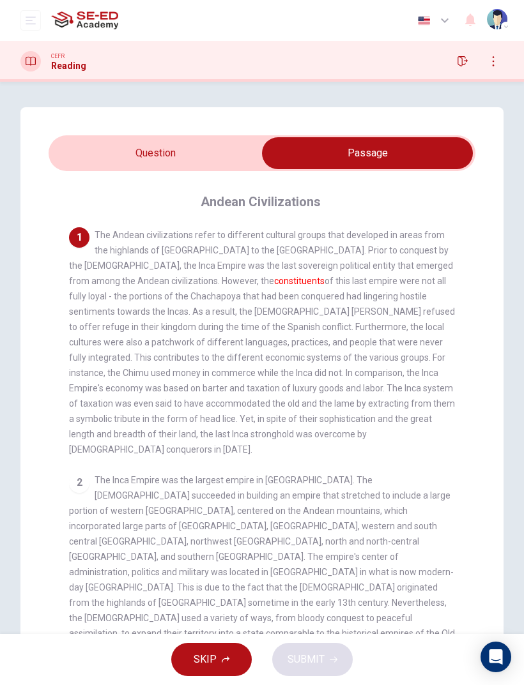
click at [246, 148] on input "checkbox" at bounding box center [367, 153] width 640 height 32
checkbox input "false"
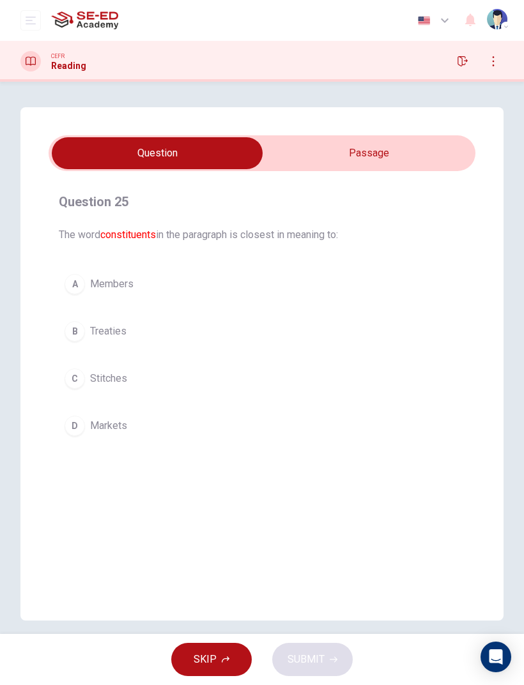
click at [84, 343] on button "B Treaties" at bounding box center [262, 331] width 406 height 32
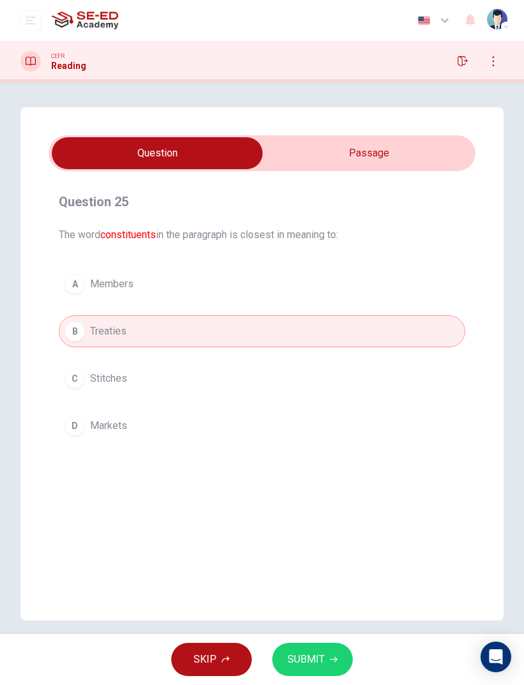
click at [109, 386] on span "Stitches" at bounding box center [108, 378] width 37 height 15
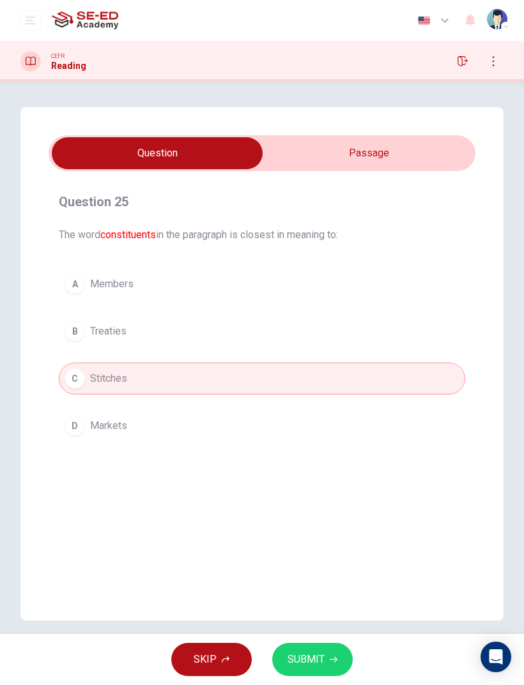
click at [116, 407] on div "A Members B Treaties C Stitches D Markets" at bounding box center [262, 355] width 406 height 174
click at [91, 340] on button "B Treaties" at bounding box center [262, 331] width 406 height 32
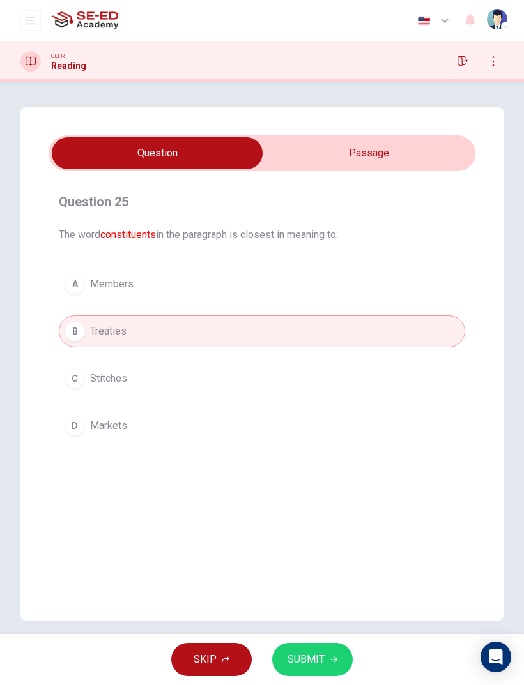
click at [275, 455] on button "SUBMIT" at bounding box center [312, 659] width 80 height 33
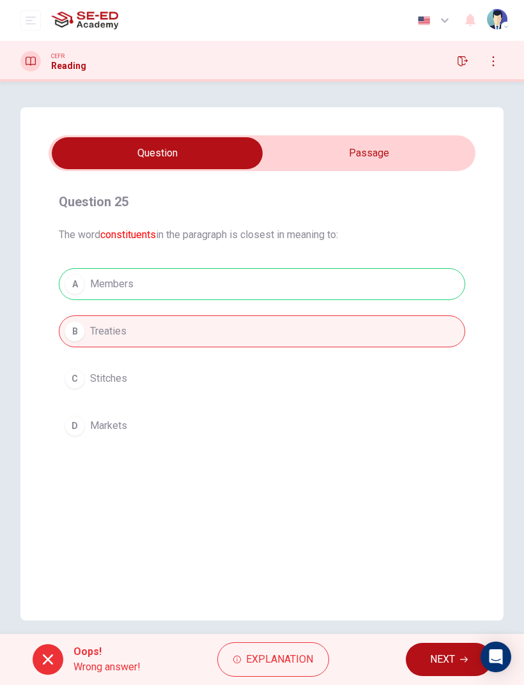
click at [469, 61] on button "button" at bounding box center [462, 61] width 20 height 20
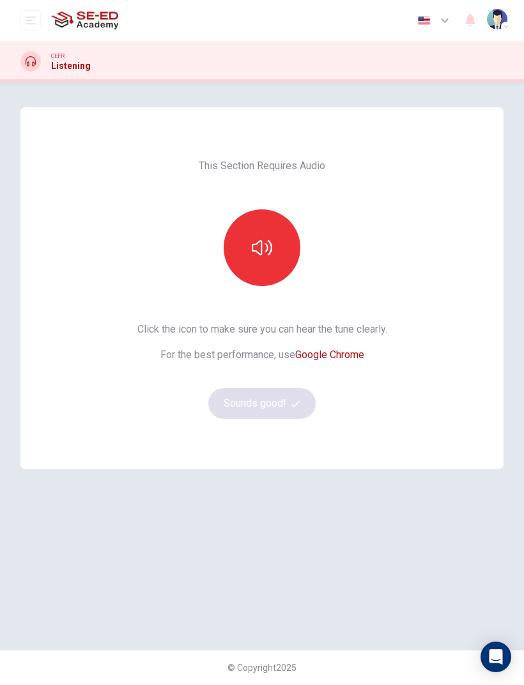
click at [252, 250] on icon "button" at bounding box center [262, 248] width 20 height 20
click at [222, 400] on button "Sounds good!" at bounding box center [261, 403] width 107 height 31
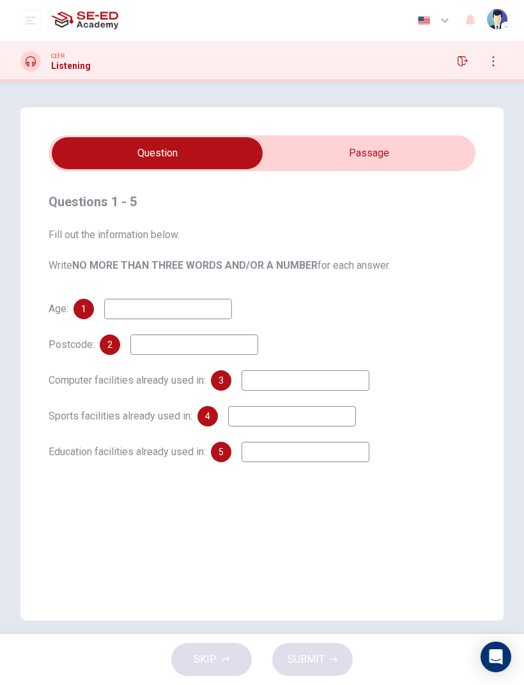
click at [317, 167] on input "checkbox" at bounding box center [157, 153] width 640 height 32
checkbox input "true"
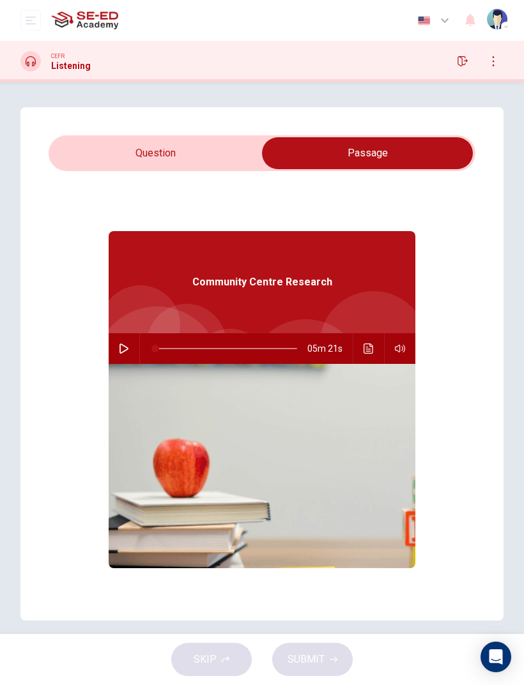
click at [132, 349] on button "button" at bounding box center [124, 348] width 20 height 31
click at [95, 133] on div "Questions 1 - 5 Fill out the information below. Write NO MORE THAN THREE WORDS …" at bounding box center [261, 363] width 483 height 513
type input "1"
click at [92, 142] on input "checkbox" at bounding box center [367, 153] width 640 height 32
checkbox input "false"
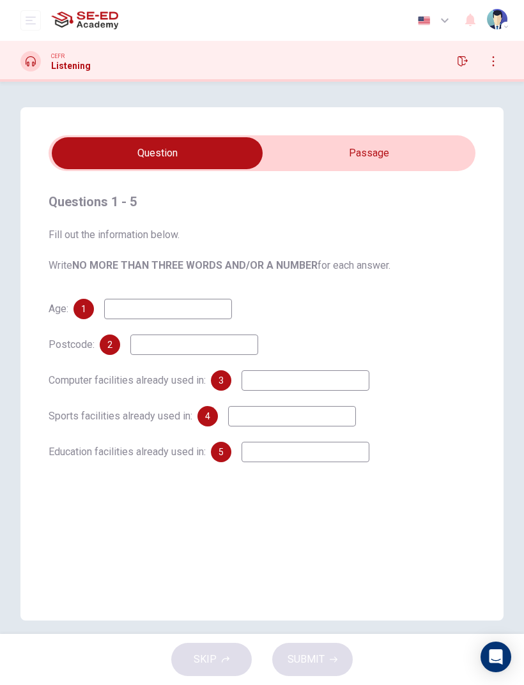
click at [140, 314] on input at bounding box center [168, 309] width 128 height 20
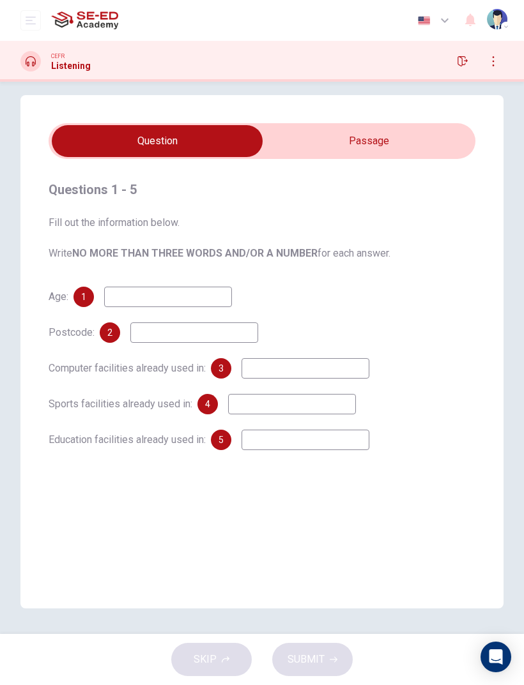
scroll to position [12, 0]
type input "12"
click at [308, 130] on input "checkbox" at bounding box center [157, 141] width 640 height 32
checkbox input "true"
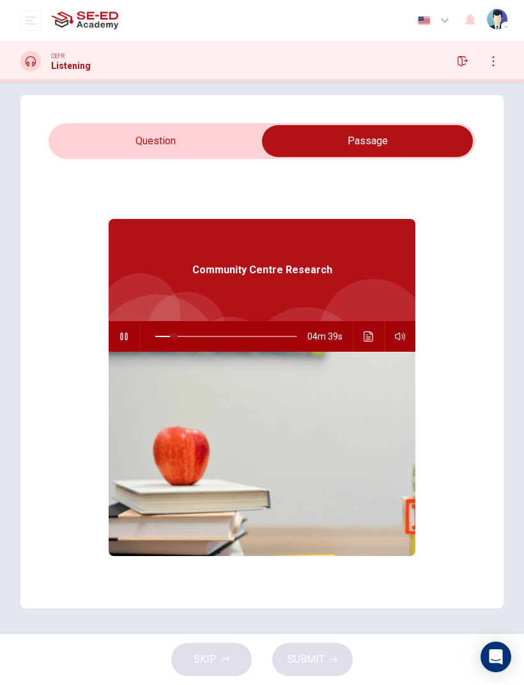
type input "0"
click at [264, 135] on input "checkbox" at bounding box center [367, 141] width 640 height 32
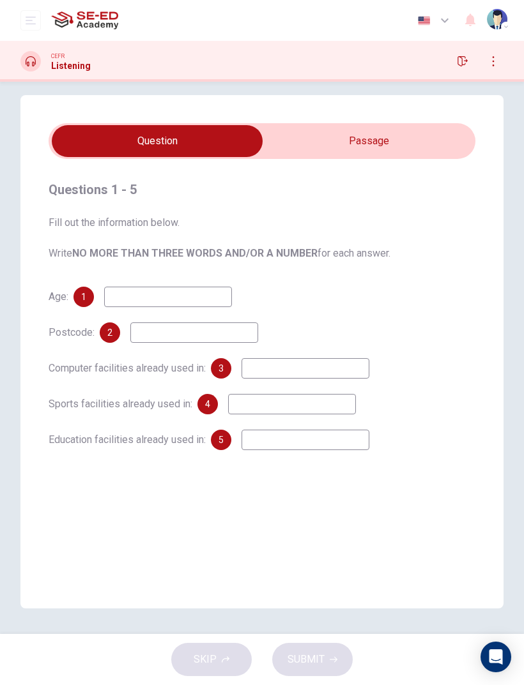
click at [298, 134] on input "checkbox" at bounding box center [157, 141] width 640 height 32
checkbox input "true"
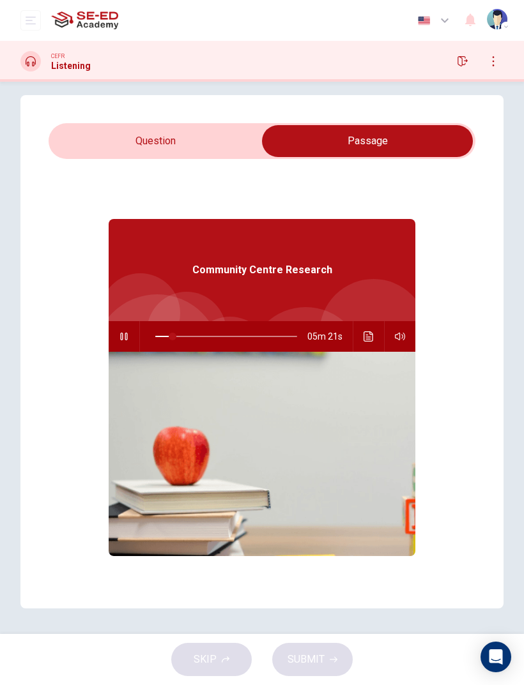
click at [173, 337] on span at bounding box center [173, 337] width 8 height 8
click at [162, 338] on span at bounding box center [161, 337] width 8 height 8
type input "5"
click at [257, 126] on input "checkbox" at bounding box center [367, 141] width 640 height 32
checkbox input "false"
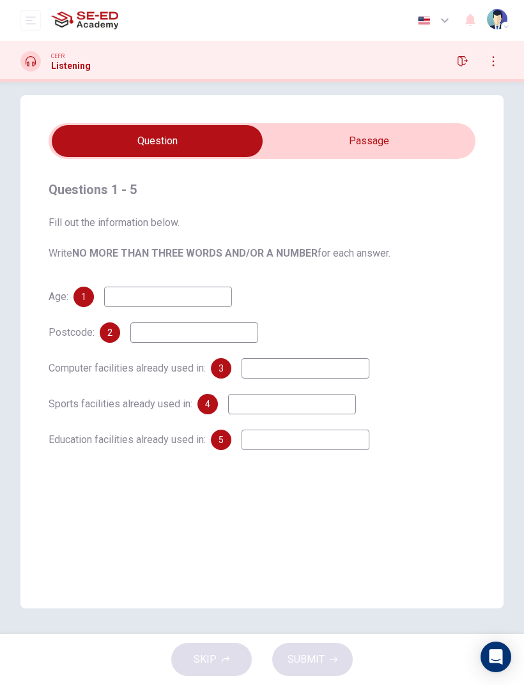
type input "6"
click at [112, 301] on input at bounding box center [168, 297] width 128 height 20
click at [301, 115] on div "Questions 1 - 5 Fill out the information below. Write NO MORE THAN THREE WORDS …" at bounding box center [261, 351] width 483 height 513
click at [305, 125] on input "checkbox" at bounding box center [157, 141] width 640 height 32
checkbox input "true"
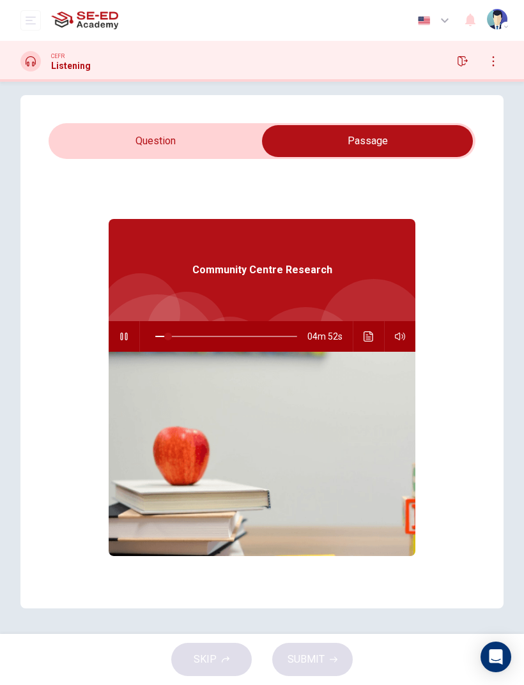
click at [169, 334] on span at bounding box center [168, 337] width 8 height 8
click at [127, 329] on button "button" at bounding box center [124, 336] width 20 height 31
type input "11"
click at [250, 133] on input "checkbox" at bounding box center [367, 141] width 640 height 32
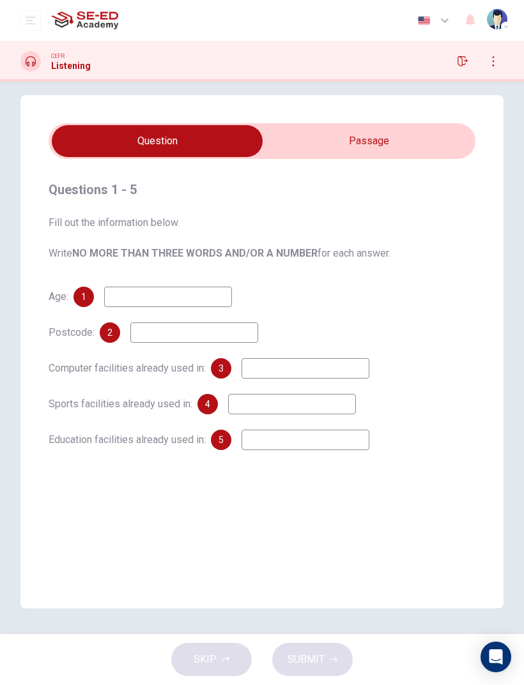
click at [306, 125] on input "checkbox" at bounding box center [157, 141] width 640 height 32
checkbox input "true"
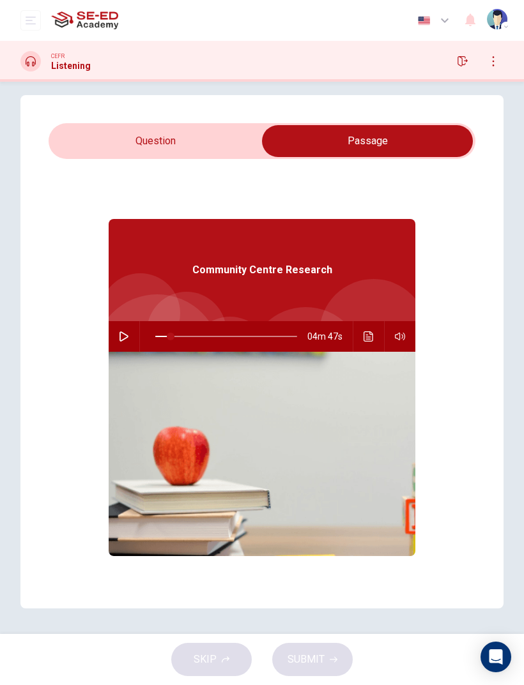
click at [128, 334] on icon "button" at bounding box center [124, 336] width 10 height 10
click at [272, 110] on div "Questions 1 - 5 Fill out the information below. Write NO MORE THAN THREE WORDS …" at bounding box center [261, 351] width 483 height 513
click at [266, 121] on div "Questions 1 - 5 Fill out the information below. Write NO MORE THAN THREE WORDS …" at bounding box center [261, 351] width 483 height 513
type input "11"
click at [252, 118] on div "Questions 1 - 5 Fill out the information below. Write NO MORE THAN THREE WORDS …" at bounding box center [261, 351] width 483 height 513
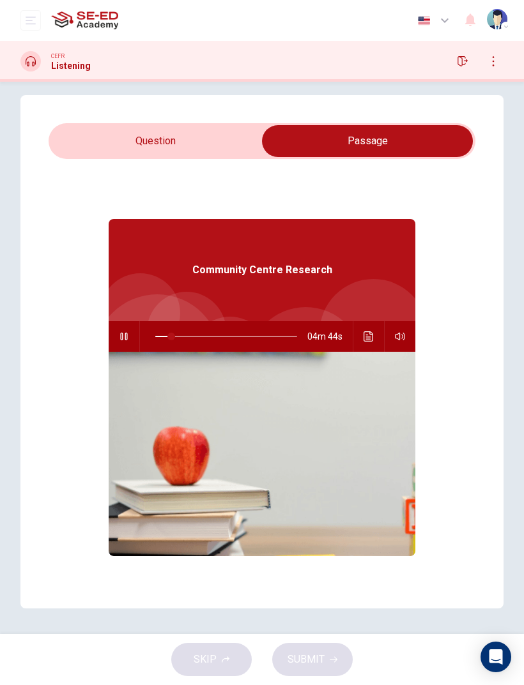
click at [252, 118] on div "Questions 1 - 5 Fill out the information below. Write NO MORE THAN THREE WORDS …" at bounding box center [261, 351] width 483 height 513
click at [238, 130] on input "checkbox" at bounding box center [367, 141] width 640 height 32
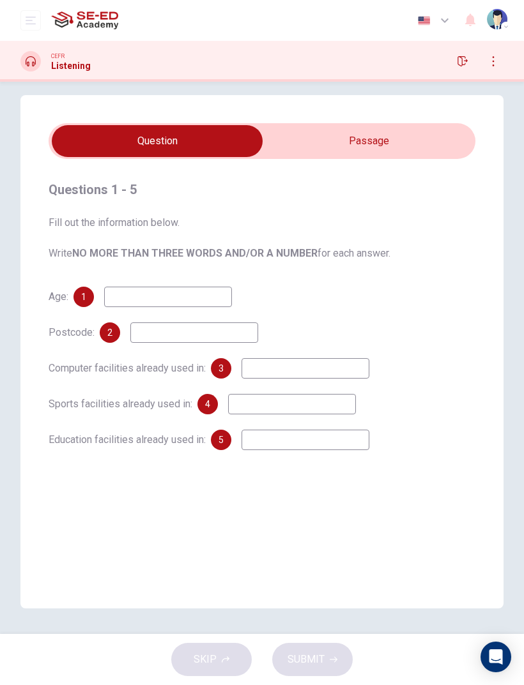
click at [118, 301] on input at bounding box center [168, 297] width 128 height 20
click at [314, 65] on div "CEFR Listening" at bounding box center [262, 61] width 524 height 20
click at [110, 305] on input at bounding box center [168, 297] width 128 height 20
click at [301, 79] on div "CEFR Listening" at bounding box center [262, 61] width 524 height 41
click at [150, 334] on input at bounding box center [194, 333] width 128 height 20
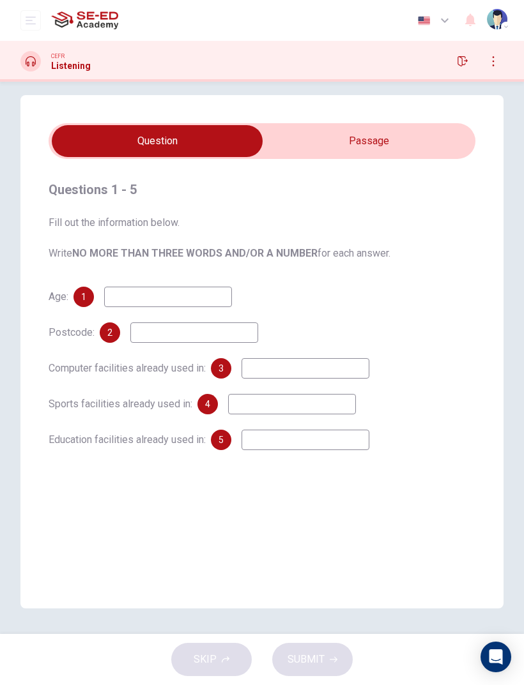
click at [133, 299] on input at bounding box center [168, 297] width 128 height 20
click at [340, 118] on div "Questions 1 - 5 Fill out the information below. Write NO MORE THAN THREE WORDS …" at bounding box center [261, 351] width 483 height 513
click at [329, 149] on input "checkbox" at bounding box center [157, 141] width 640 height 32
checkbox input "true"
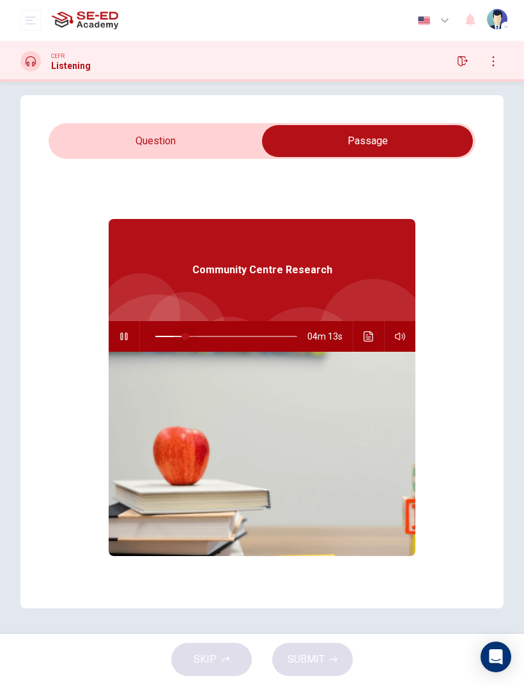
click at [185, 337] on span at bounding box center [185, 337] width 8 height 8
type input "21"
click at [77, 128] on input "checkbox" at bounding box center [367, 141] width 640 height 32
checkbox input "false"
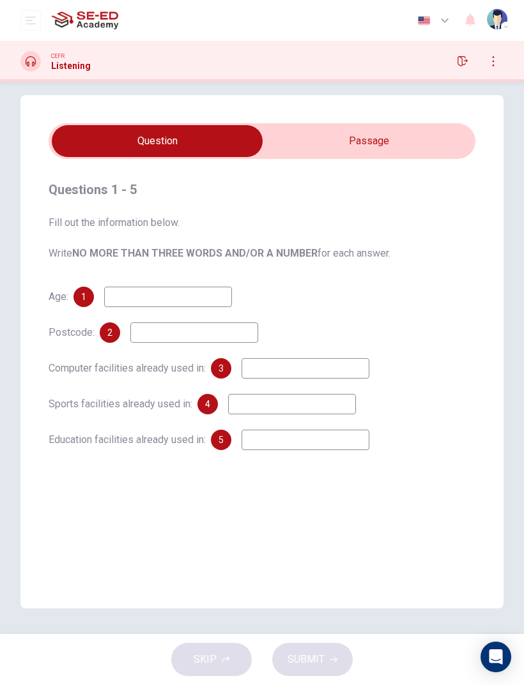
click at [107, 307] on input at bounding box center [168, 297] width 128 height 20
type input "6"
type input "59"
click at [150, 341] on input at bounding box center [194, 333] width 128 height 20
type input "HAH7UP"
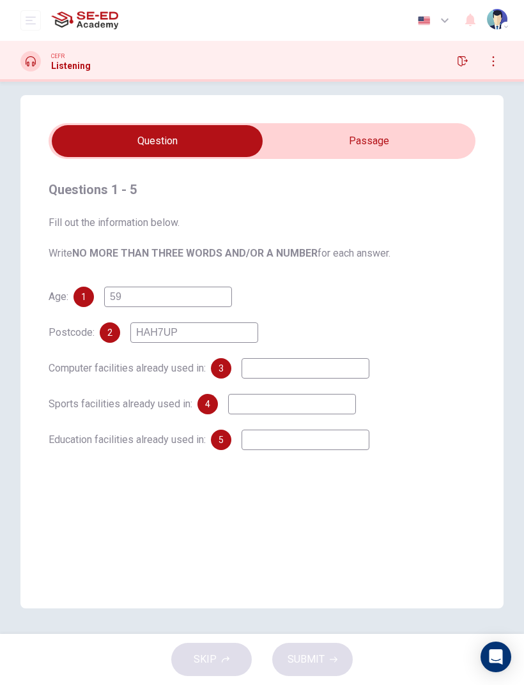
click at [259, 377] on input at bounding box center [305, 368] width 128 height 20
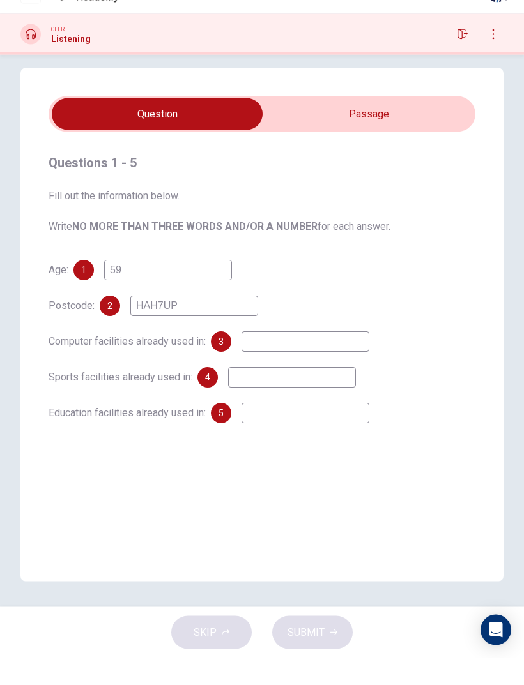
click at [105, 362] on span "Computer facilities already used in:" at bounding box center [127, 368] width 157 height 12
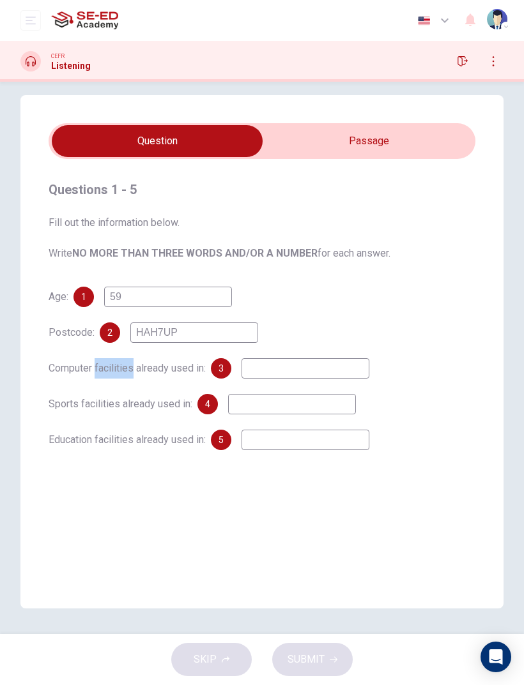
click at [52, 314] on div "Age: 1 59 Postcode: 2 HAH7UP Computer facilities already used in: 3 Sports faci…" at bounding box center [262, 368] width 427 height 163
click at [425, 116] on div "Questions 1 - 5 Fill out the information below. Write NO MORE THAN THREE WORDS …" at bounding box center [261, 351] width 483 height 513
click at [420, 123] on div "Questions 1 - 5 Fill out the information below. Write NO MORE THAN THREE WORDS …" at bounding box center [261, 351] width 483 height 513
click at [400, 132] on input "checkbox" at bounding box center [157, 141] width 640 height 32
checkbox input "true"
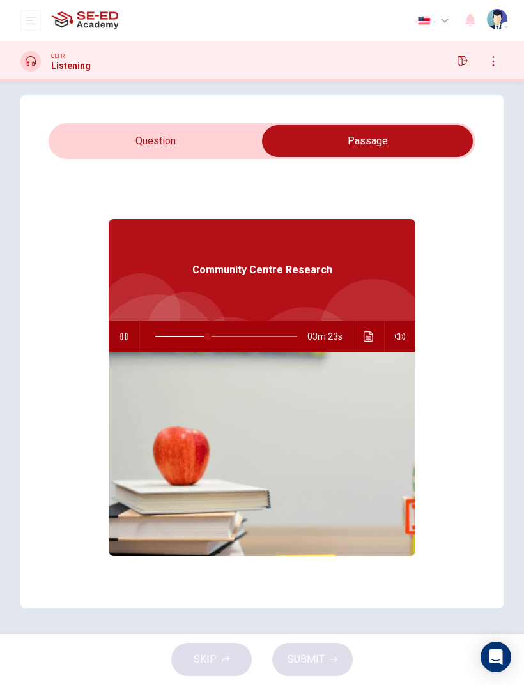
type input "37"
click at [245, 156] on input "checkbox" at bounding box center [367, 141] width 640 height 32
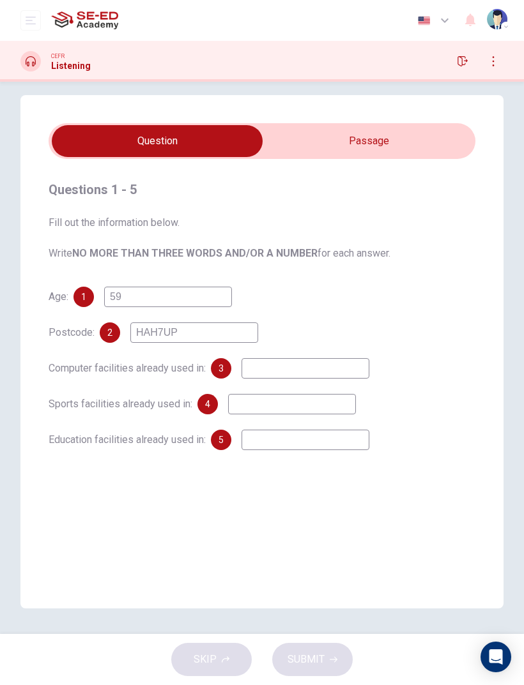
click at [247, 157] on span at bounding box center [262, 141] width 427 height 36
click at [285, 361] on input at bounding box center [305, 368] width 128 height 20
click at [235, 400] on input at bounding box center [292, 404] width 128 height 20
click at [407, 126] on input "checkbox" at bounding box center [157, 141] width 640 height 32
checkbox input "true"
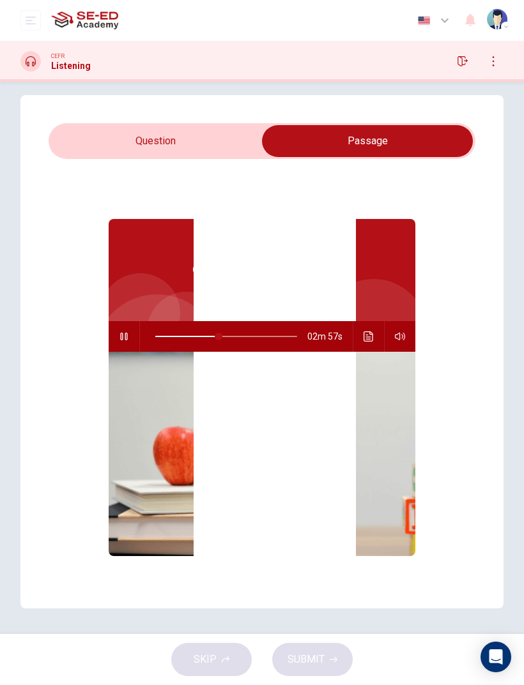
type input "45"
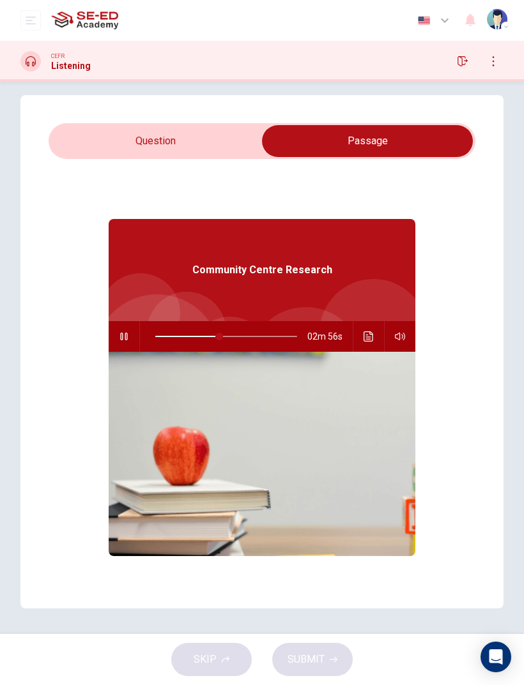
click at [263, 142] on input "checkbox" at bounding box center [367, 141] width 640 height 32
checkbox input "false"
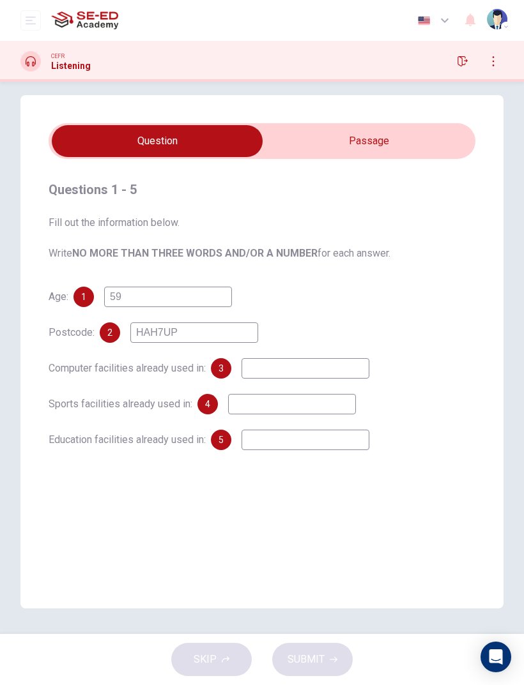
click at [252, 439] on input at bounding box center [305, 440] width 128 height 20
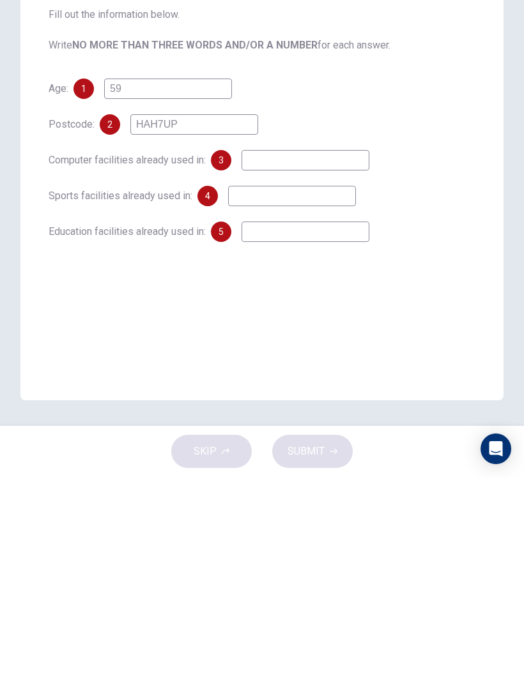
click at [436, 323] on div "Postcode: 2 HAH7UP" at bounding box center [262, 333] width 427 height 20
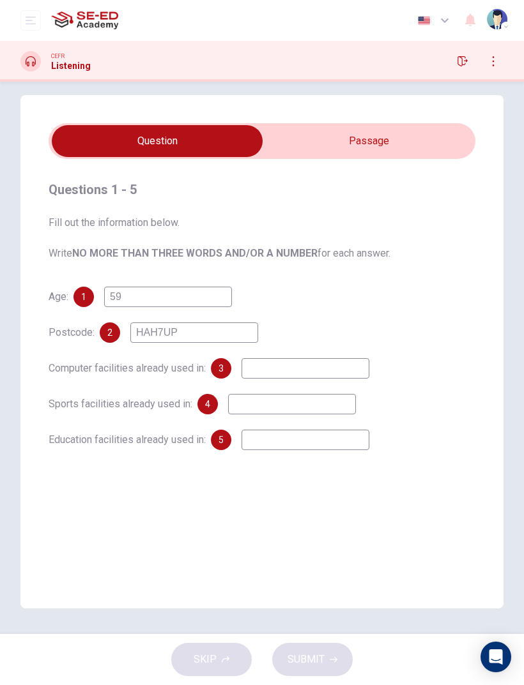
type input "49"
click at [347, 148] on input "checkbox" at bounding box center [157, 141] width 640 height 32
checkbox input "true"
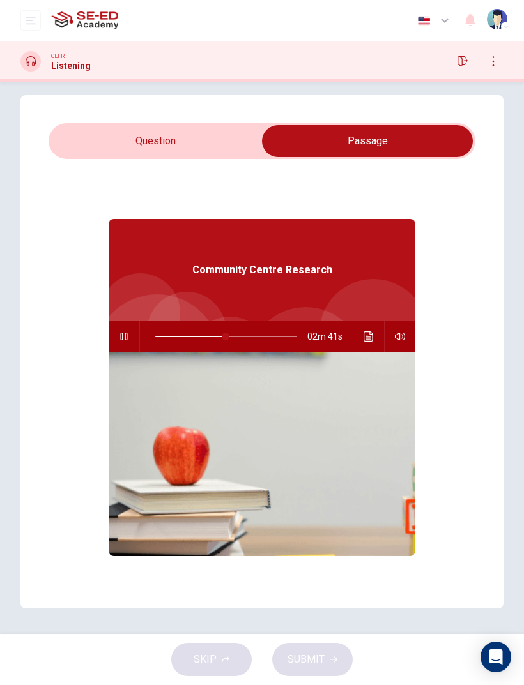
type input "50"
click at [257, 153] on input "checkbox" at bounding box center [367, 141] width 640 height 32
checkbox input "false"
type input "50"
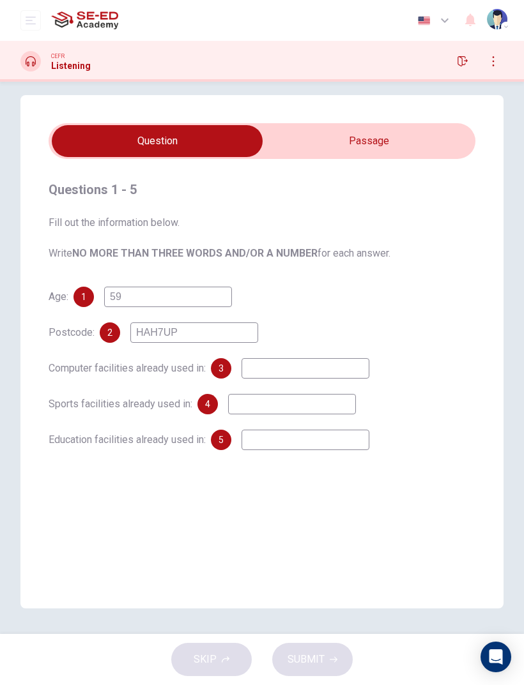
click at [351, 127] on input "checkbox" at bounding box center [157, 141] width 640 height 32
checkbox input "true"
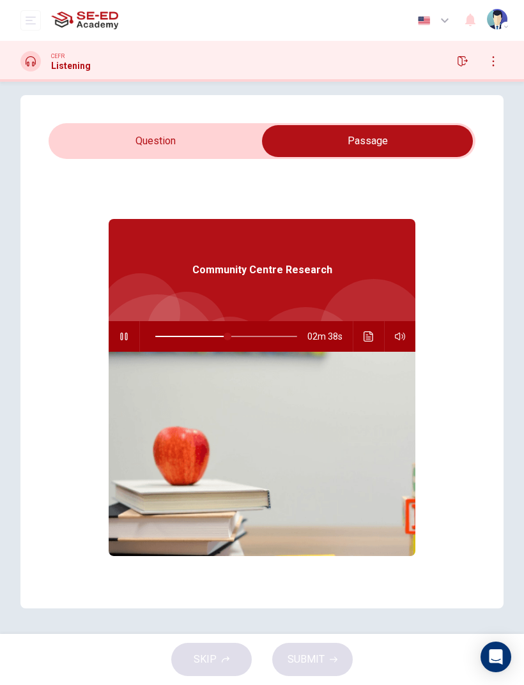
click at [373, 336] on icon "Click to see the audio transcription" at bounding box center [368, 336] width 10 height 10
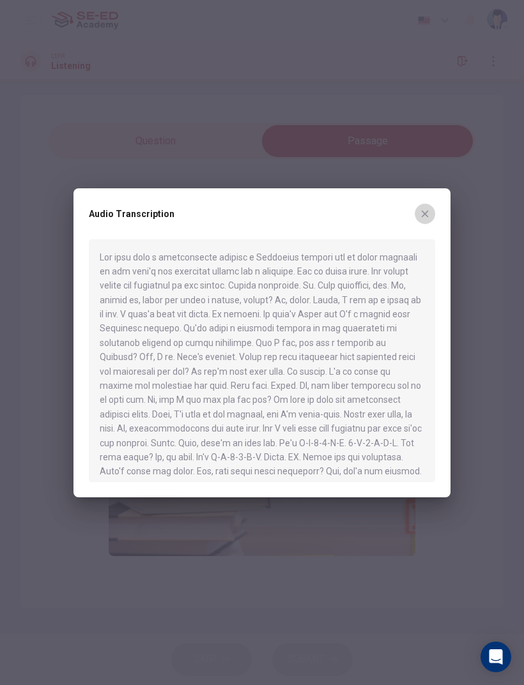
click at [431, 206] on button "button" at bounding box center [424, 214] width 20 height 20
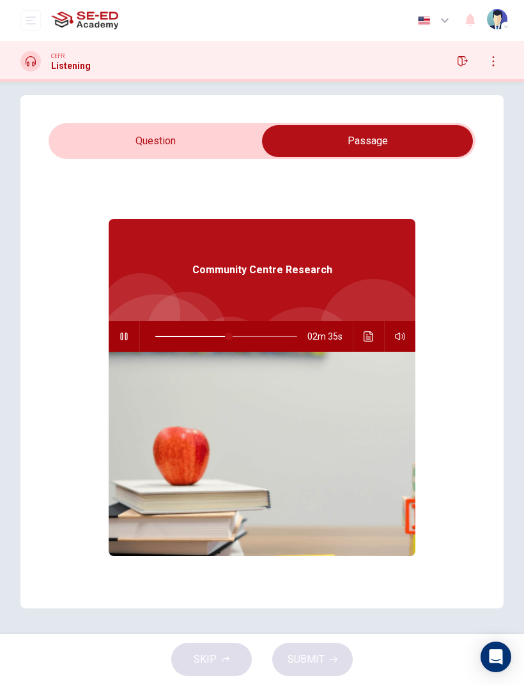
click at [368, 329] on button "Click to see the audio transcription" at bounding box center [368, 336] width 20 height 31
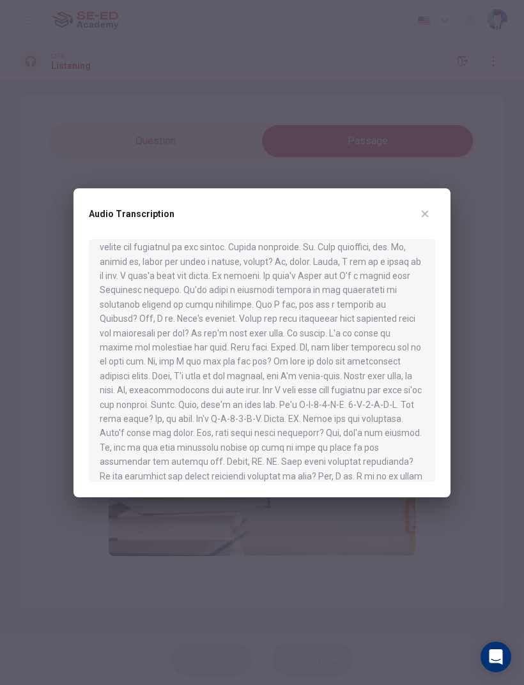
scroll to position [39, 0]
click at [436, 182] on div at bounding box center [262, 342] width 524 height 685
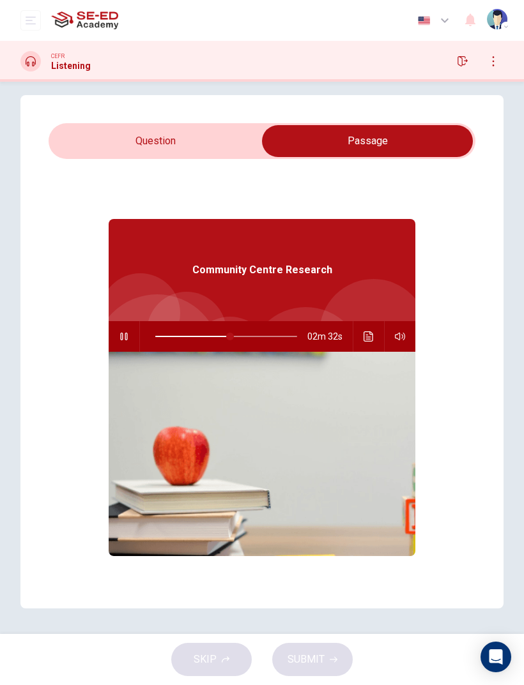
type input "53"
click at [261, 146] on input "checkbox" at bounding box center [367, 141] width 640 height 32
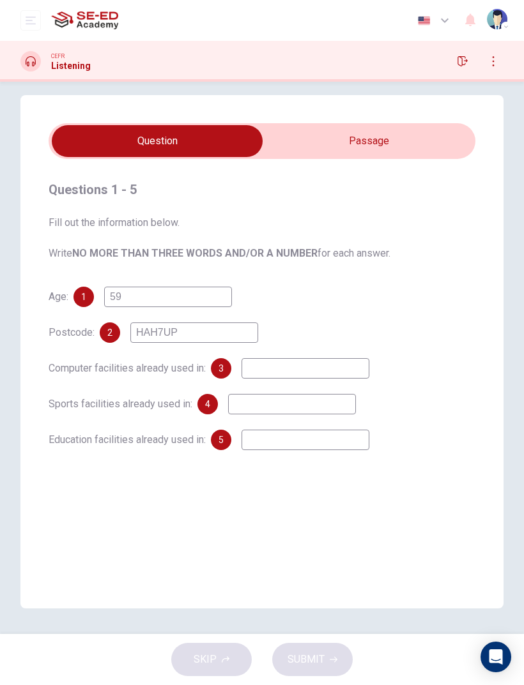
click at [427, 123] on div "Questions 1 - 5 Fill out the information below. Write NO MORE THAN THREE WORDS …" at bounding box center [261, 351] width 483 height 513
click at [407, 130] on input "checkbox" at bounding box center [157, 141] width 640 height 32
checkbox input "true"
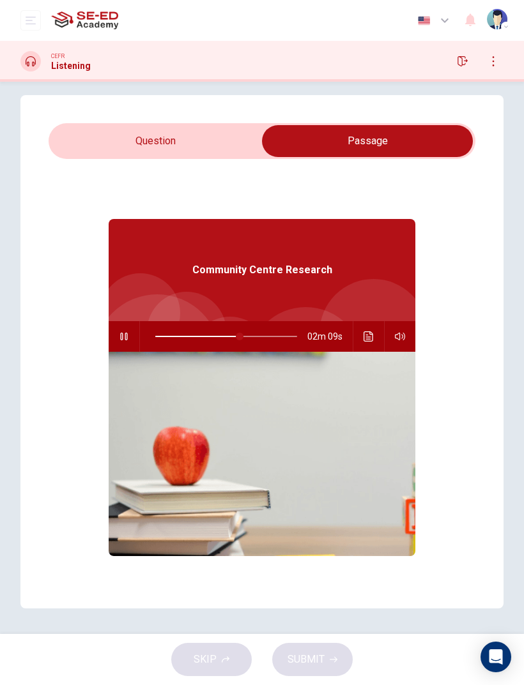
type input "60"
click at [72, 155] on input "checkbox" at bounding box center [367, 141] width 640 height 32
checkbox input "false"
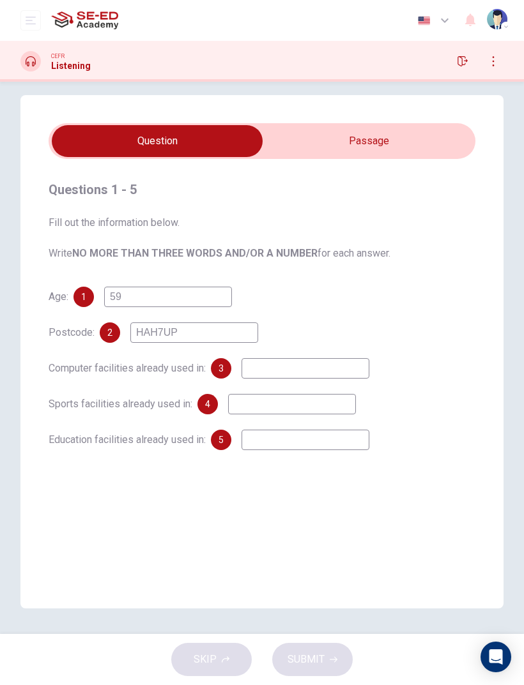
click at [259, 414] on input at bounding box center [292, 404] width 128 height 20
type input "Swimming pools"
click at [344, 433] on input at bounding box center [305, 440] width 128 height 20
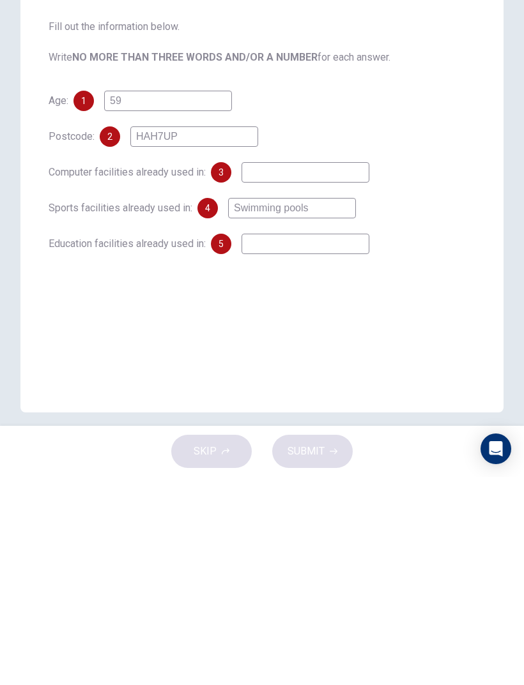
scroll to position [0, 0]
click at [409, 283] on div "Questions 1 - 5 Fill out the information below. Write NO MORE THAN THREE WORDS …" at bounding box center [261, 363] width 483 height 513
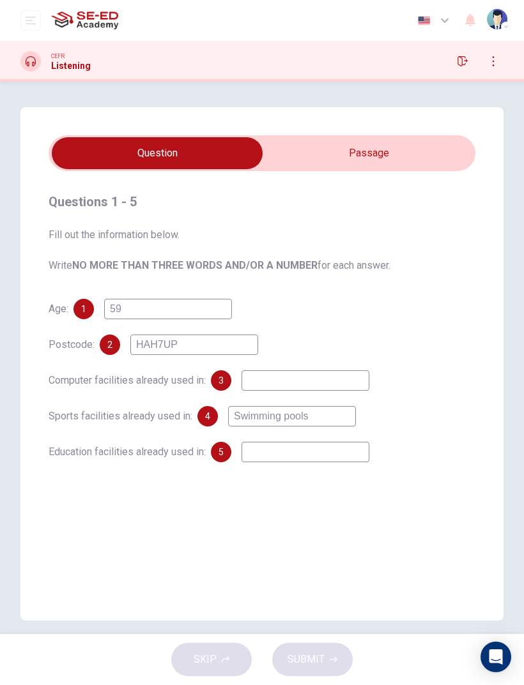
click at [339, 373] on input at bounding box center [305, 380] width 128 height 20
type input "Library"
type input "66"
type input "Library"
click at [351, 446] on input at bounding box center [305, 452] width 128 height 20
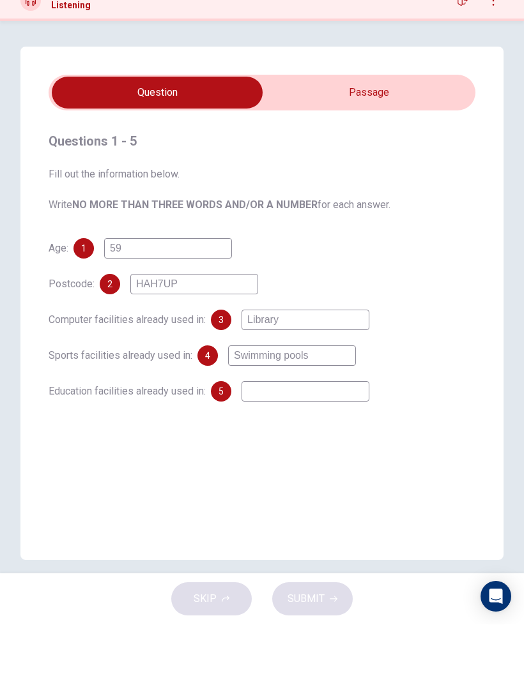
type input "67"
click at [397, 137] on input "checkbox" at bounding box center [157, 153] width 640 height 32
checkbox input "true"
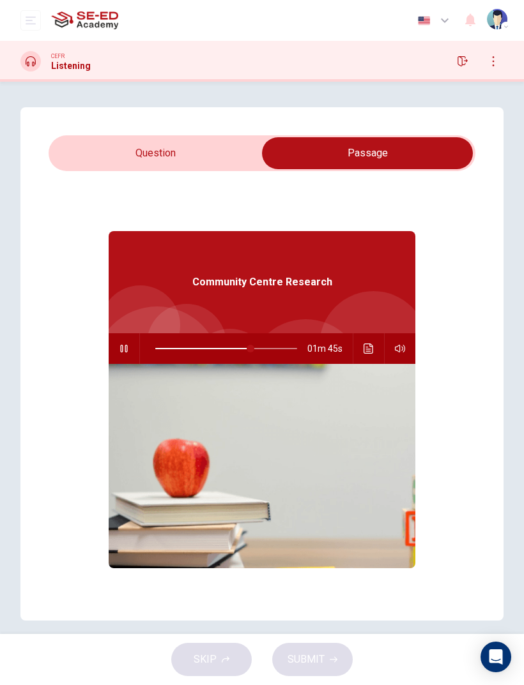
click at [367, 345] on icon "Click to see the audio transcription" at bounding box center [368, 349] width 10 height 10
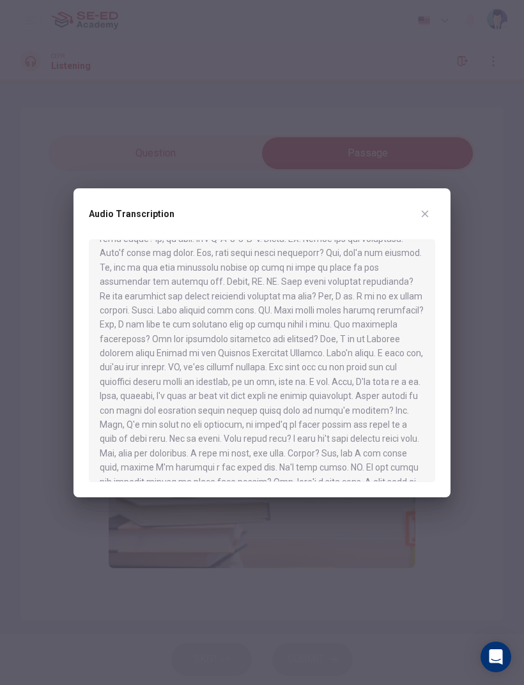
scroll to position [217, 0]
click at [427, 201] on div "Audio Transcription" at bounding box center [261, 342] width 377 height 309
click at [427, 209] on icon "button" at bounding box center [425, 214] width 10 height 10
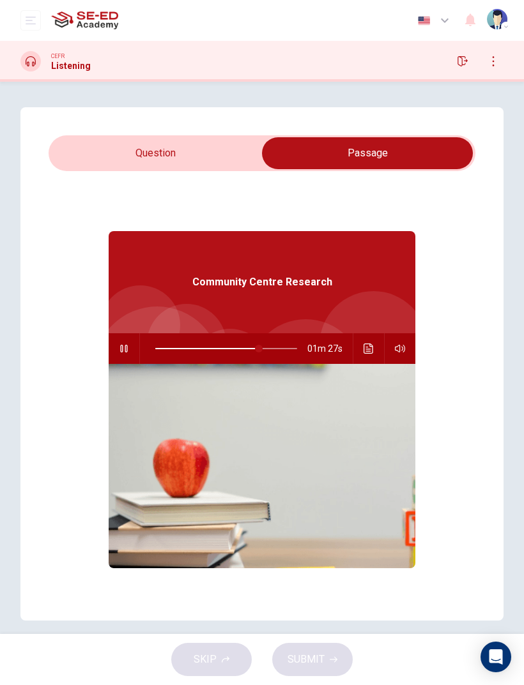
click at [121, 351] on icon "button" at bounding box center [123, 349] width 7 height 8
type input "73"
click at [95, 167] on input "checkbox" at bounding box center [367, 153] width 640 height 32
checkbox input "false"
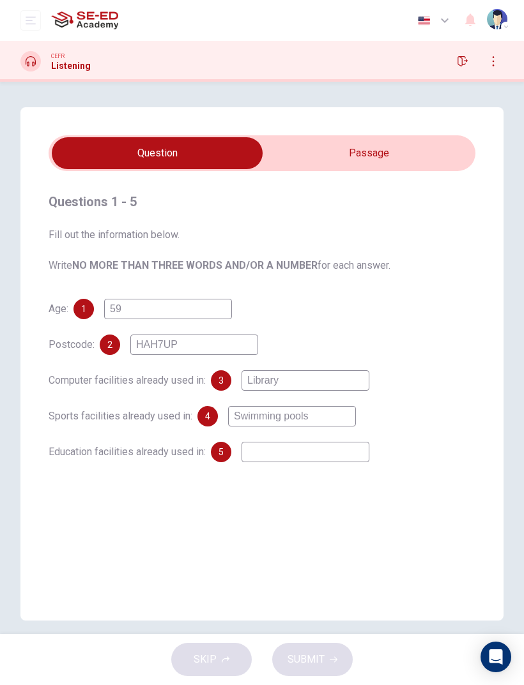
click at [263, 449] on input at bounding box center [305, 452] width 128 height 20
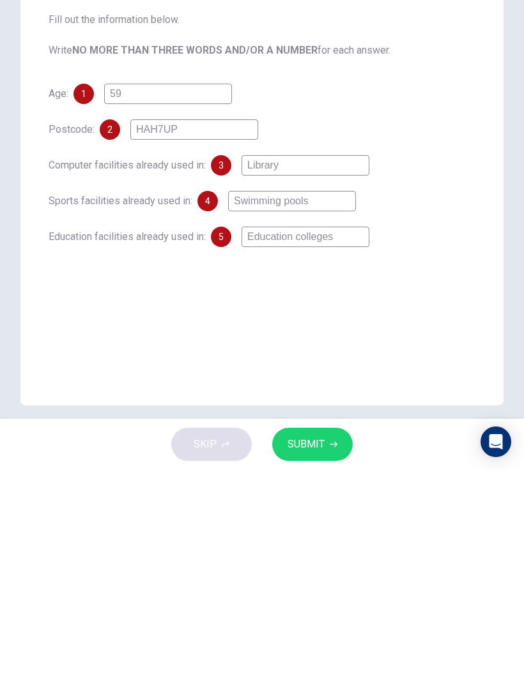
type input "Education colleges"
click at [284, 643] on button "SUBMIT" at bounding box center [312, 659] width 80 height 33
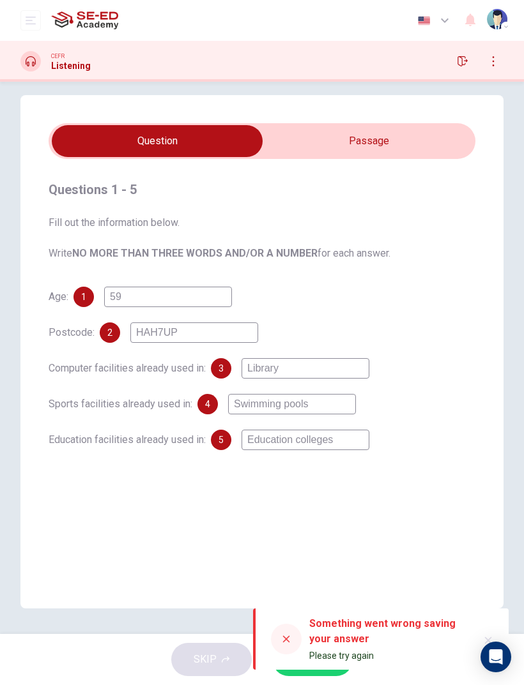
scroll to position [12, 0]
click at [351, 155] on input "checkbox" at bounding box center [157, 141] width 640 height 32
checkbox input "true"
type input "73"
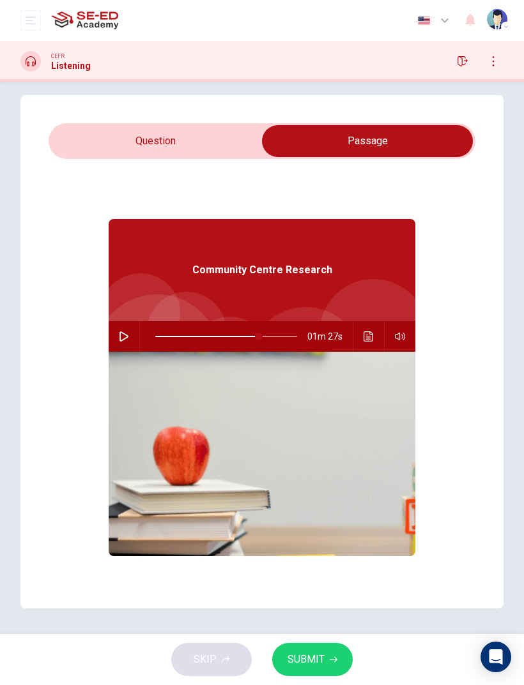
click at [246, 139] on input "checkbox" at bounding box center [367, 141] width 640 height 32
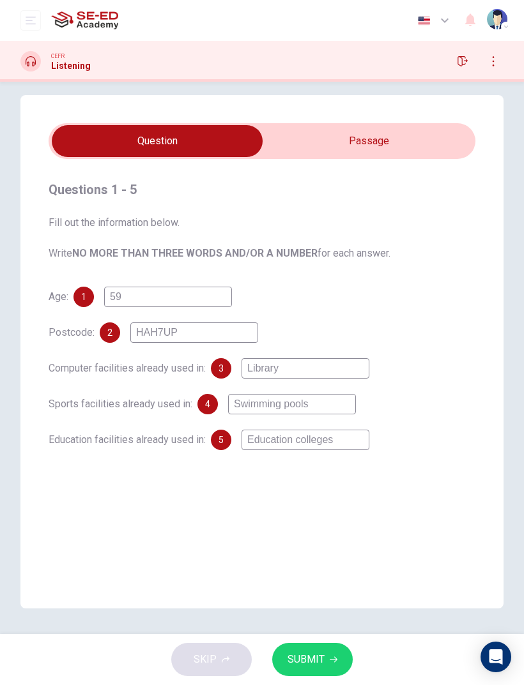
click at [296, 653] on span "SUBMIT" at bounding box center [305, 660] width 37 height 18
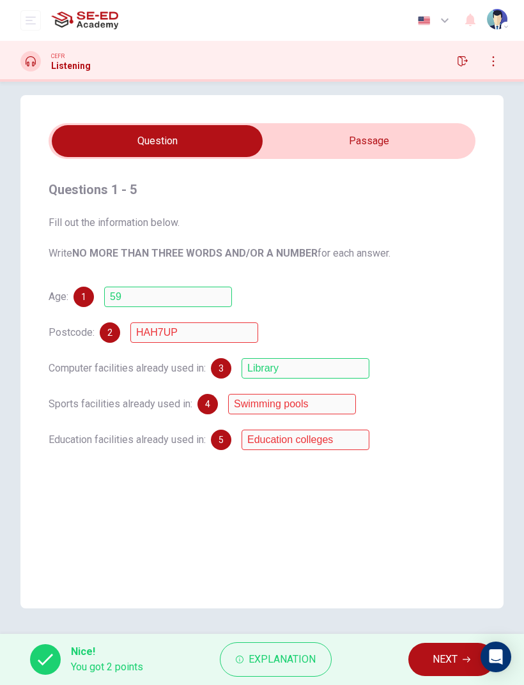
click at [261, 660] on span "Explanation" at bounding box center [281, 660] width 67 height 18
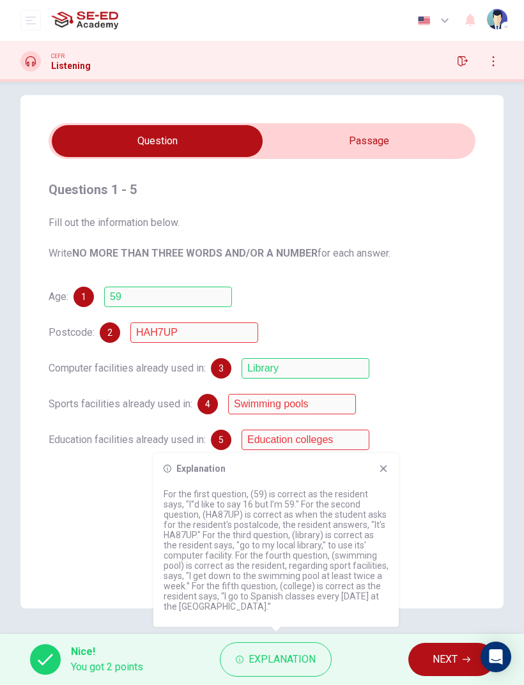
click at [351, 142] on input "checkbox" at bounding box center [157, 141] width 640 height 32
checkbox input "true"
type input "73"
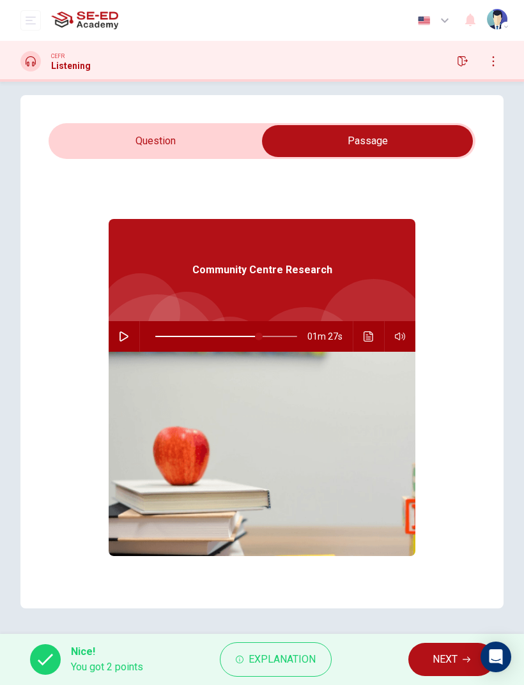
click at [253, 144] on input "checkbox" at bounding box center [367, 141] width 640 height 32
checkbox input "false"
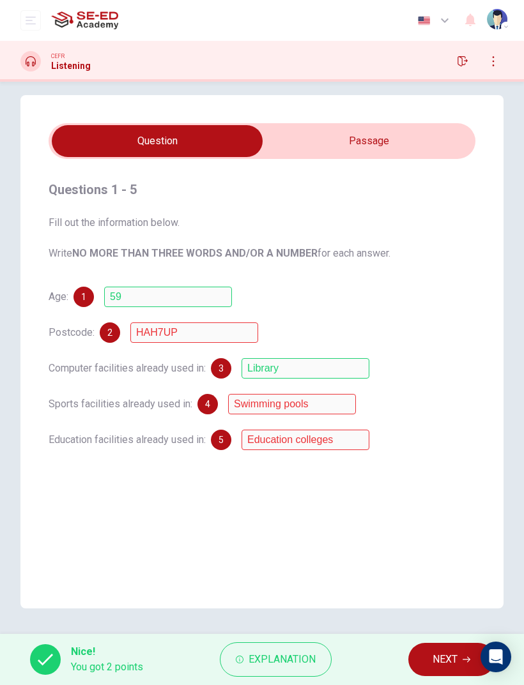
click at [464, 58] on icon "button" at bounding box center [462, 61] width 10 height 10
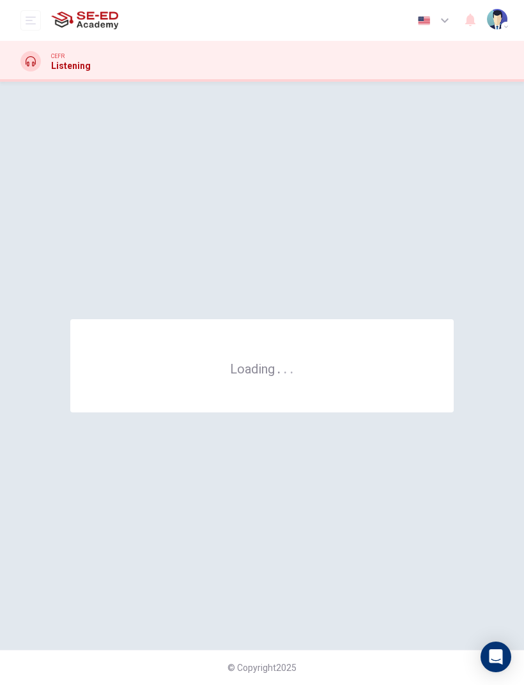
scroll to position [0, 0]
